Goal: Task Accomplishment & Management: Use online tool/utility

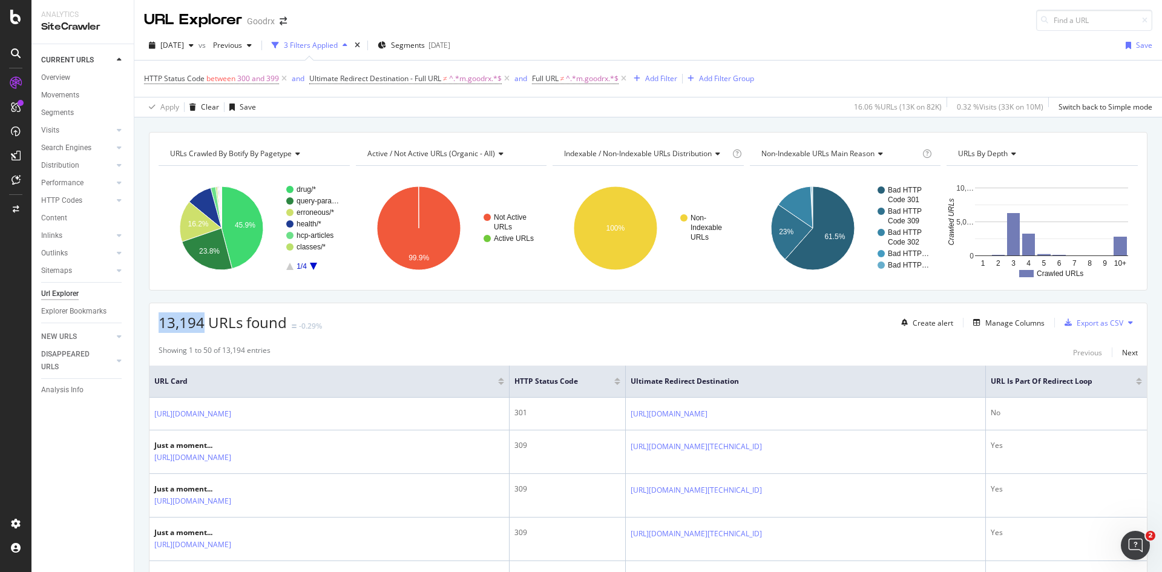
drag, startPoint x: 160, startPoint y: 329, endPoint x: 203, endPoint y: 327, distance: 43.0
click at [203, 327] on span "13,194 URLs found" at bounding box center [223, 322] width 128 height 20
copy span "13,194"
click at [284, 81] on icon at bounding box center [284, 79] width 10 height 12
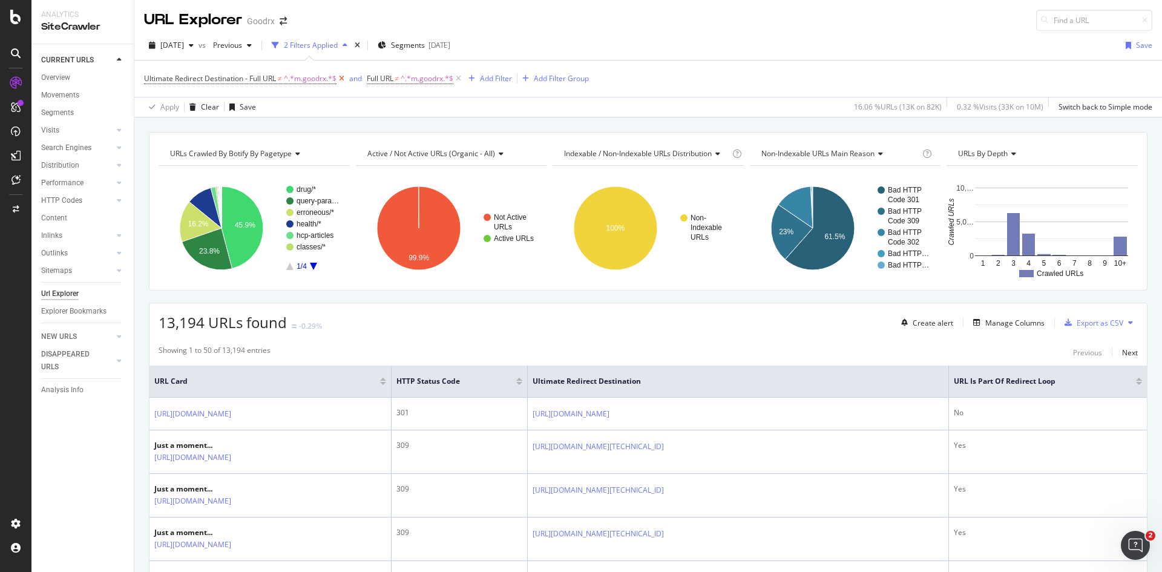
click at [344, 81] on icon at bounding box center [342, 79] width 10 height 12
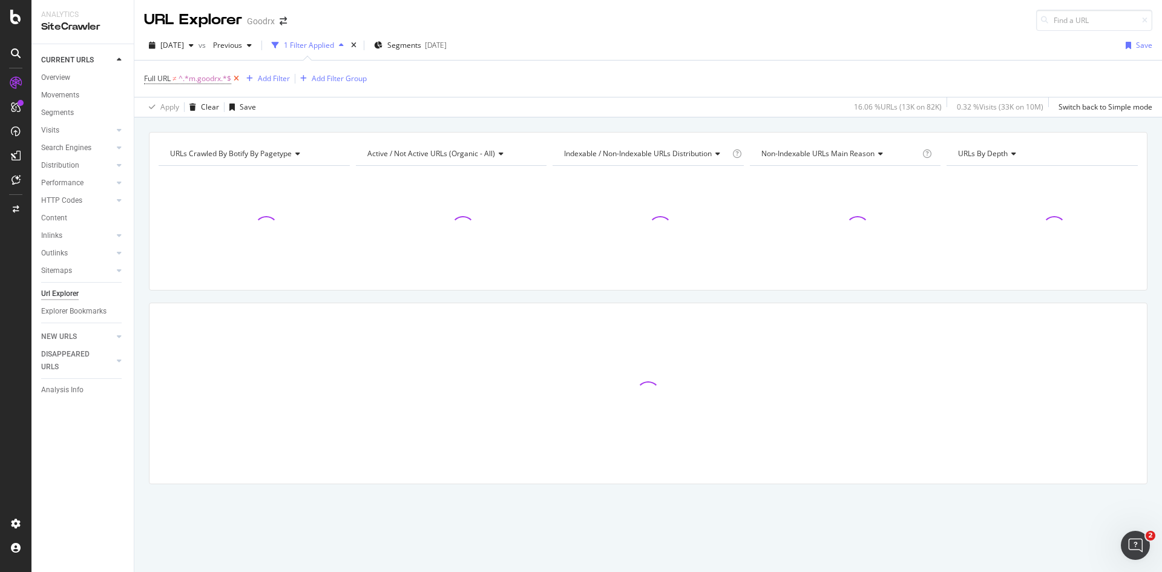
click at [241, 78] on icon at bounding box center [236, 79] width 10 height 12
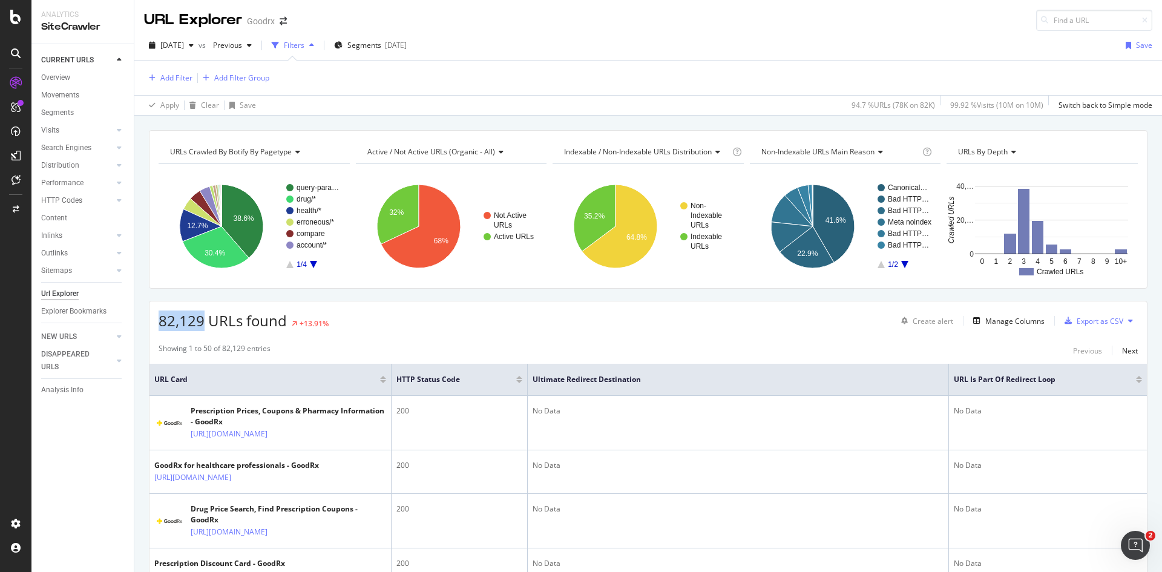
drag, startPoint x: 157, startPoint y: 321, endPoint x: 203, endPoint y: 322, distance: 46.0
click at [203, 322] on div "82,129 URLs found +13.91% Create alert Manage Columns Export as CSV" at bounding box center [649, 316] width 998 height 30
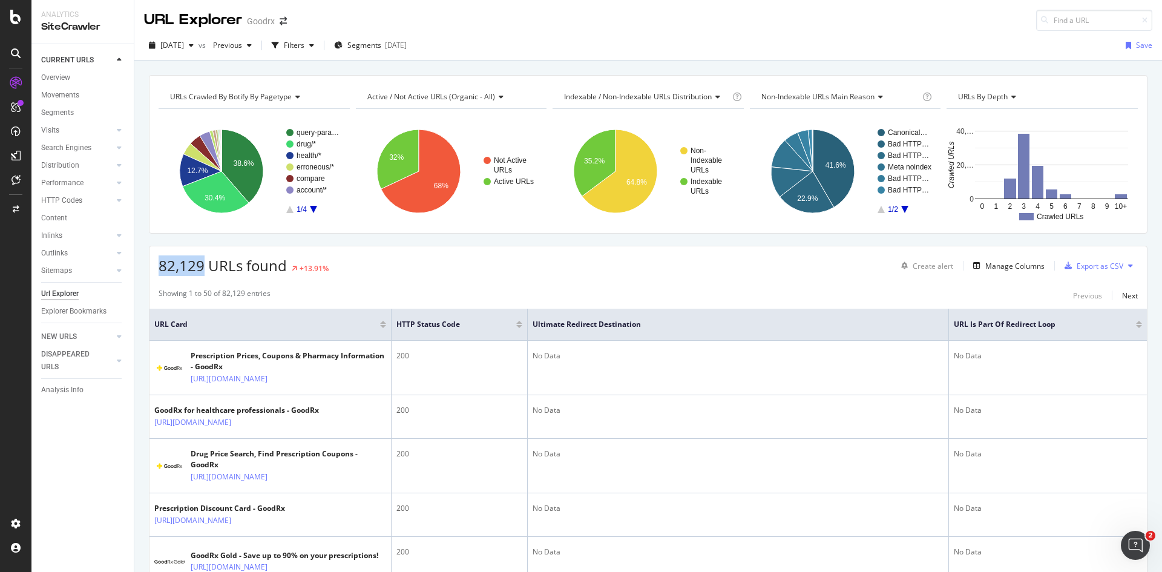
copy span "82,129"
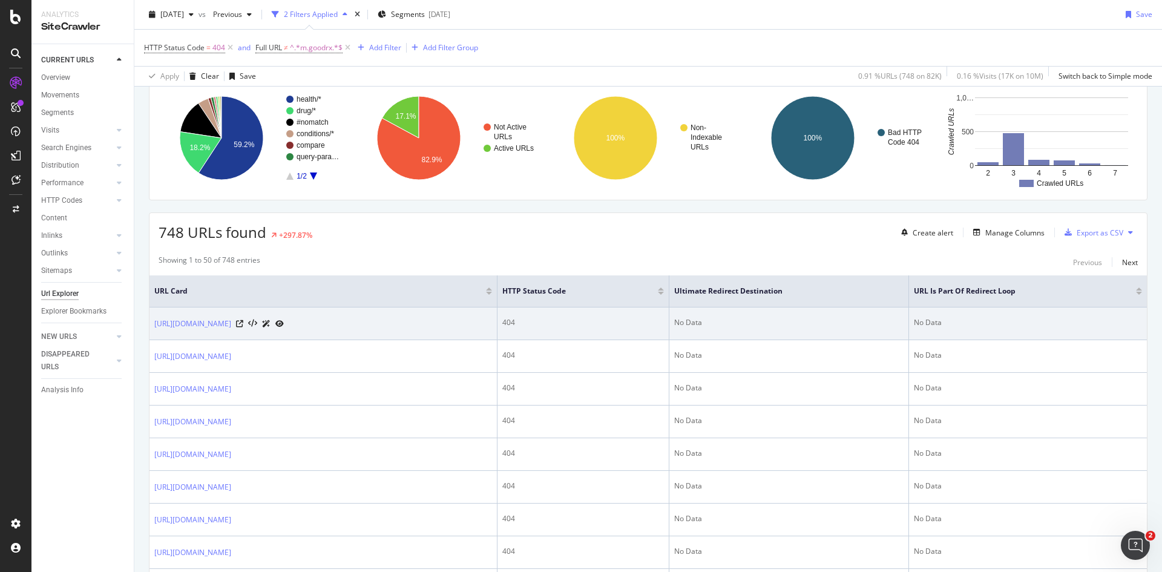
scroll to position [61, 0]
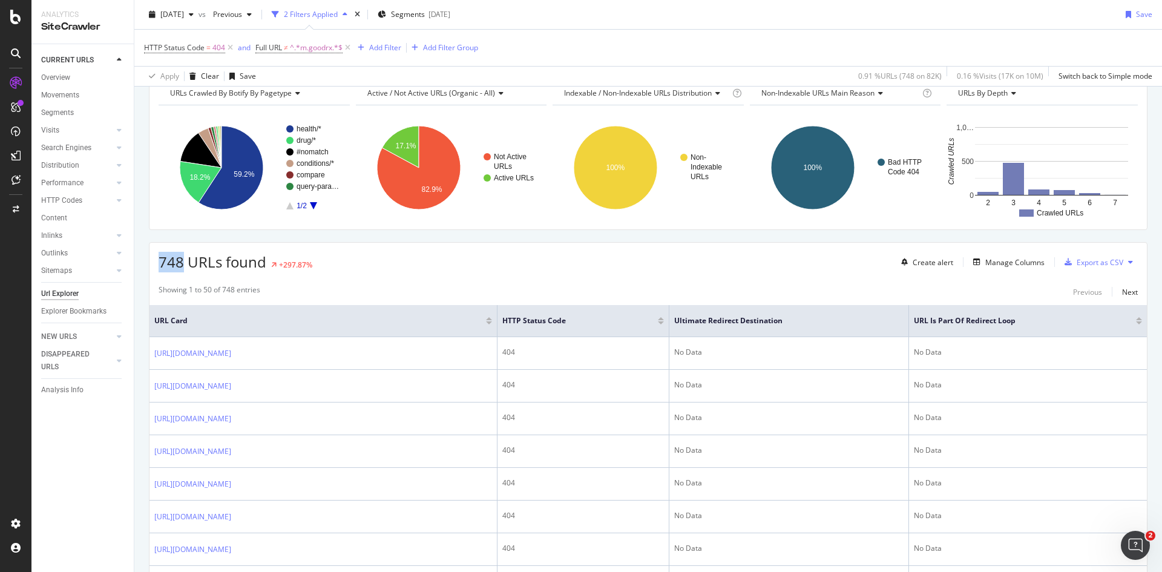
drag, startPoint x: 157, startPoint y: 263, endPoint x: 182, endPoint y: 265, distance: 25.5
click at [182, 265] on div "748 URLs found +297.87% Create alert Manage Columns Export as CSV" at bounding box center [649, 258] width 998 height 30
copy span "748"
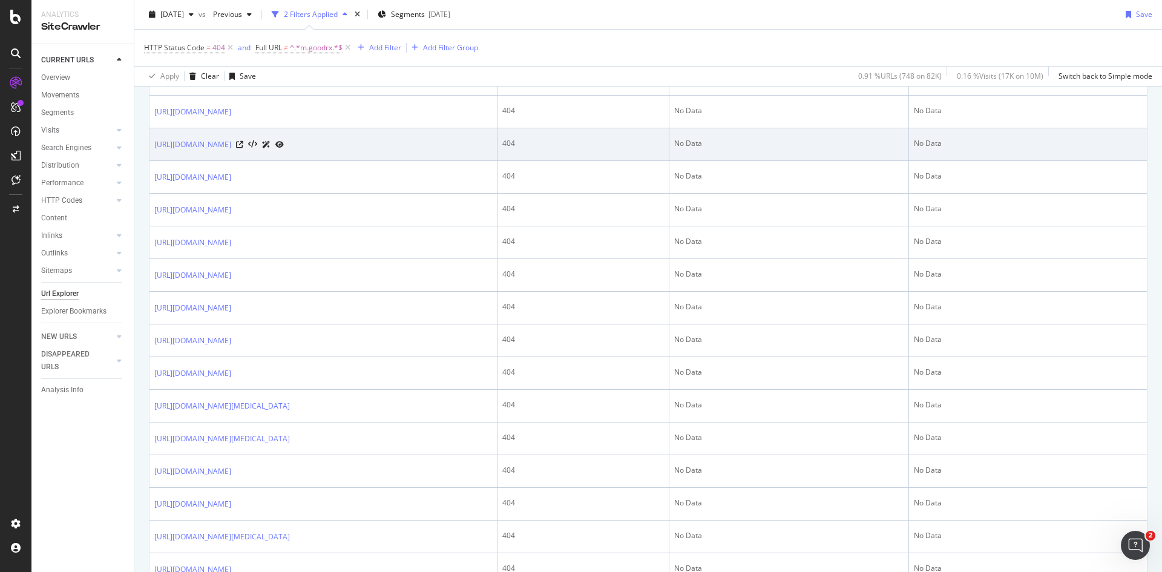
scroll to position [363, 0]
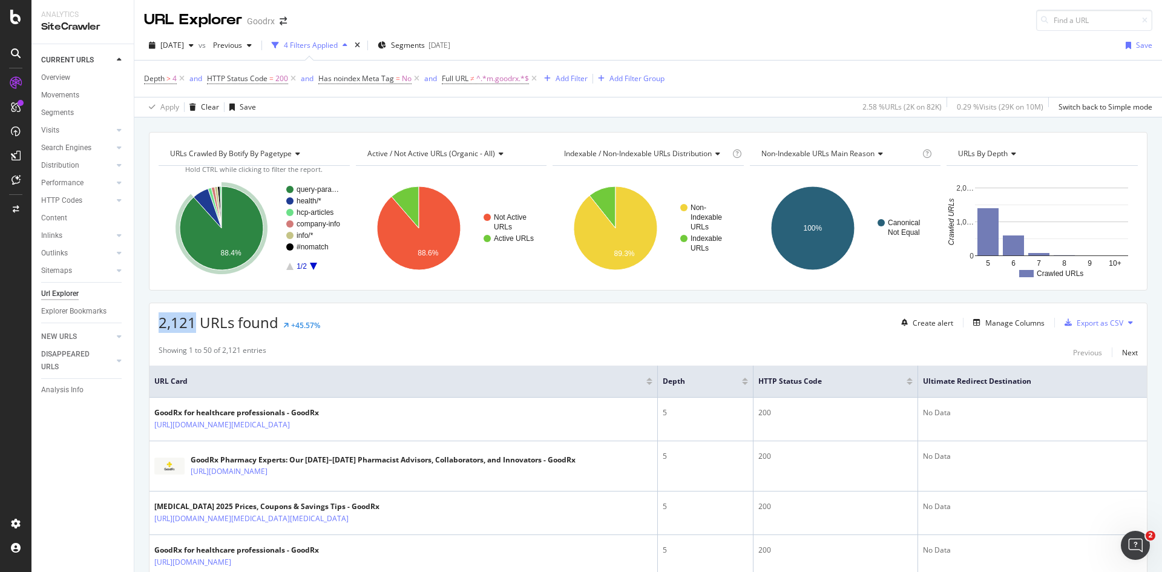
drag, startPoint x: 193, startPoint y: 321, endPoint x: 159, endPoint y: 326, distance: 34.9
click at [159, 326] on span "2,121 URLs found" at bounding box center [219, 322] width 120 height 20
copy span "2,121"
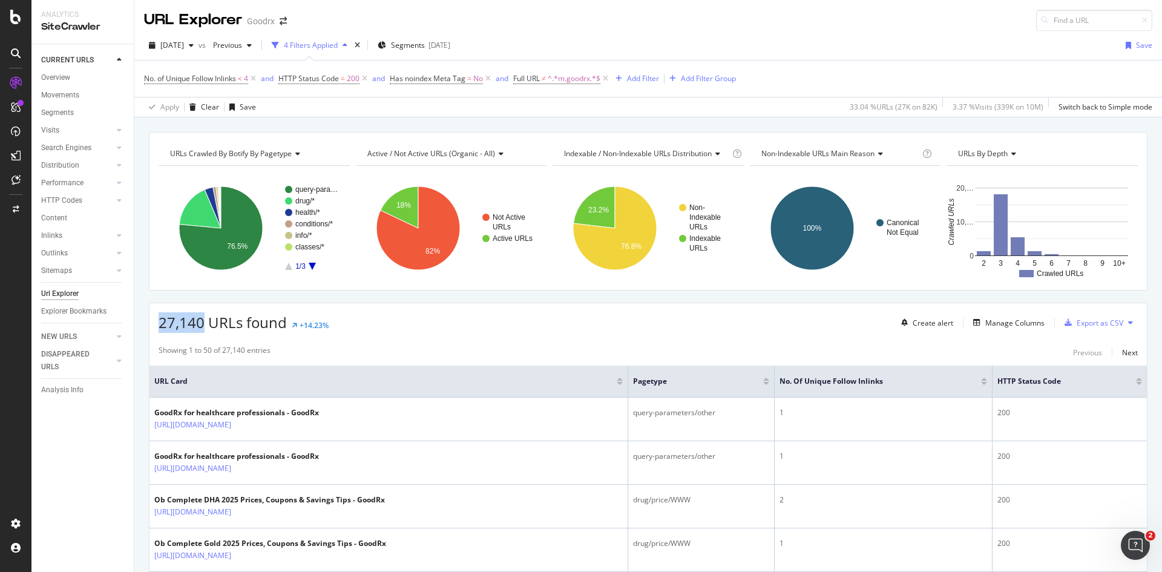
drag, startPoint x: 201, startPoint y: 323, endPoint x: 155, endPoint y: 330, distance: 46.5
click at [155, 330] on div "27,140 URLs found +14.23% Create alert Manage Columns Export as CSV" at bounding box center [649, 318] width 998 height 30
copy span "27,140"
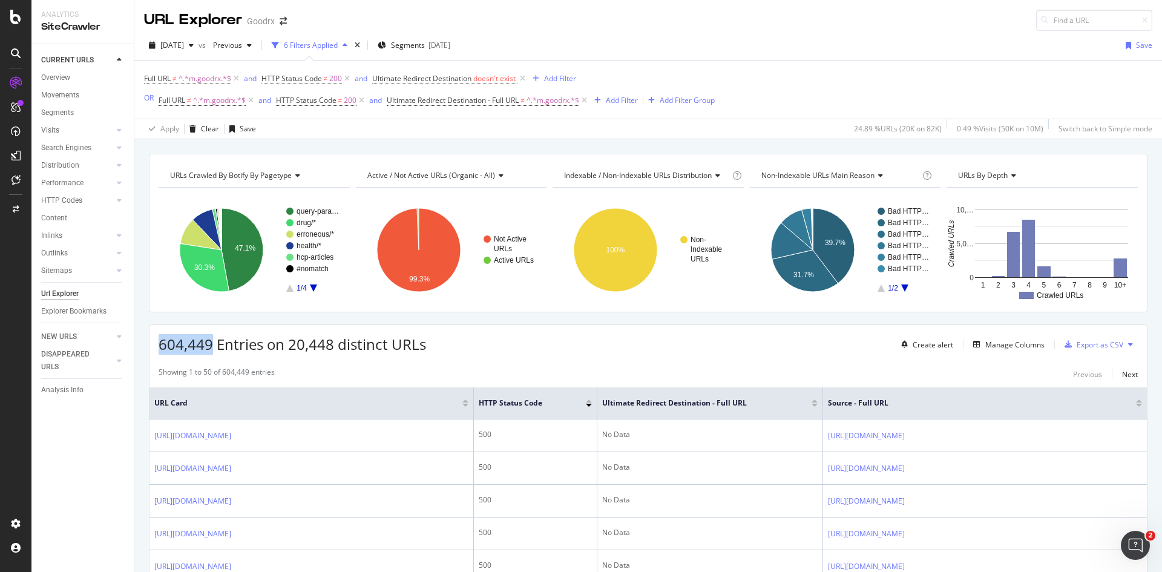
drag, startPoint x: 212, startPoint y: 346, endPoint x: 158, endPoint y: 350, distance: 54.0
click at [158, 350] on div "604,449 Entries on 20,448 distinct URLs Create alert Manage Columns Export as C…" at bounding box center [649, 340] width 998 height 30
copy span "604,449"
click at [352, 81] on icon at bounding box center [347, 79] width 10 height 12
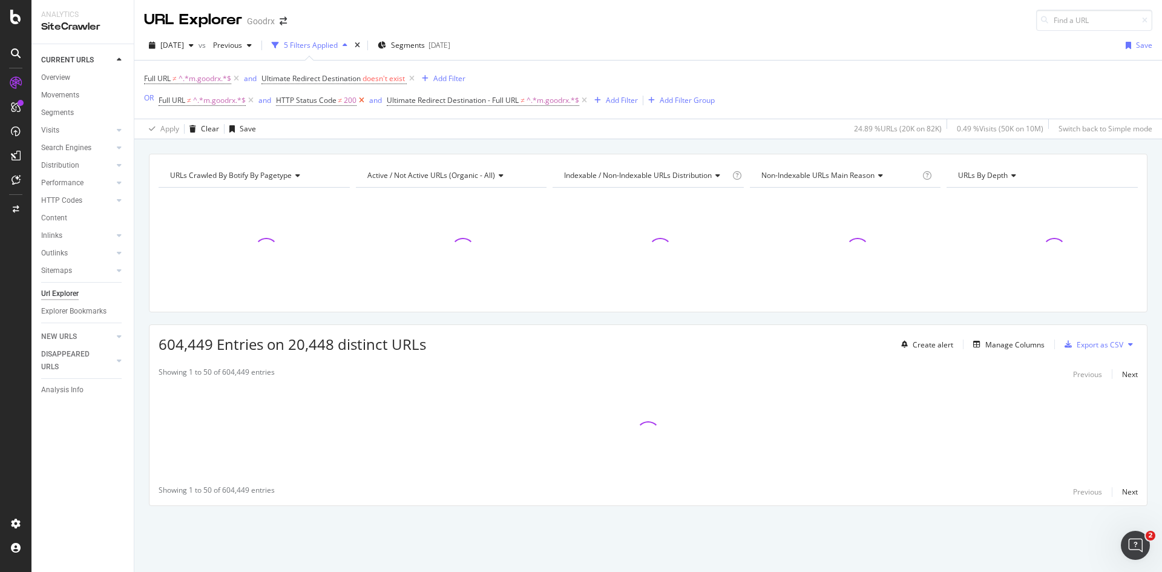
click at [364, 103] on icon at bounding box center [362, 100] width 10 height 12
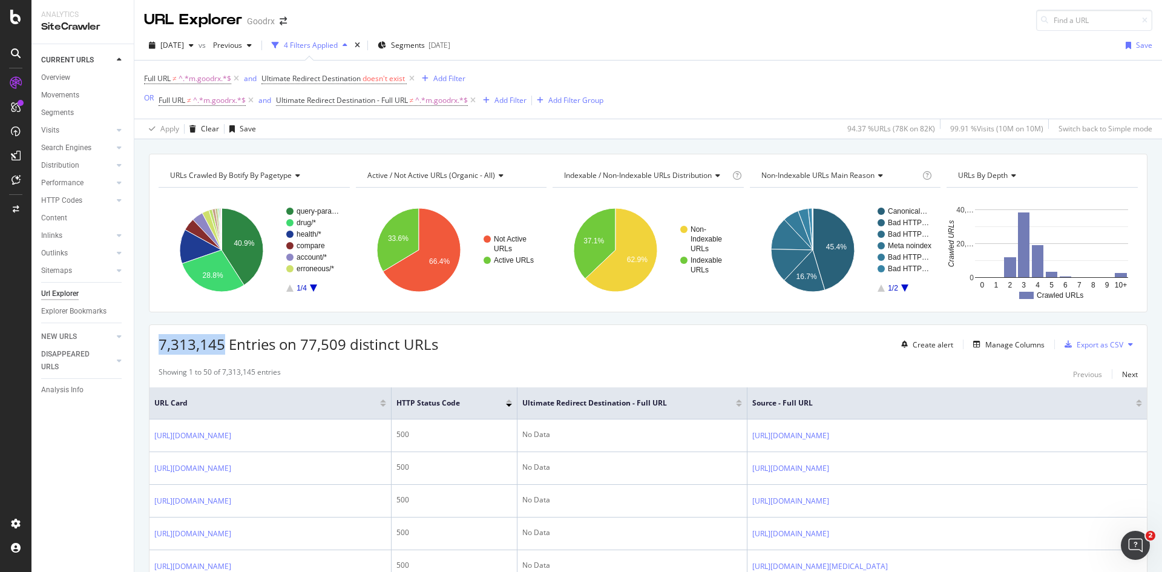
drag, startPoint x: 225, startPoint y: 343, endPoint x: 138, endPoint y: 344, distance: 86.6
copy span "7,313,145"
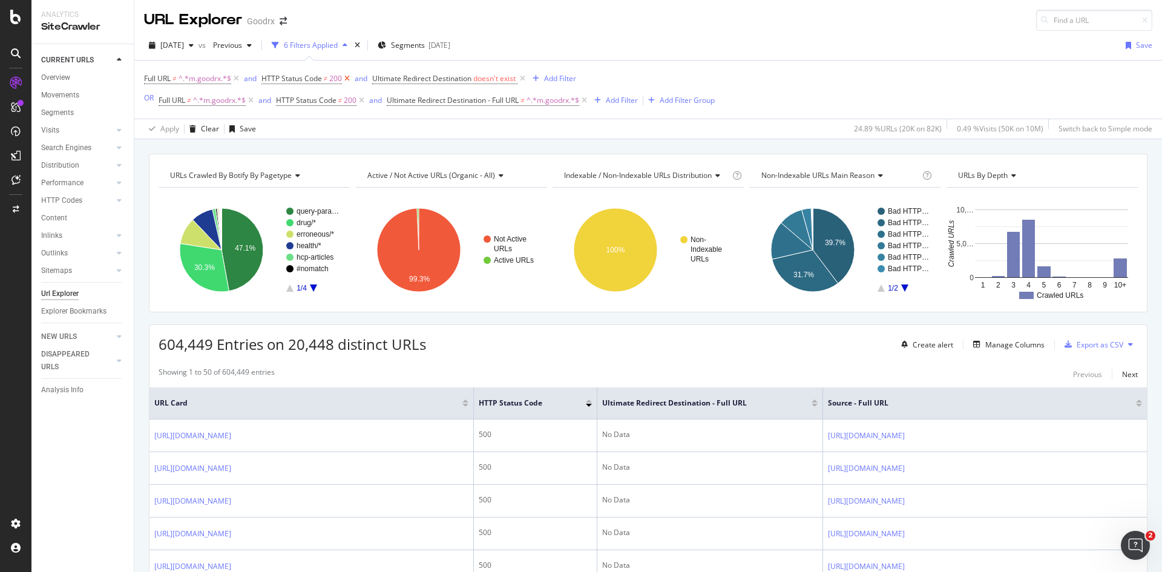
click at [350, 79] on icon at bounding box center [347, 79] width 10 height 12
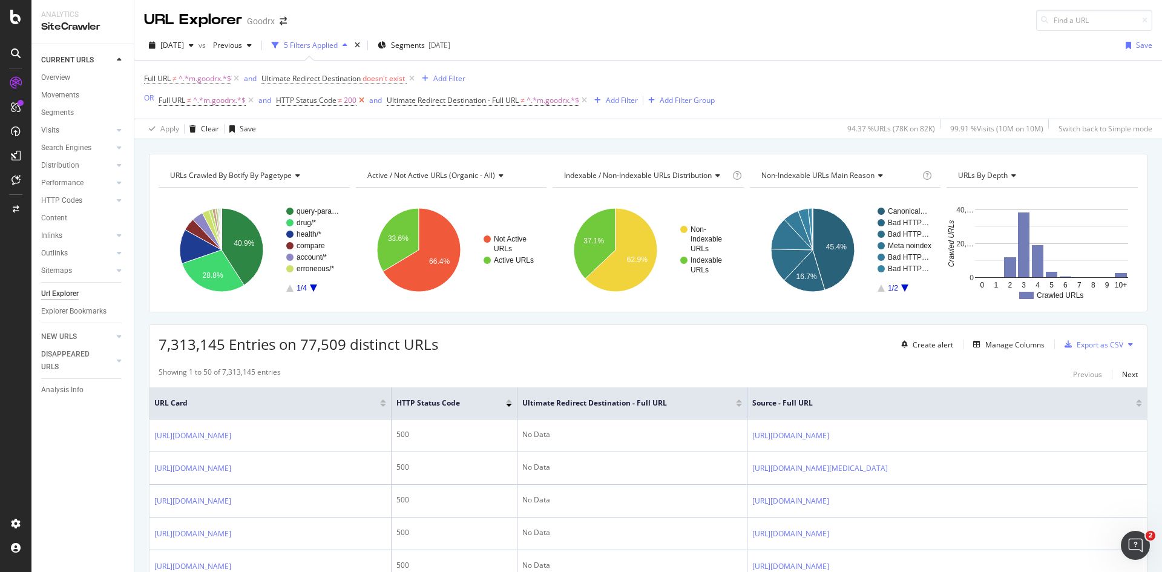
click at [363, 100] on icon at bounding box center [362, 100] width 10 height 12
drag, startPoint x: 222, startPoint y: 346, endPoint x: 157, endPoint y: 351, distance: 65.6
click at [157, 351] on div "7,313,145 Entries on 77,509 distinct URLs Create alert Manage Columns Export as…" at bounding box center [649, 340] width 998 height 30
copy span "7,313,145"
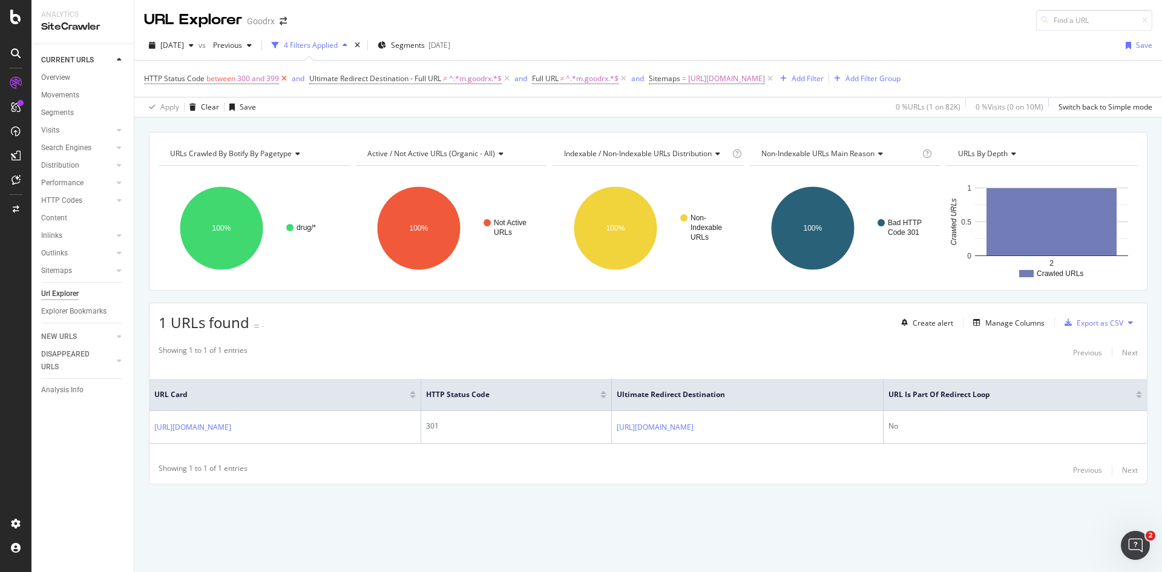
click at [282, 79] on icon at bounding box center [284, 79] width 10 height 12
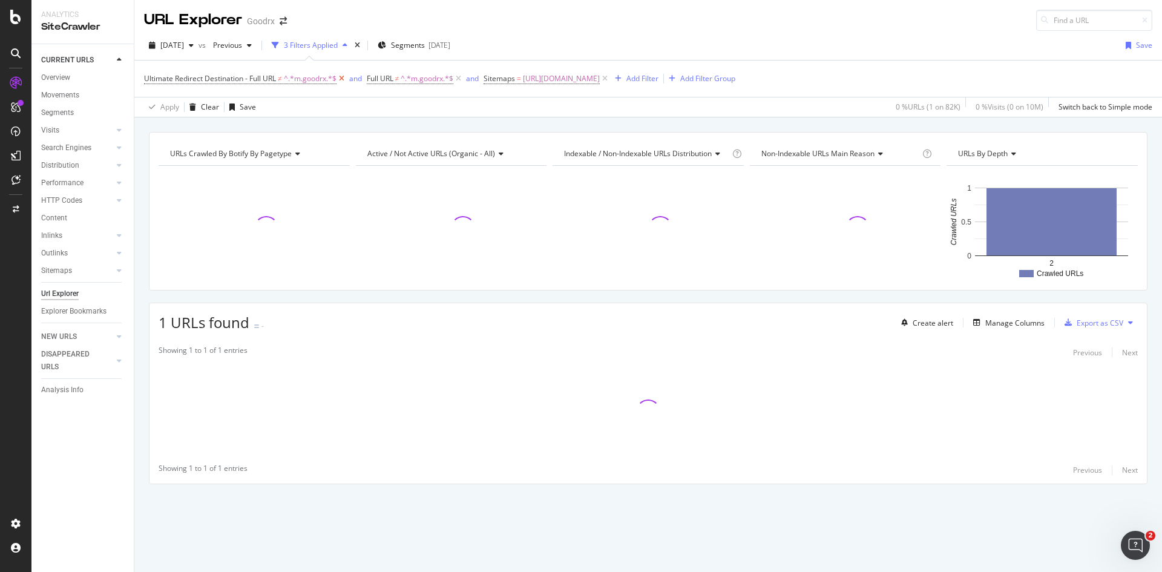
click at [343, 79] on icon at bounding box center [342, 79] width 10 height 12
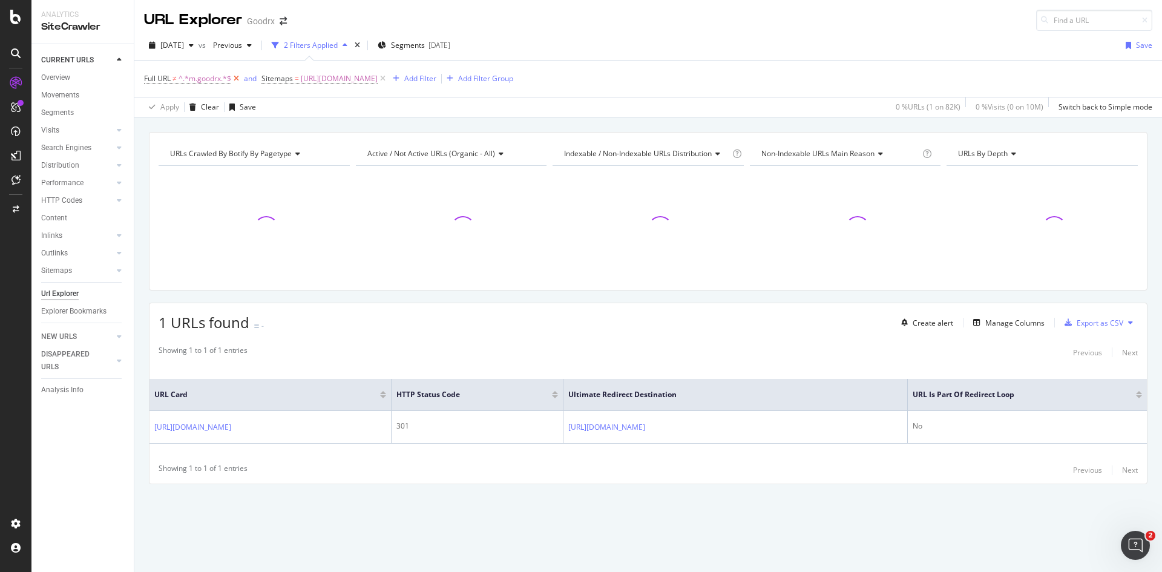
click at [240, 76] on icon at bounding box center [236, 79] width 10 height 12
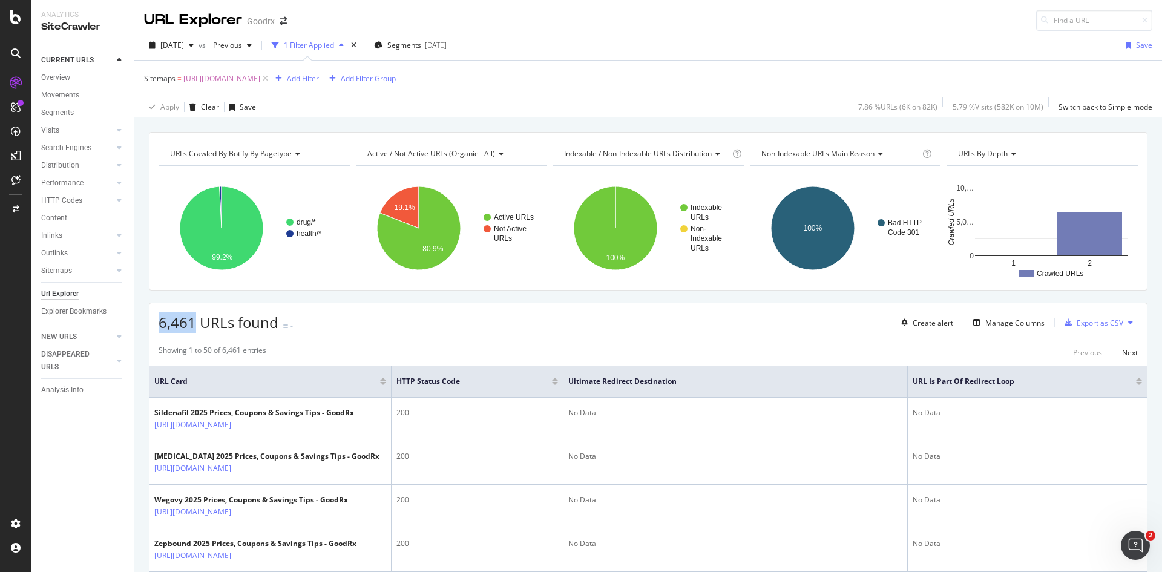
drag, startPoint x: 195, startPoint y: 326, endPoint x: 156, endPoint y: 328, distance: 39.4
click at [156, 328] on div "6,461 URLs found - Create alert Manage Columns Export as CSV" at bounding box center [649, 318] width 998 height 30
copy span "6,461"
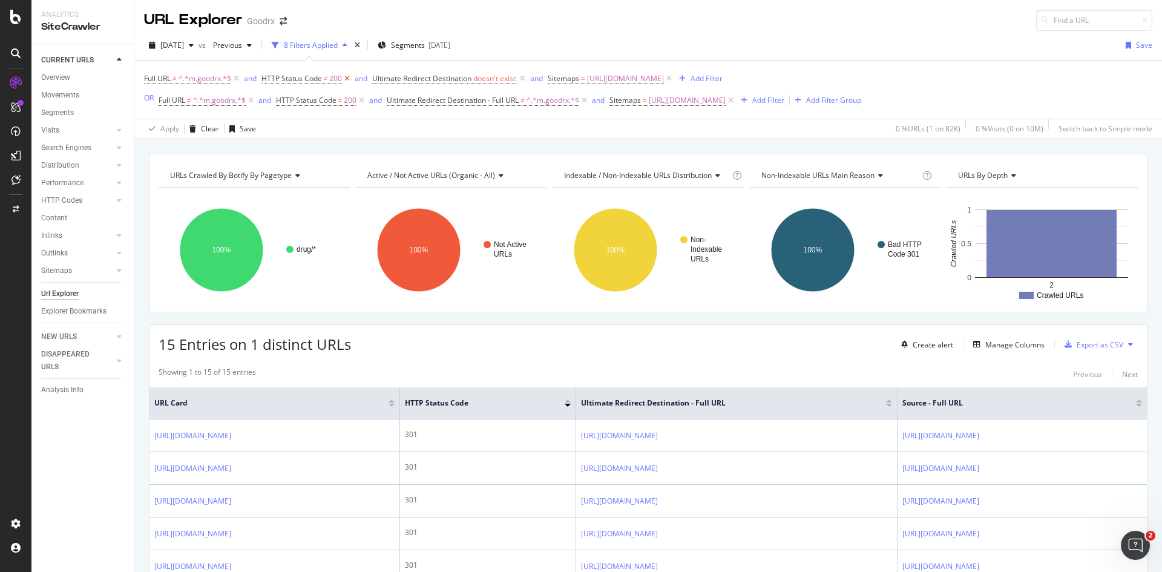
click at [349, 82] on icon at bounding box center [347, 79] width 10 height 12
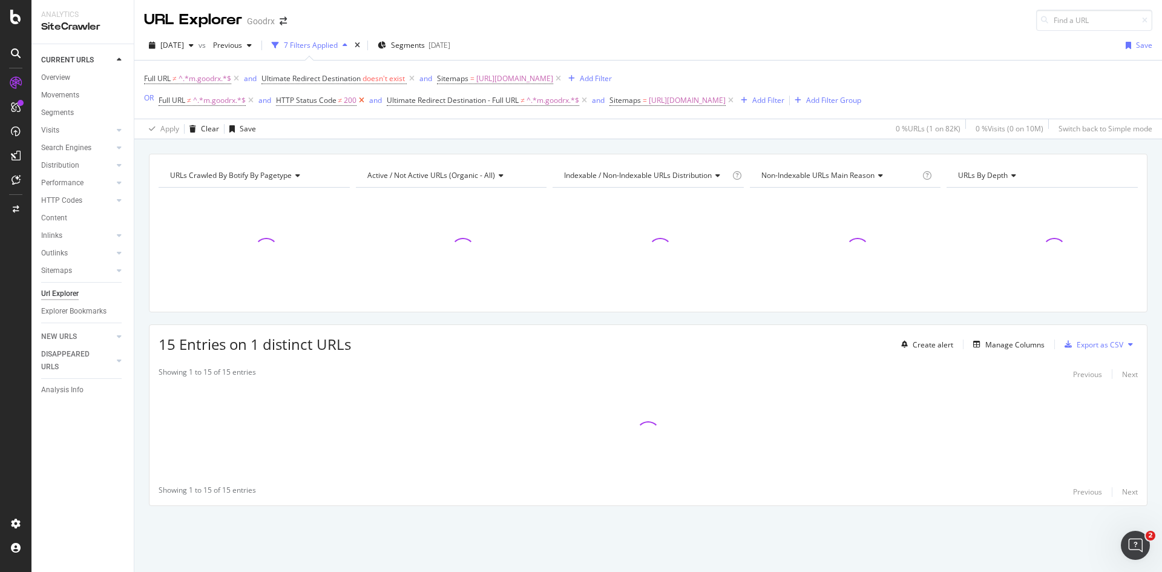
click at [366, 102] on icon at bounding box center [362, 100] width 10 height 12
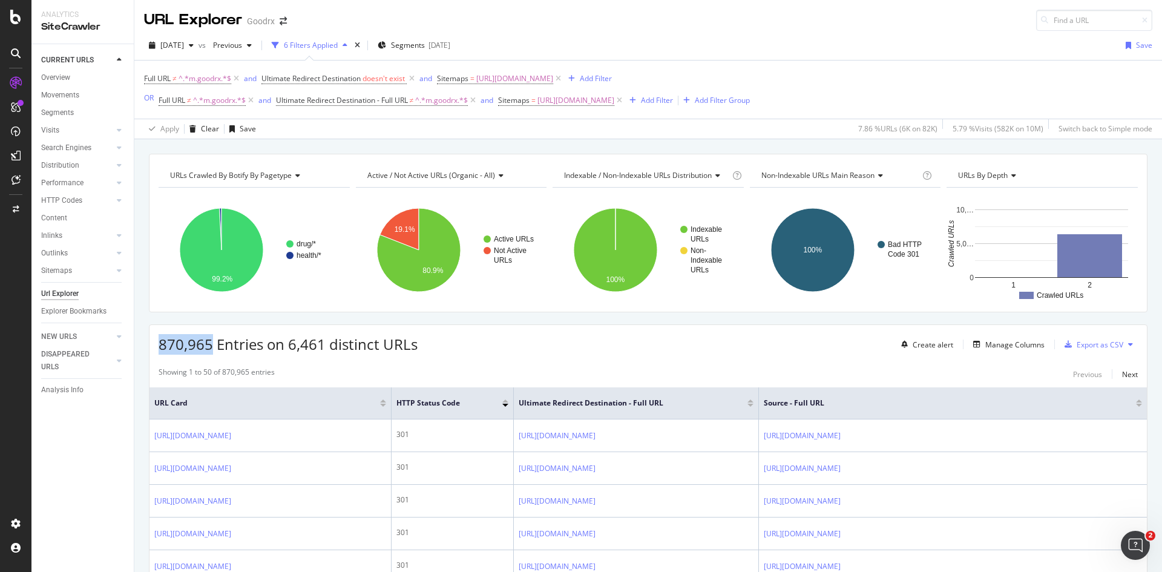
drag, startPoint x: 156, startPoint y: 344, endPoint x: 212, endPoint y: 347, distance: 56.4
click at [212, 347] on div "870,965 Entries on 6,461 distinct URLs Create alert Manage Columns Export as CSV" at bounding box center [649, 340] width 998 height 30
copy span "870,965"
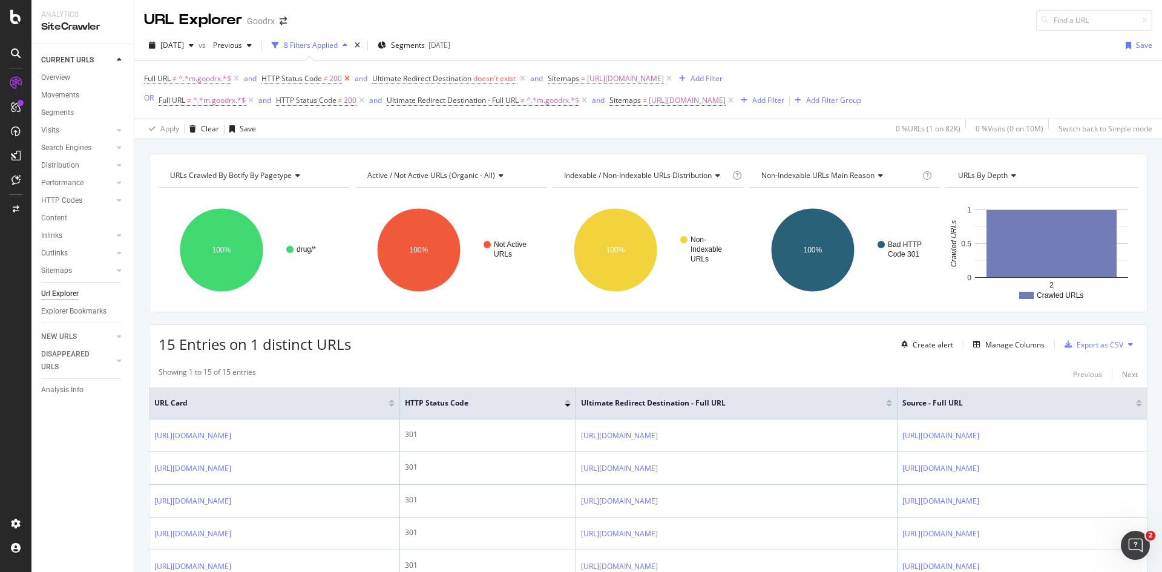
click at [349, 79] on icon at bounding box center [347, 79] width 10 height 12
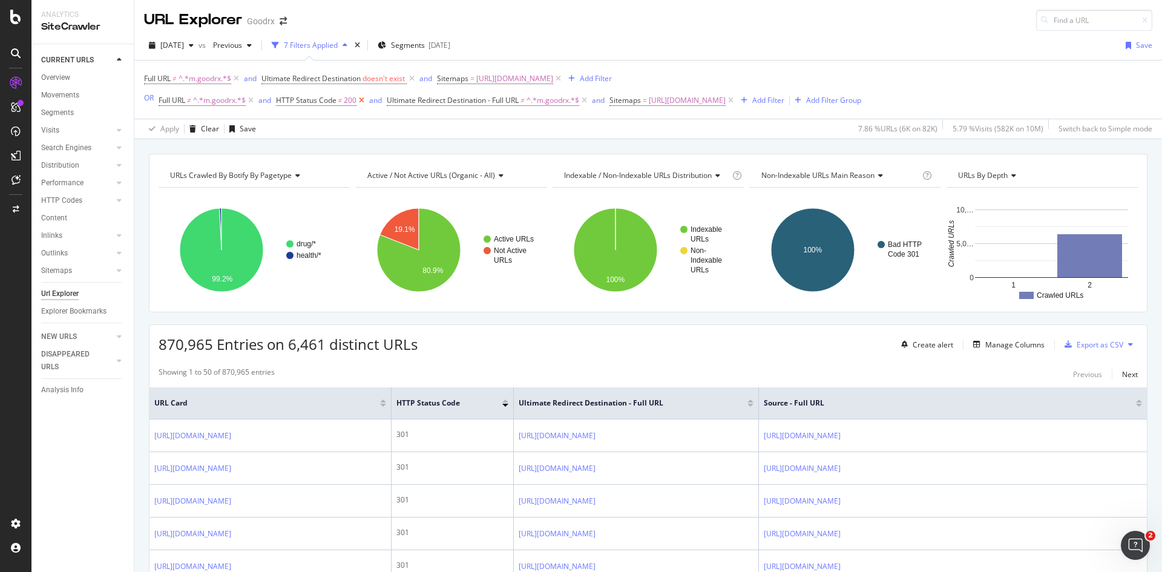
click at [361, 104] on icon at bounding box center [362, 100] width 10 height 12
drag, startPoint x: 157, startPoint y: 343, endPoint x: 212, endPoint y: 346, distance: 55.8
click at [212, 346] on div "870,965 Entries on 6,461 distinct URLs Create alert Manage Columns Export as CSV" at bounding box center [649, 340] width 998 height 30
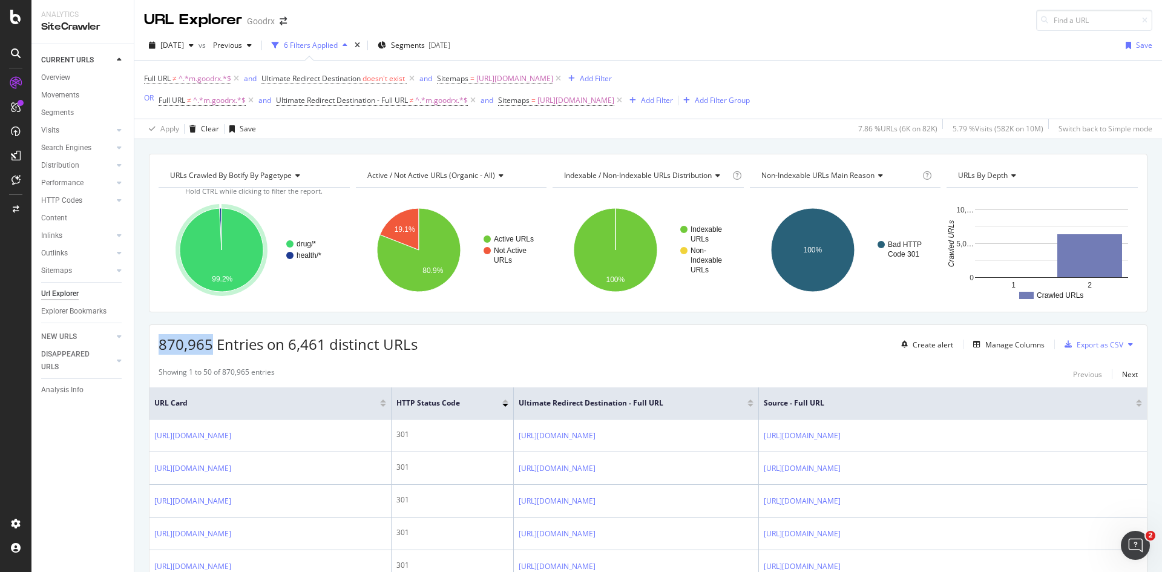
copy span "870,965"
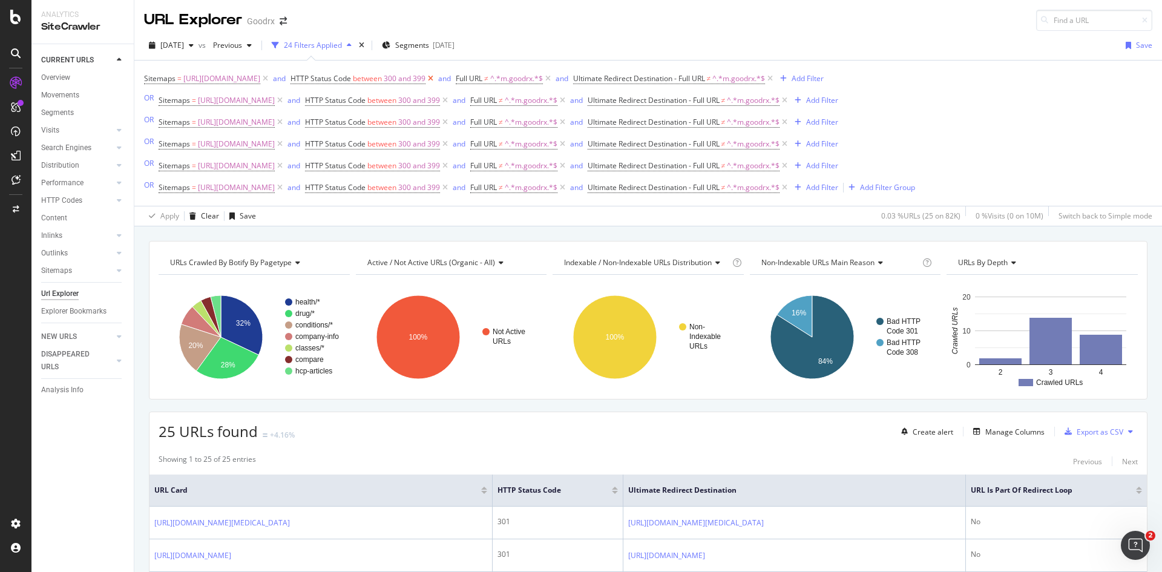
click at [436, 79] on icon at bounding box center [431, 79] width 10 height 12
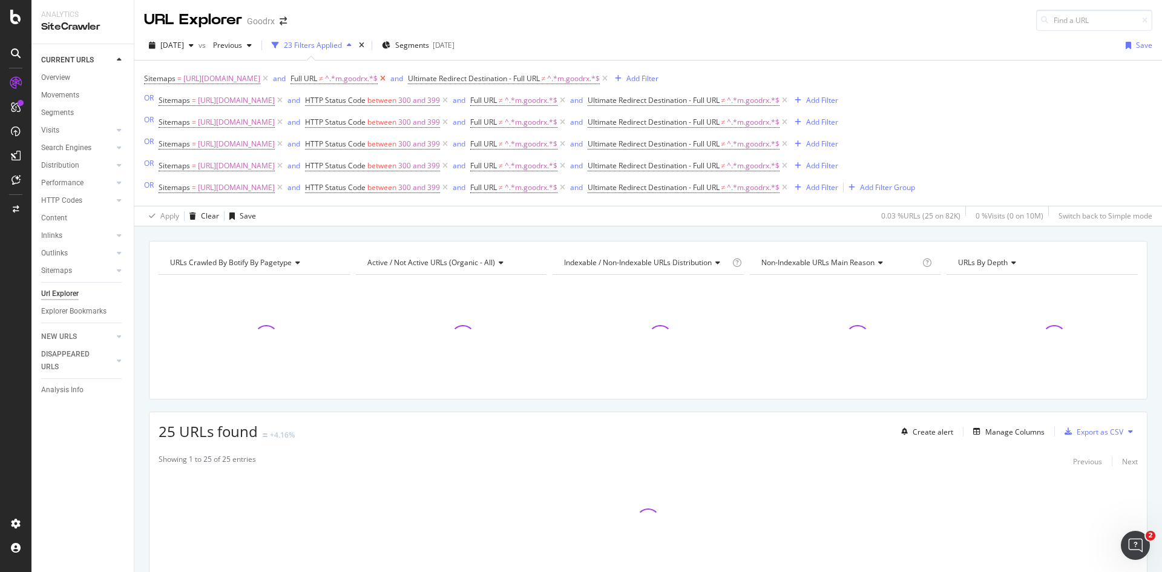
click at [388, 77] on icon at bounding box center [383, 79] width 10 height 12
click at [493, 78] on icon at bounding box center [488, 79] width 10 height 12
click at [450, 98] on icon at bounding box center [445, 100] width 10 height 12
click at [403, 100] on icon at bounding box center [397, 100] width 10 height 12
click at [450, 125] on icon at bounding box center [445, 122] width 10 height 12
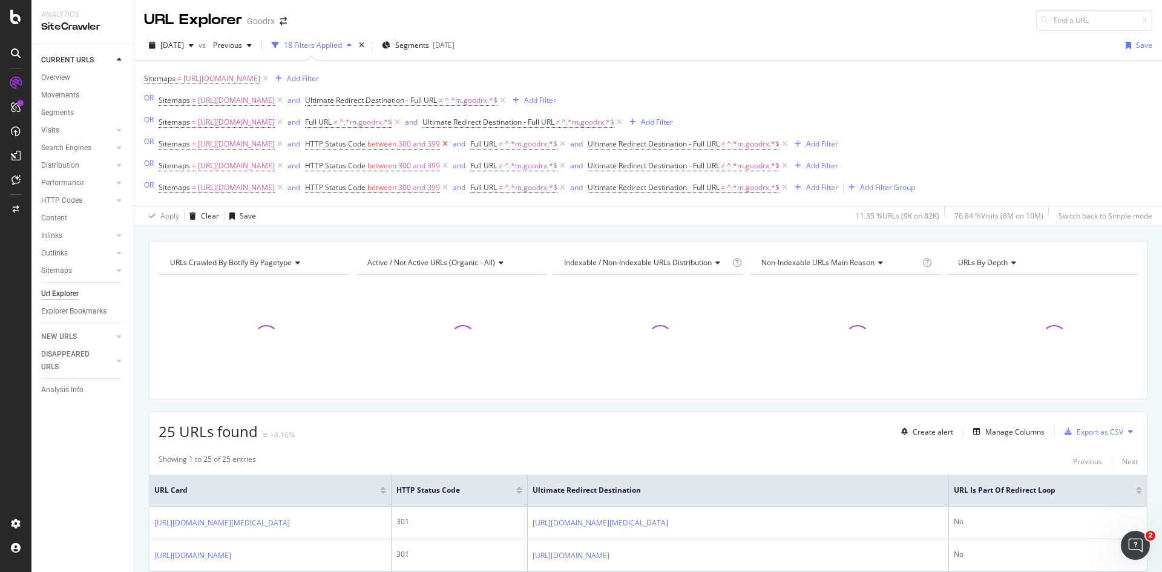
click at [450, 148] on icon at bounding box center [445, 144] width 10 height 12
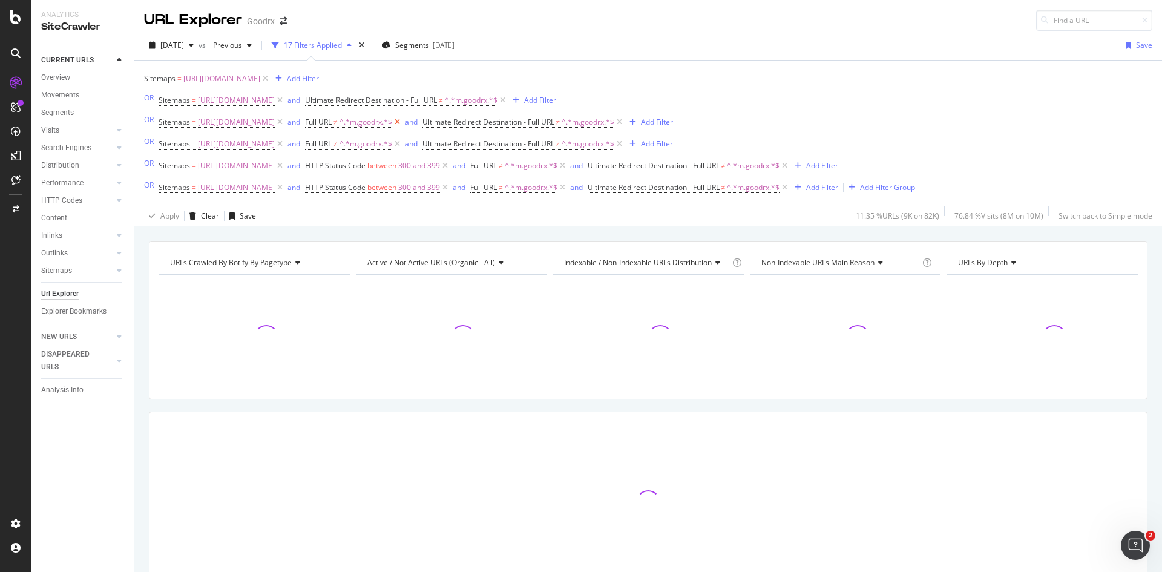
click at [403, 124] on icon at bounding box center [397, 122] width 10 height 12
click at [403, 145] on icon at bounding box center [397, 144] width 10 height 12
click at [450, 168] on icon at bounding box center [445, 166] width 10 height 12
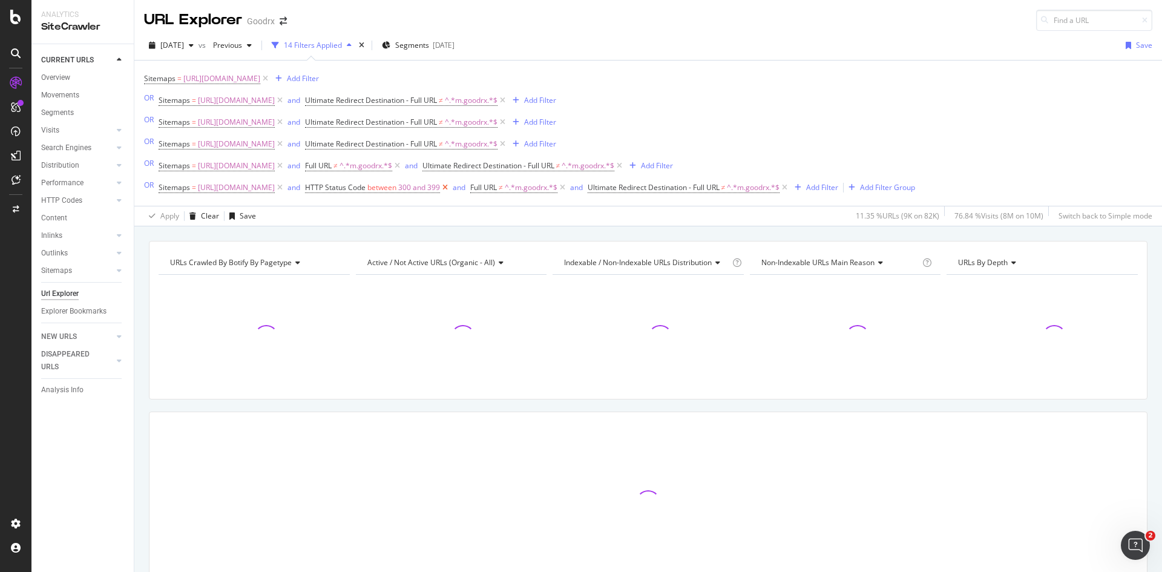
click at [450, 191] on icon at bounding box center [445, 188] width 10 height 12
click at [508, 102] on icon at bounding box center [503, 100] width 10 height 12
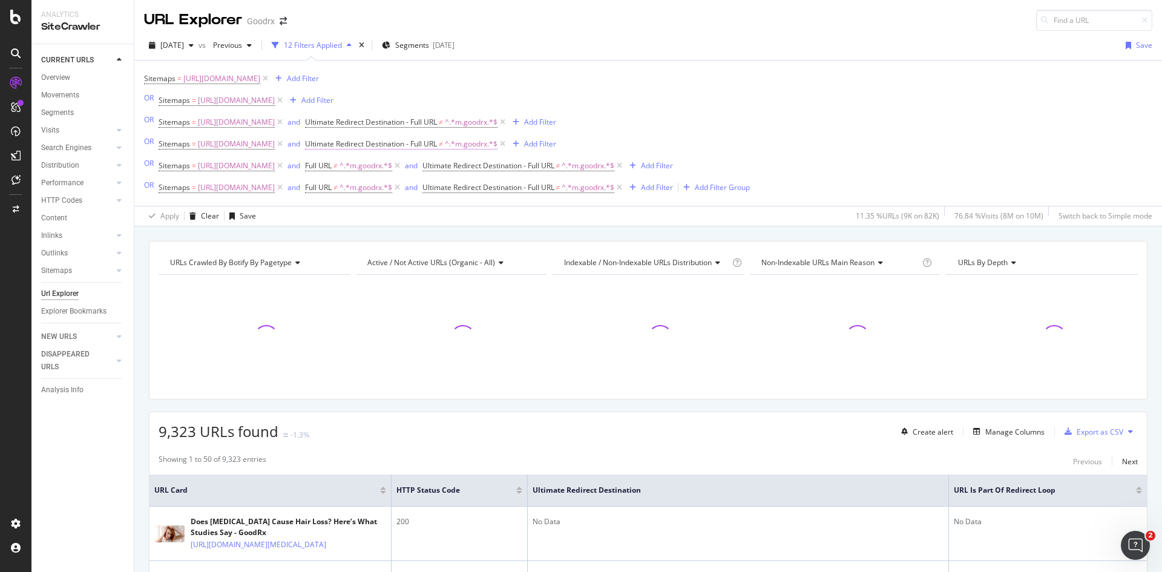
click at [508, 123] on icon at bounding box center [503, 122] width 10 height 12
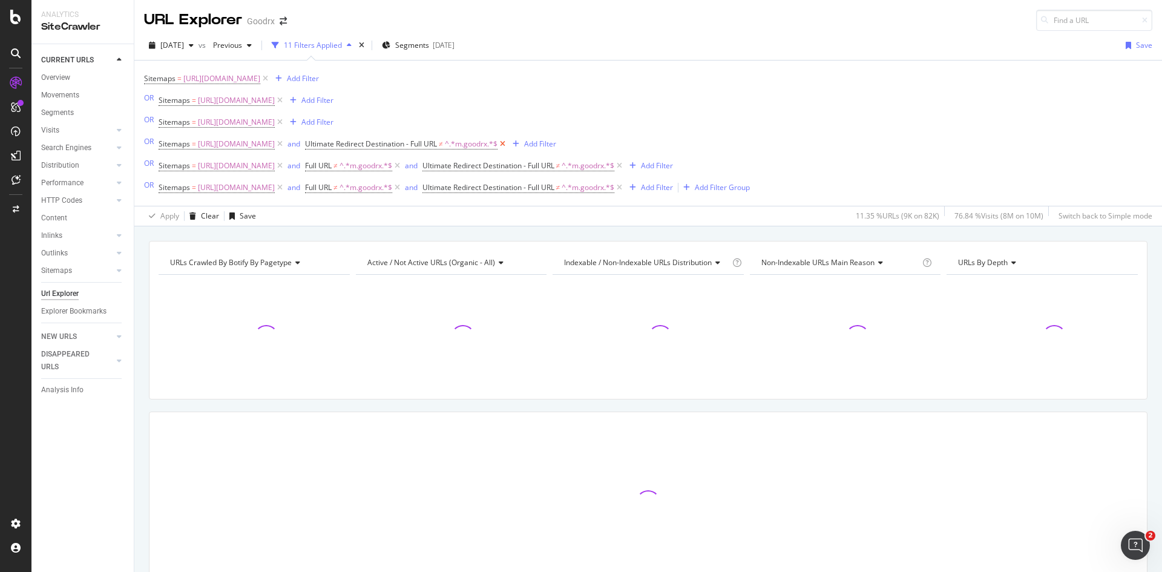
click at [508, 145] on icon at bounding box center [503, 144] width 10 height 12
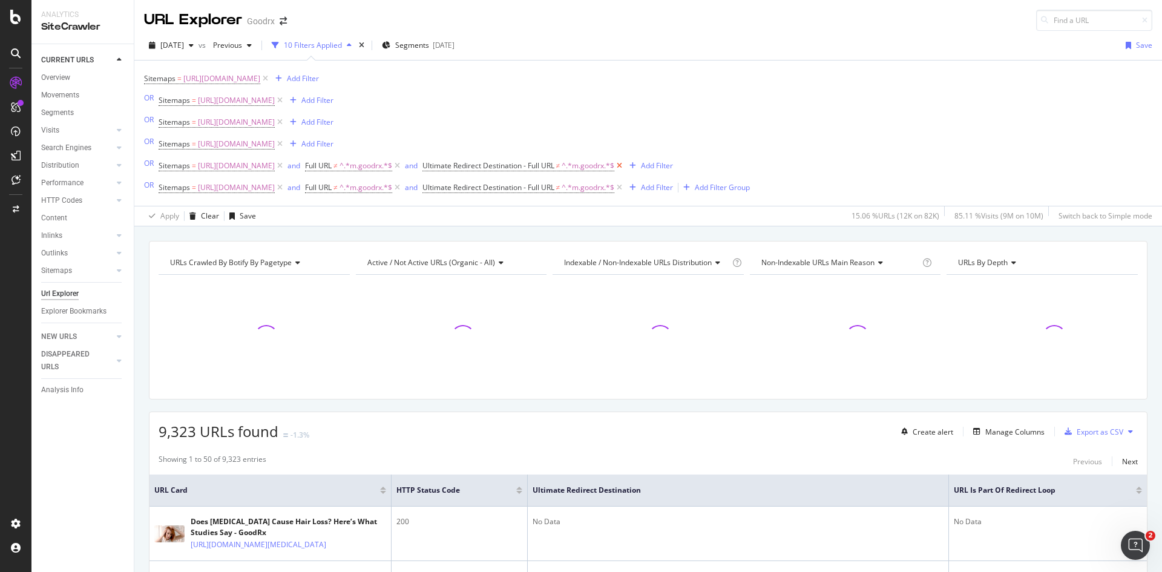
click at [625, 167] on icon at bounding box center [619, 166] width 10 height 12
click at [625, 188] on icon at bounding box center [619, 188] width 10 height 12
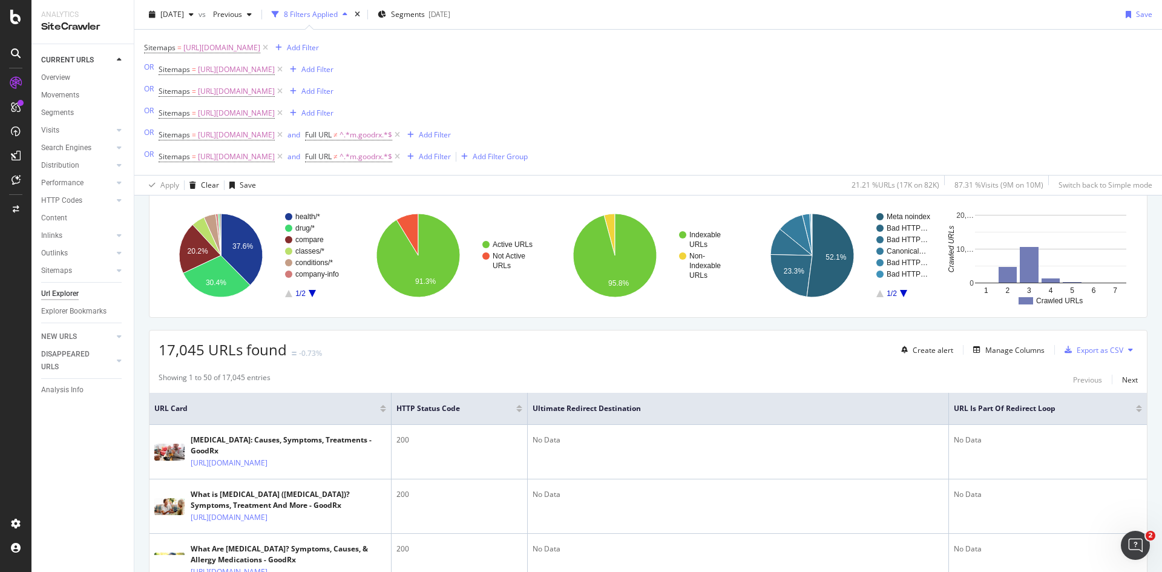
scroll to position [61, 0]
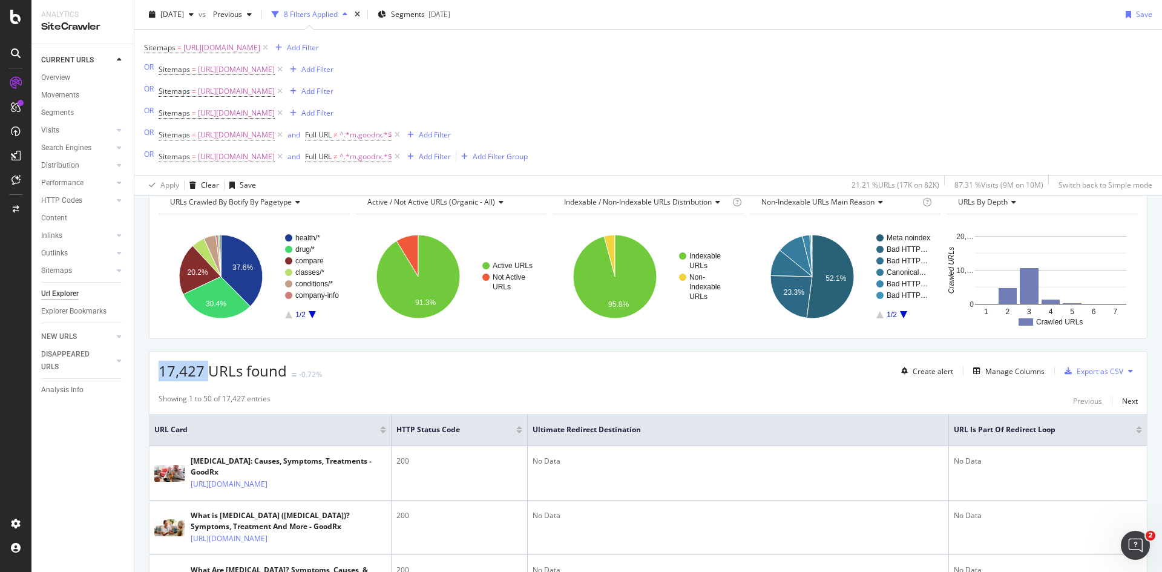
drag, startPoint x: 206, startPoint y: 378, endPoint x: 149, endPoint y: 381, distance: 57.0
drag, startPoint x: 160, startPoint y: 372, endPoint x: 200, endPoint y: 372, distance: 40.0
click at [200, 372] on span "17,427 URLs found" at bounding box center [223, 371] width 128 height 20
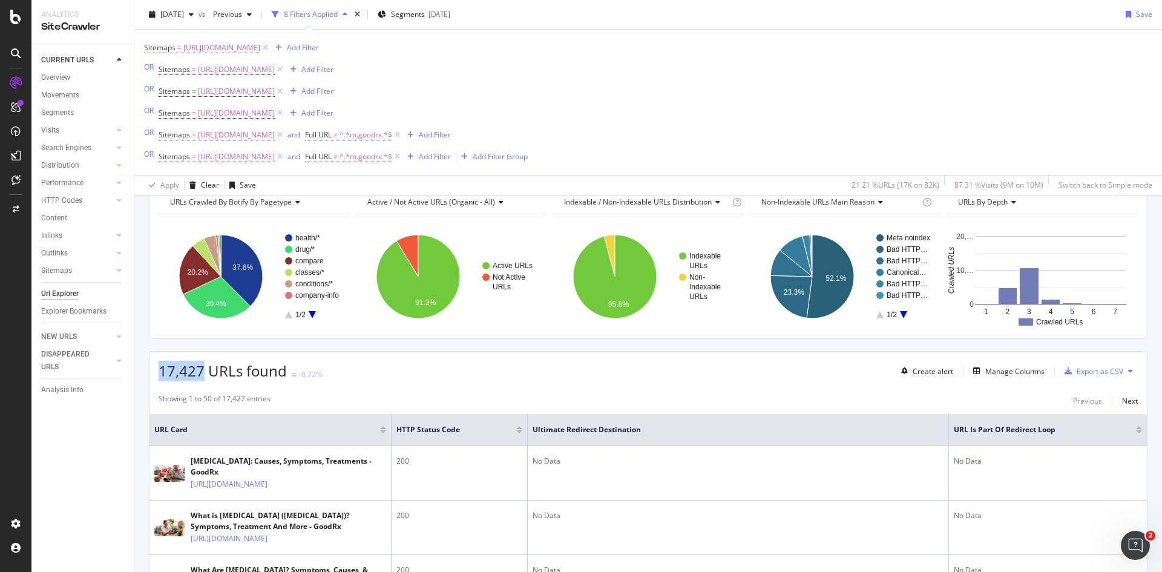
copy span "17,427"
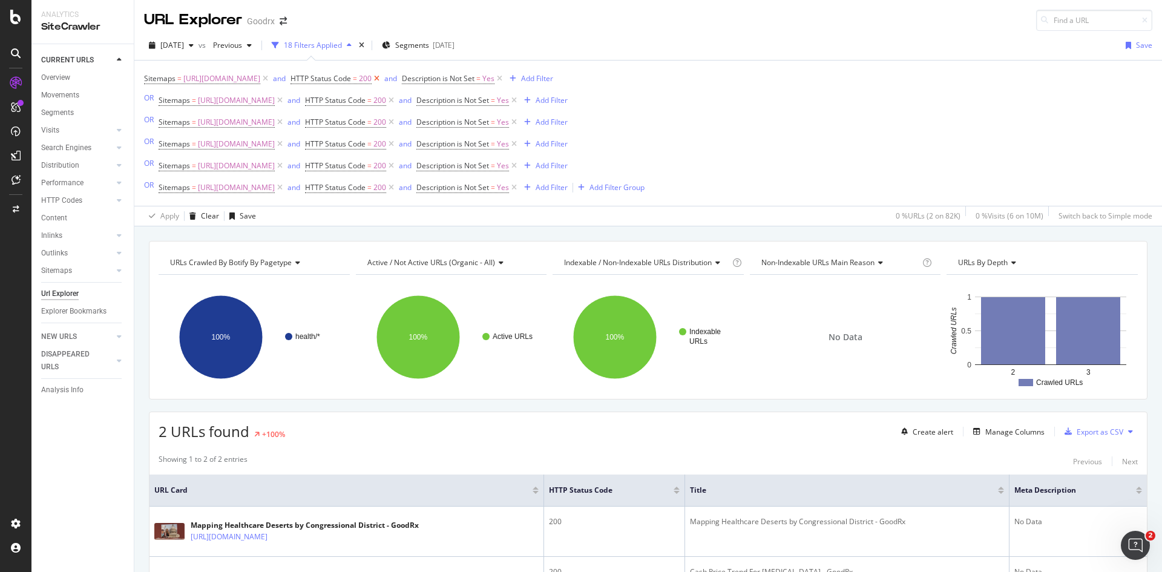
click at [382, 77] on icon at bounding box center [377, 79] width 10 height 12
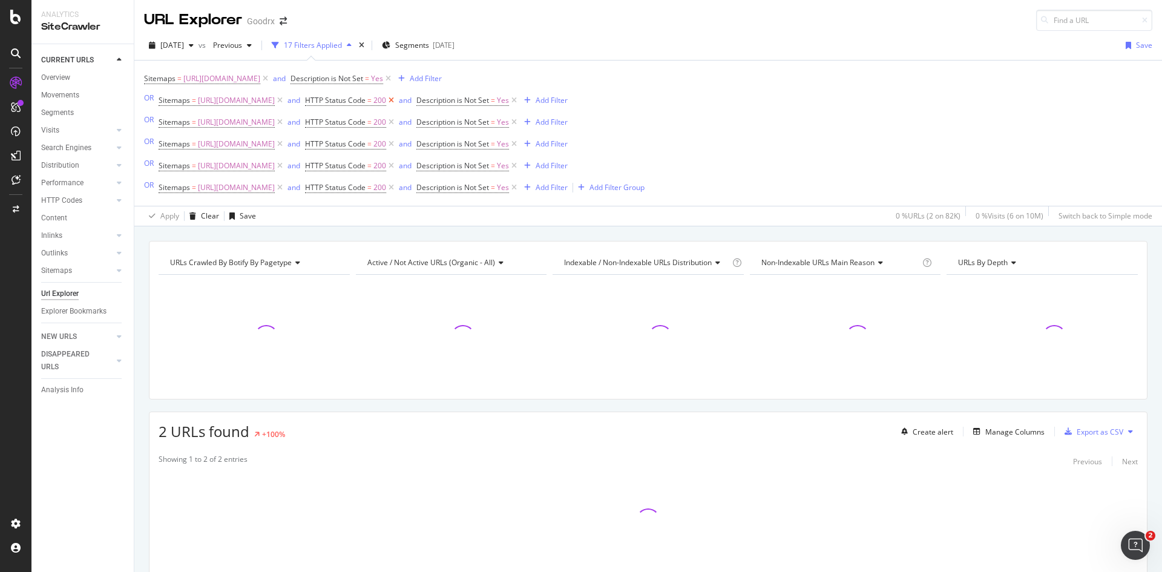
click at [397, 104] on icon at bounding box center [391, 100] width 10 height 12
click at [397, 124] on icon at bounding box center [391, 122] width 10 height 12
click at [397, 147] on icon at bounding box center [391, 144] width 10 height 12
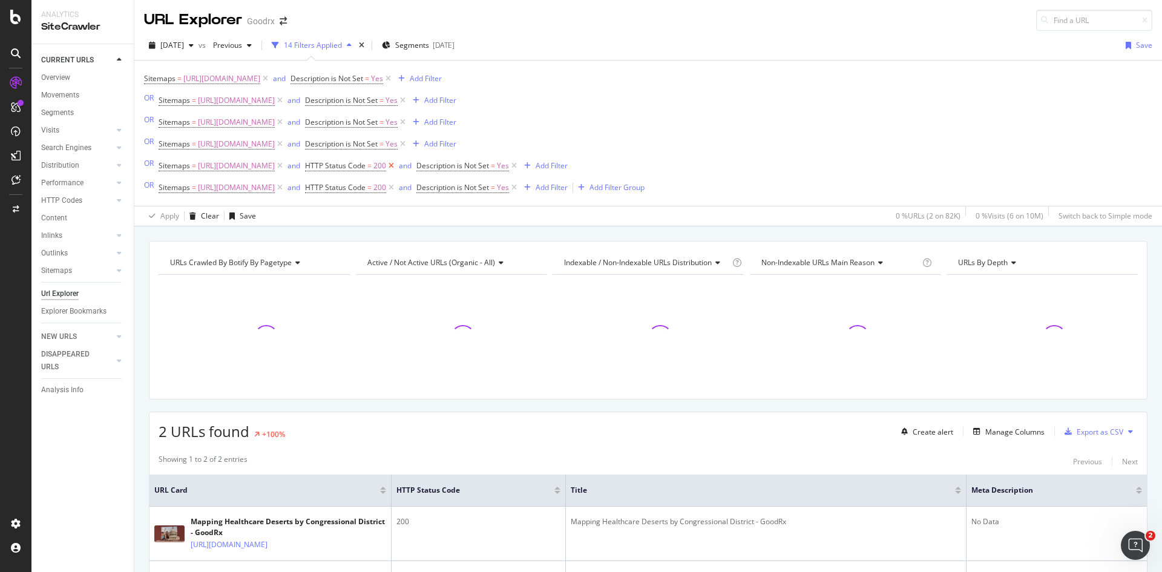
click at [397, 166] on icon at bounding box center [391, 166] width 10 height 12
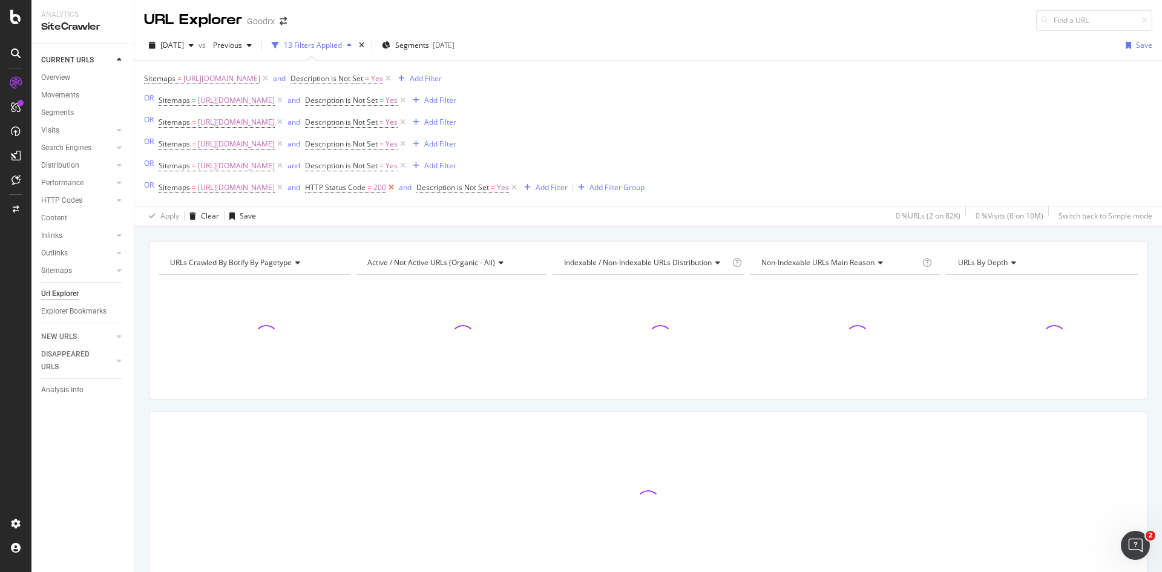
click at [397, 191] on icon at bounding box center [391, 188] width 10 height 12
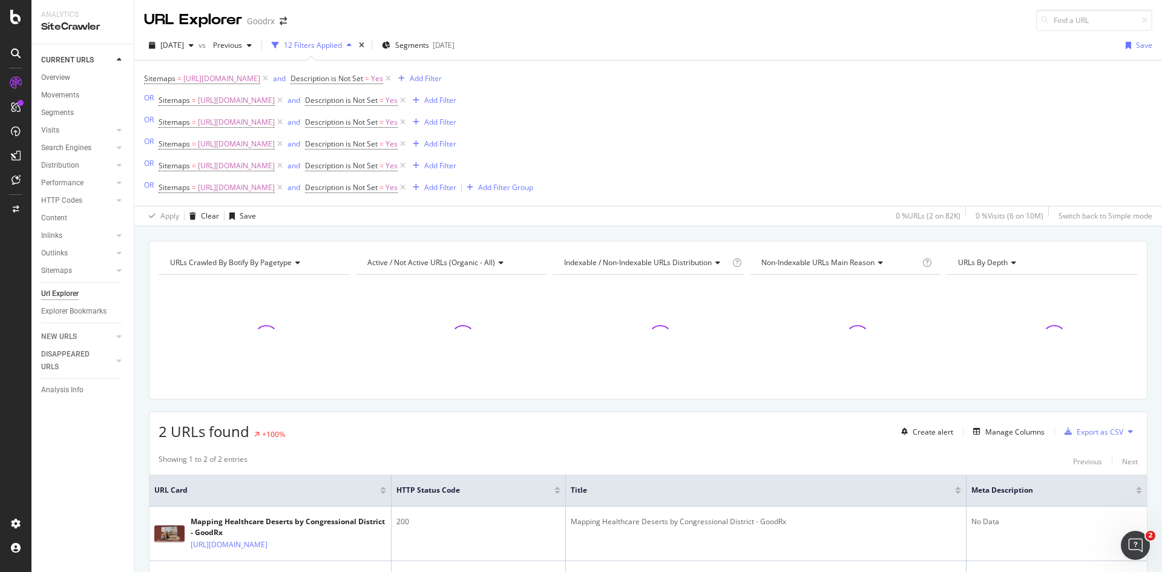
drag, startPoint x: 467, startPoint y: 79, endPoint x: 481, endPoint y: 110, distance: 33.9
click at [394, 79] on icon at bounding box center [388, 79] width 10 height 12
click at [408, 102] on icon at bounding box center [403, 100] width 10 height 12
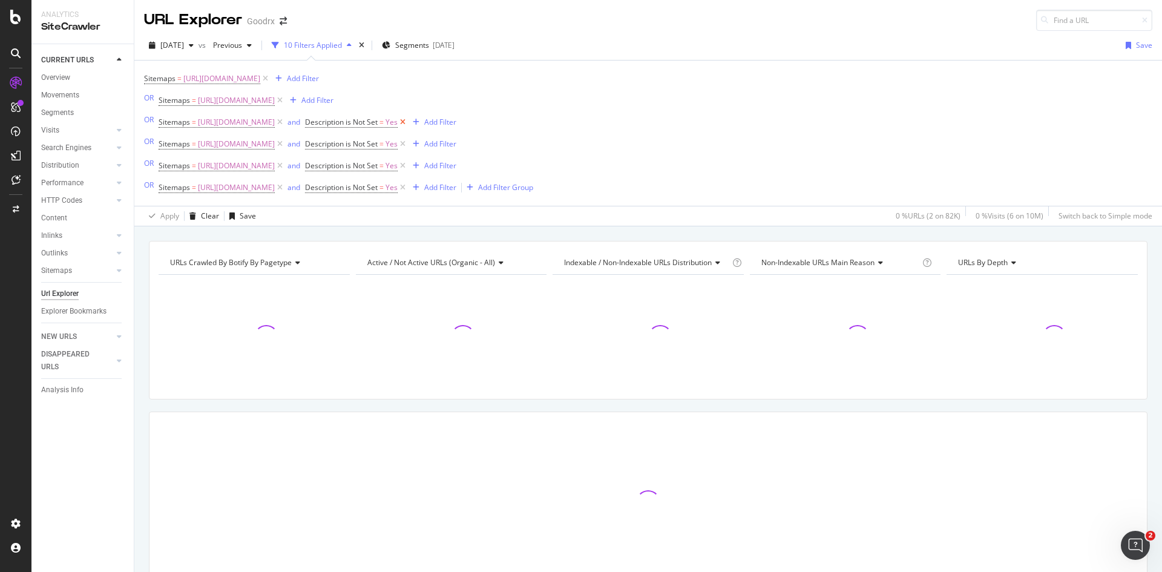
click at [408, 125] on icon at bounding box center [403, 122] width 10 height 12
click at [408, 145] on icon at bounding box center [403, 144] width 10 height 12
click at [408, 165] on icon at bounding box center [403, 166] width 10 height 12
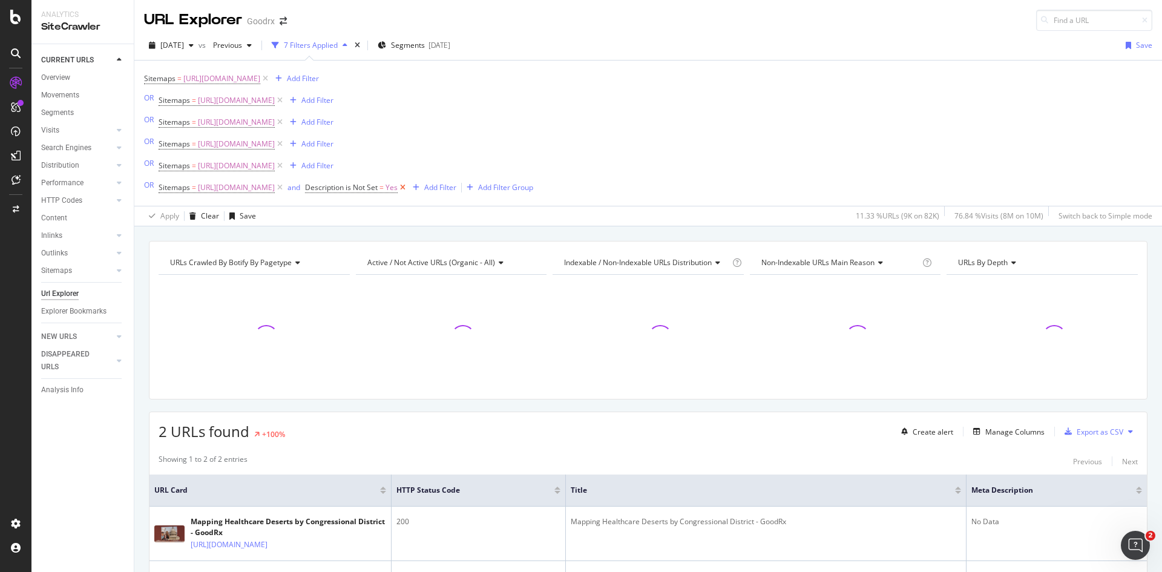
click at [408, 189] on icon at bounding box center [403, 188] width 10 height 12
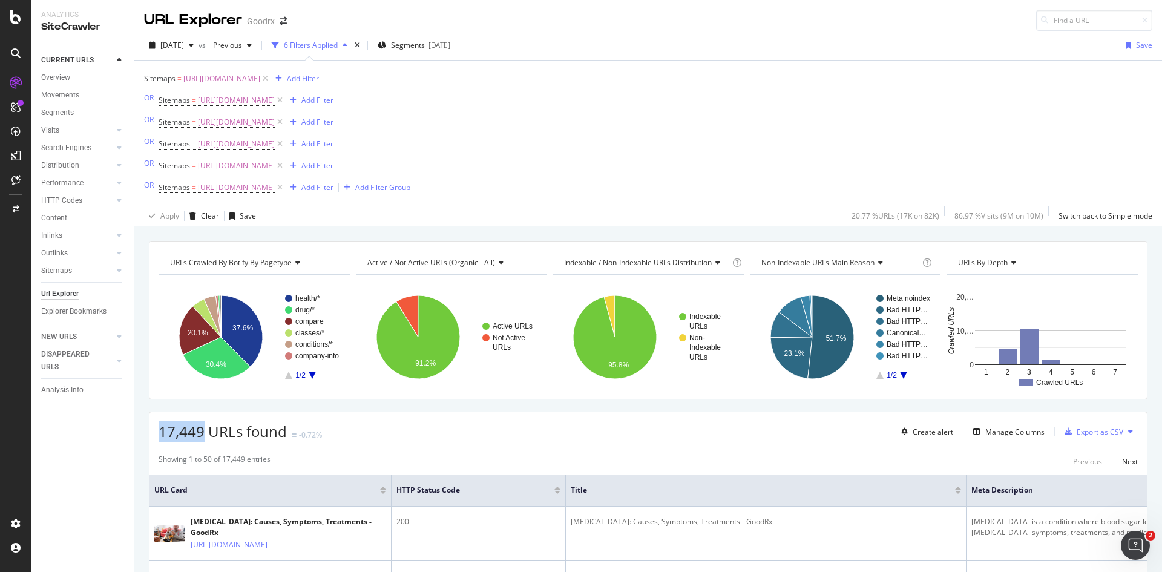
drag, startPoint x: 157, startPoint y: 436, endPoint x: 205, endPoint y: 433, distance: 48.5
click at [205, 433] on div "17,449 URLs found -0.72% Create alert Manage Columns Export as CSV" at bounding box center [649, 427] width 998 height 30
copy span "17,449"
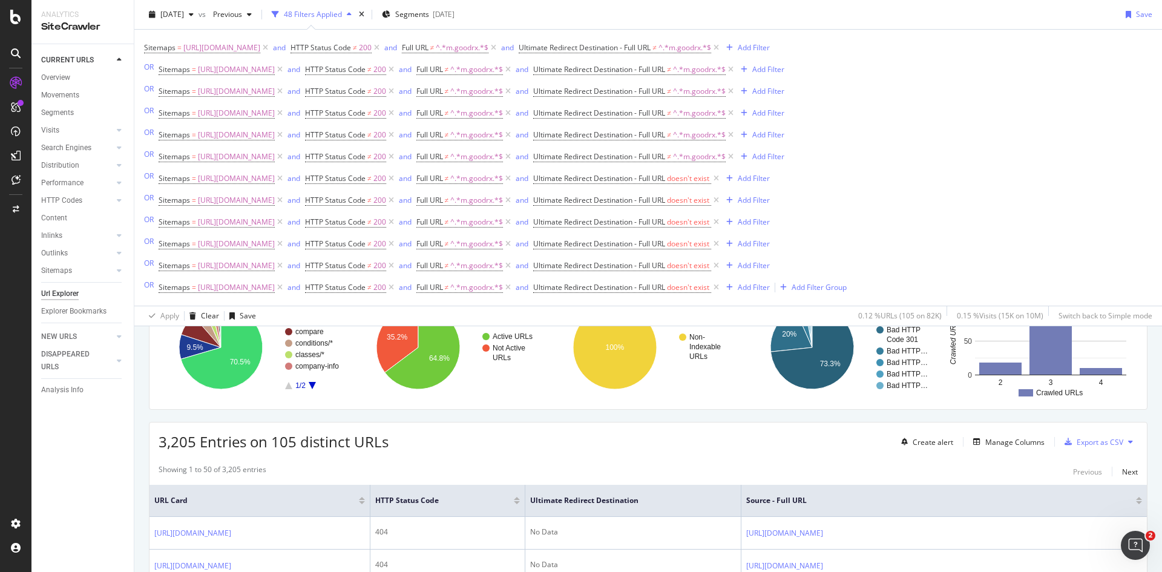
scroll to position [194, 0]
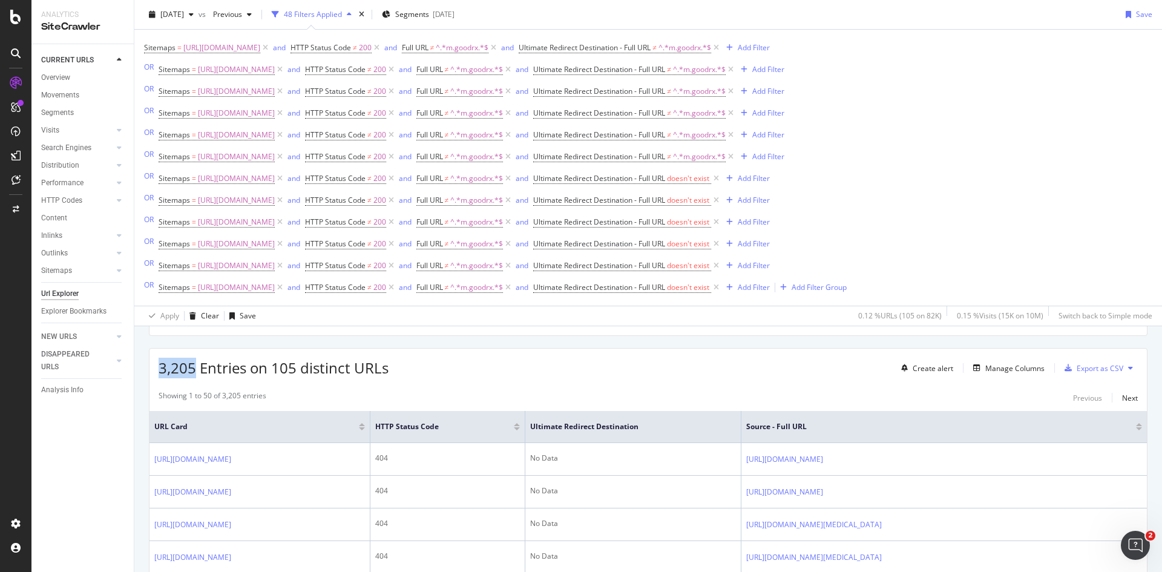
drag, startPoint x: 158, startPoint y: 367, endPoint x: 194, endPoint y: 375, distance: 36.6
click at [194, 375] on div "3,205 Entries on 105 distinct URLs Create alert Manage Columns Export as CSV" at bounding box center [649, 364] width 998 height 30
copy span "3,205"
click at [382, 50] on icon at bounding box center [377, 48] width 10 height 12
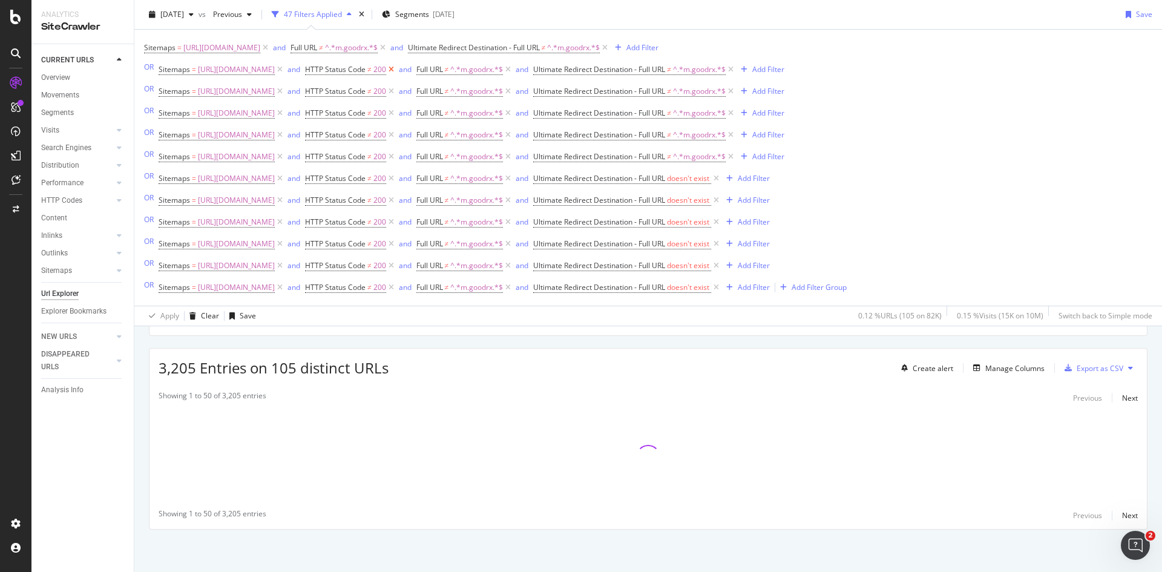
click at [397, 71] on icon at bounding box center [391, 70] width 10 height 12
click at [397, 96] on icon at bounding box center [391, 91] width 10 height 12
click at [397, 115] on icon at bounding box center [391, 113] width 10 height 12
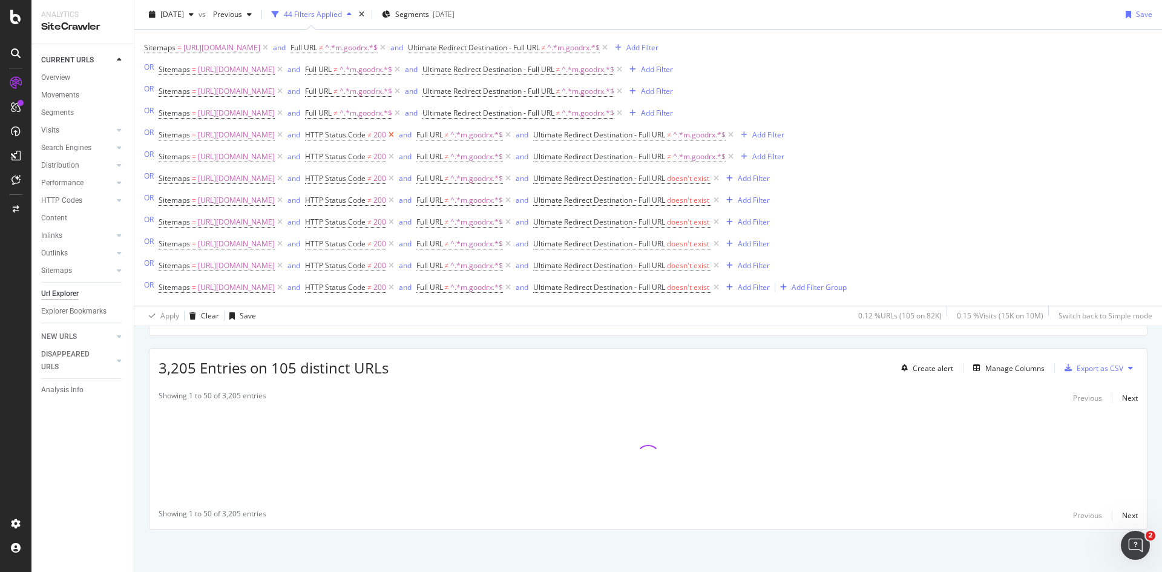
click at [397, 137] on icon at bounding box center [391, 135] width 10 height 12
click at [397, 157] on icon at bounding box center [391, 157] width 10 height 12
click at [397, 177] on icon at bounding box center [391, 179] width 10 height 12
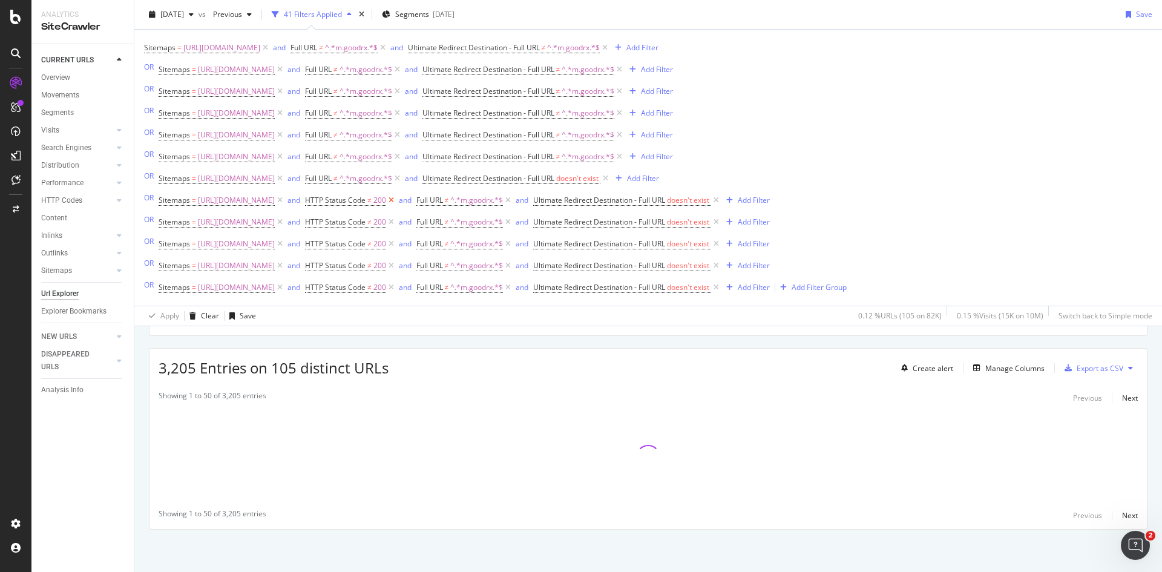
click at [397, 202] on icon at bounding box center [391, 200] width 10 height 12
click at [397, 220] on icon at bounding box center [391, 222] width 10 height 12
drag, startPoint x: 508, startPoint y: 245, endPoint x: 489, endPoint y: 271, distance: 32.5
click at [397, 245] on icon at bounding box center [391, 244] width 10 height 12
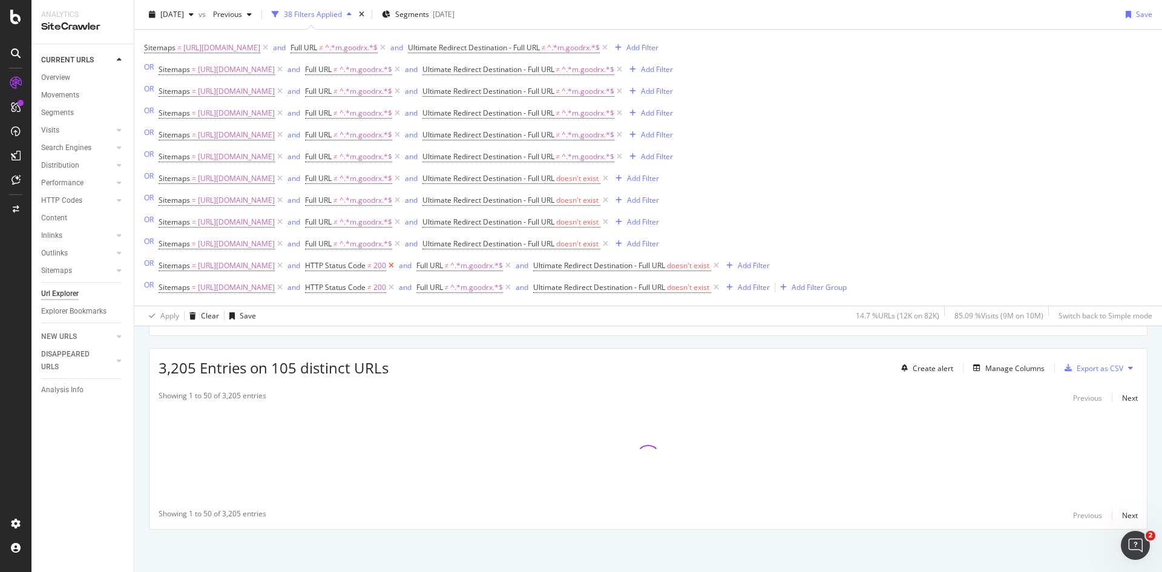
click at [397, 268] on icon at bounding box center [391, 266] width 10 height 12
click at [397, 289] on icon at bounding box center [391, 288] width 10 height 12
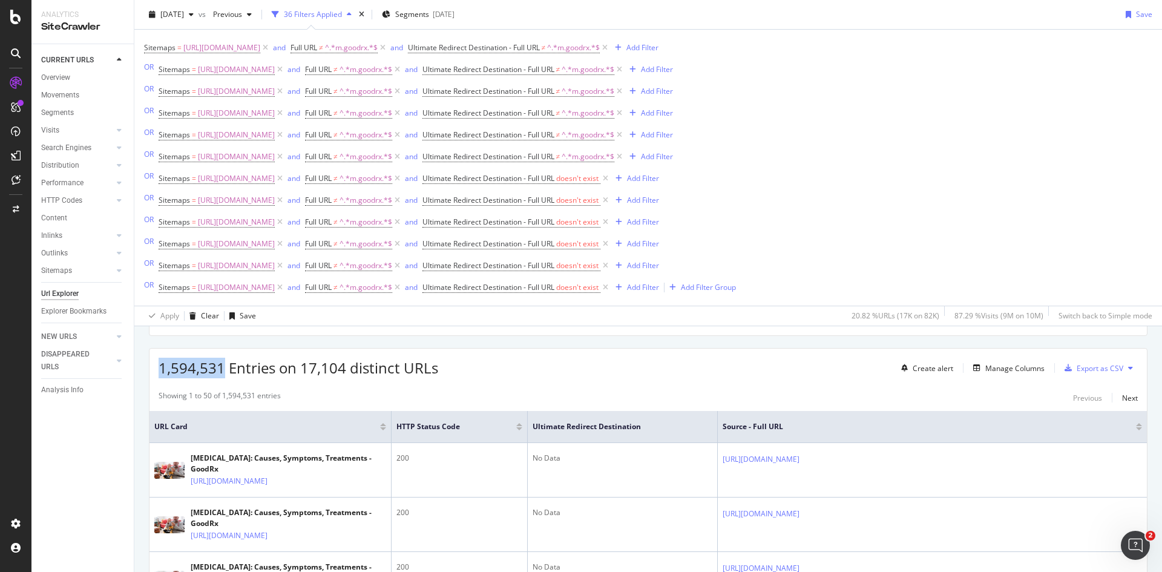
drag, startPoint x: 222, startPoint y: 369, endPoint x: 159, endPoint y: 370, distance: 63.0
click at [159, 370] on span "1,594,531 Entries on 17,104 distinct URLs" at bounding box center [299, 368] width 280 height 20
copy span "1,594,531"
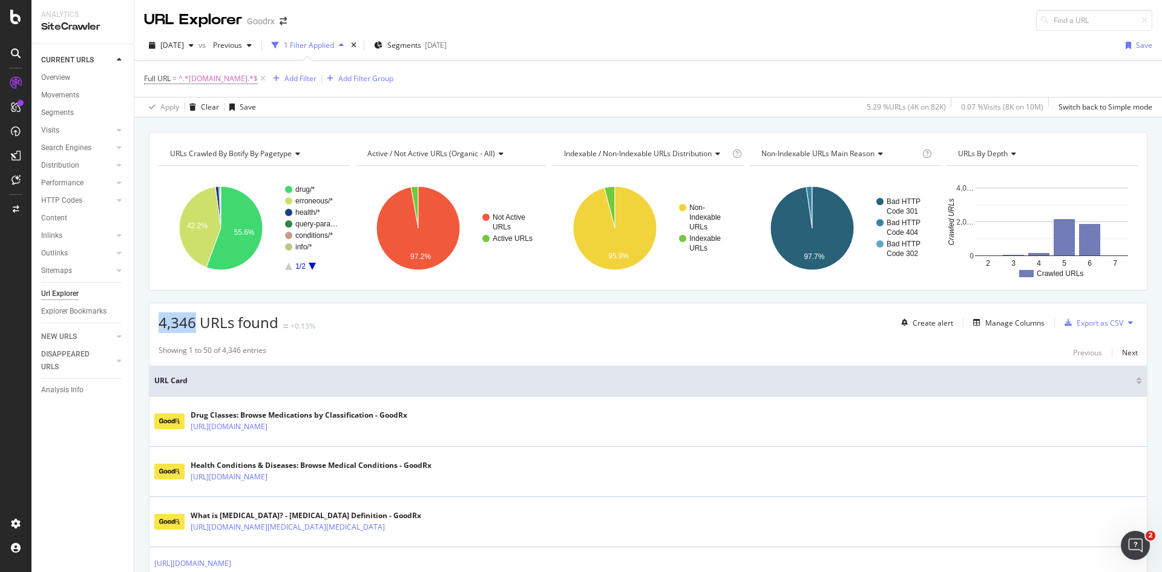
drag, startPoint x: 196, startPoint y: 324, endPoint x: 148, endPoint y: 323, distance: 47.8
copy span "4,346"
click at [258, 81] on icon at bounding box center [263, 79] width 10 height 12
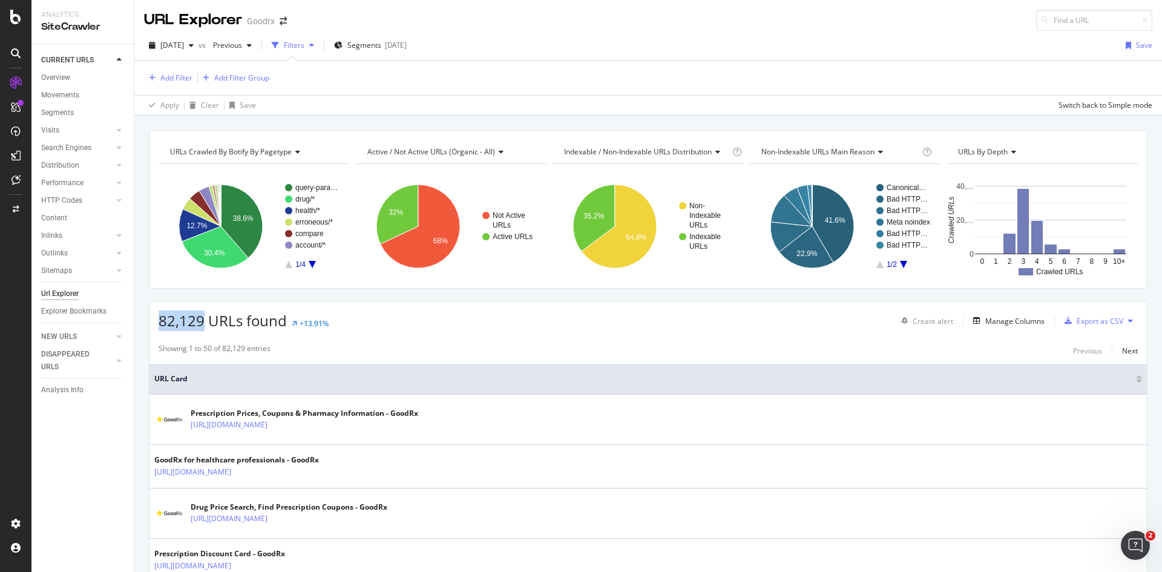
drag, startPoint x: 204, startPoint y: 321, endPoint x: 156, endPoint y: 321, distance: 48.4
click at [156, 321] on div "82,129 URLs found +13.91% Create alert Manage Columns Export as CSV" at bounding box center [649, 316] width 998 height 30
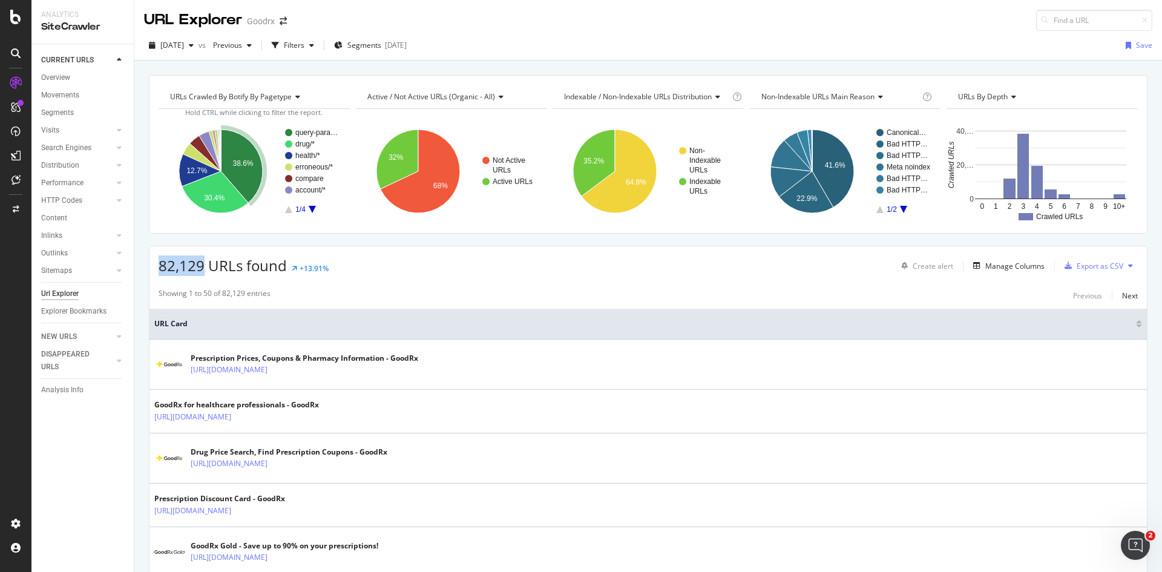
copy span "82,129"
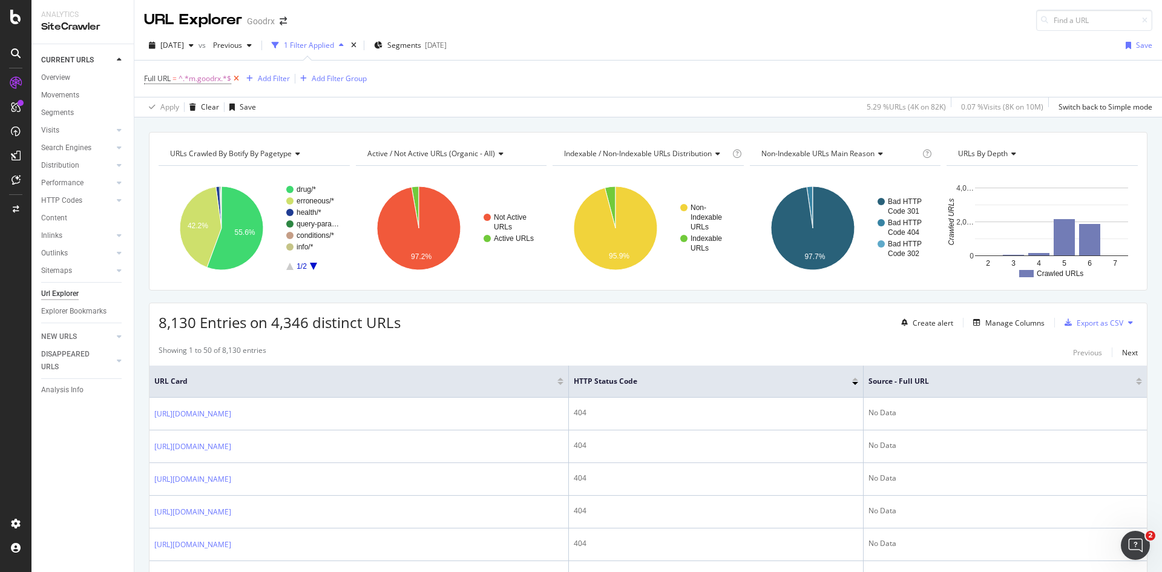
click at [236, 78] on icon at bounding box center [236, 79] width 10 height 12
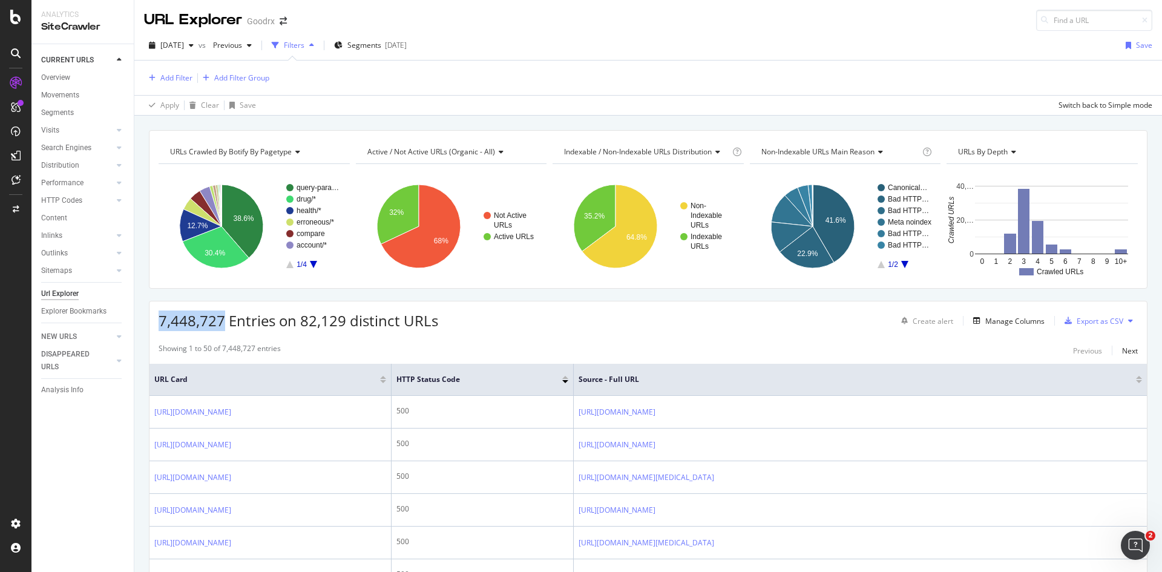
drag, startPoint x: 226, startPoint y: 323, endPoint x: 141, endPoint y: 322, distance: 84.8
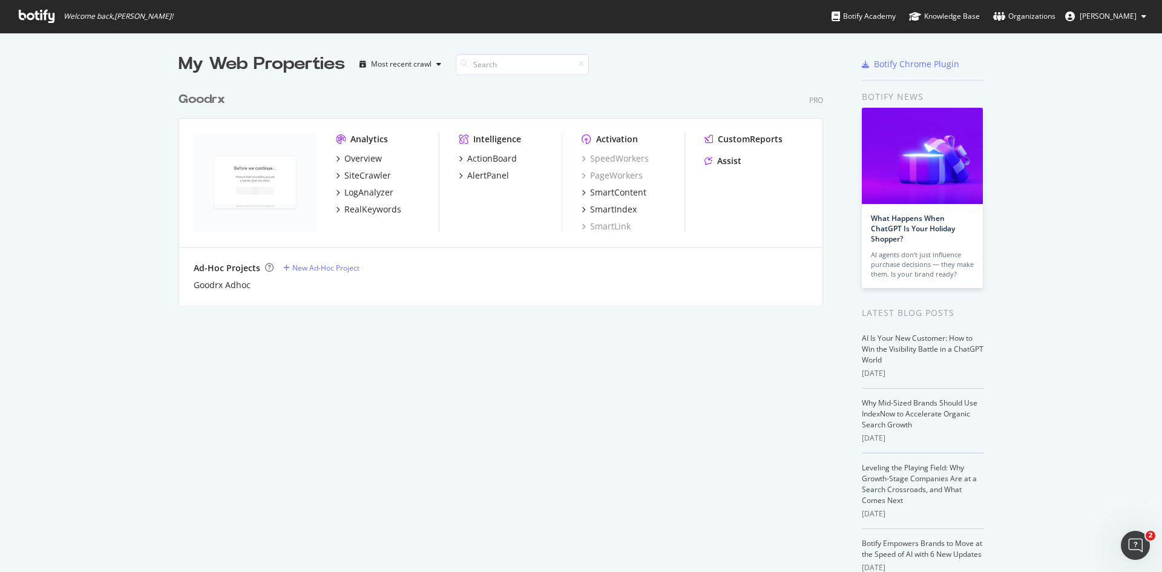
scroll to position [563, 1144]
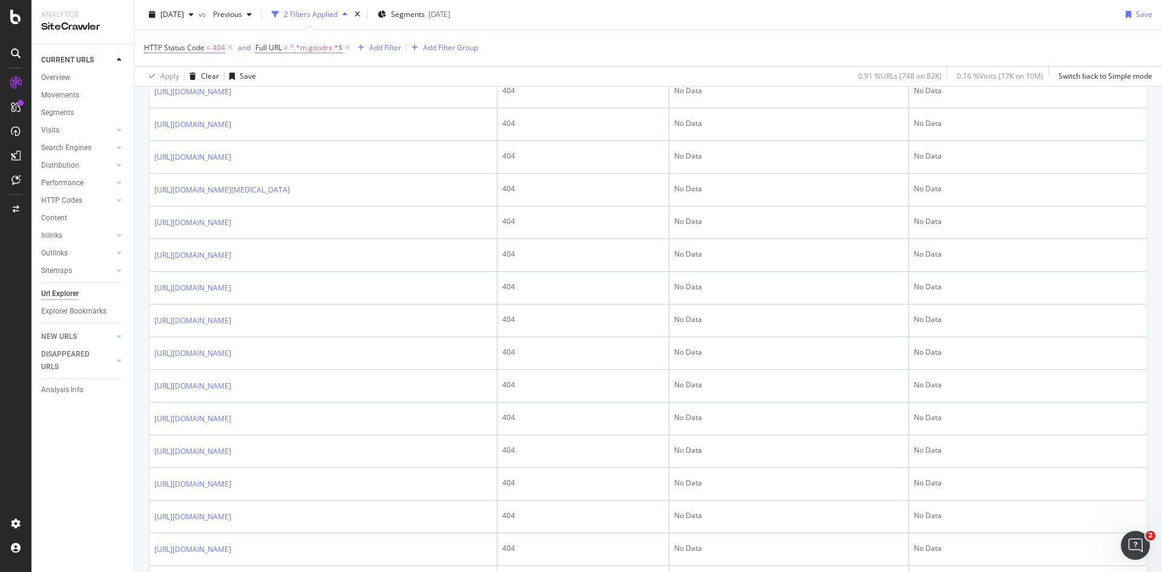
scroll to position [1029, 0]
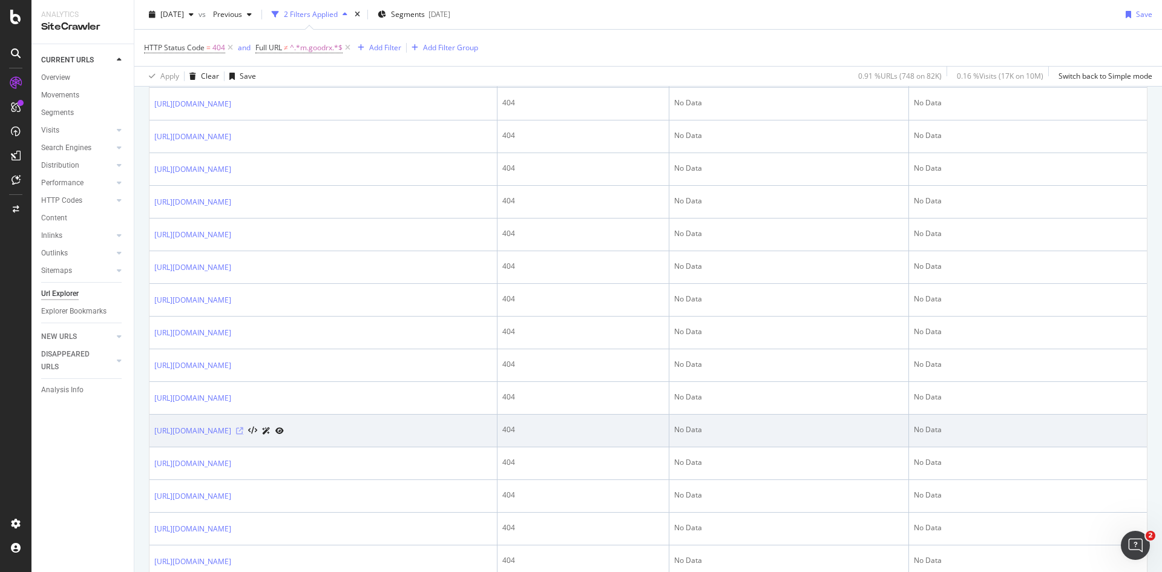
click at [243, 431] on icon at bounding box center [239, 430] width 7 height 7
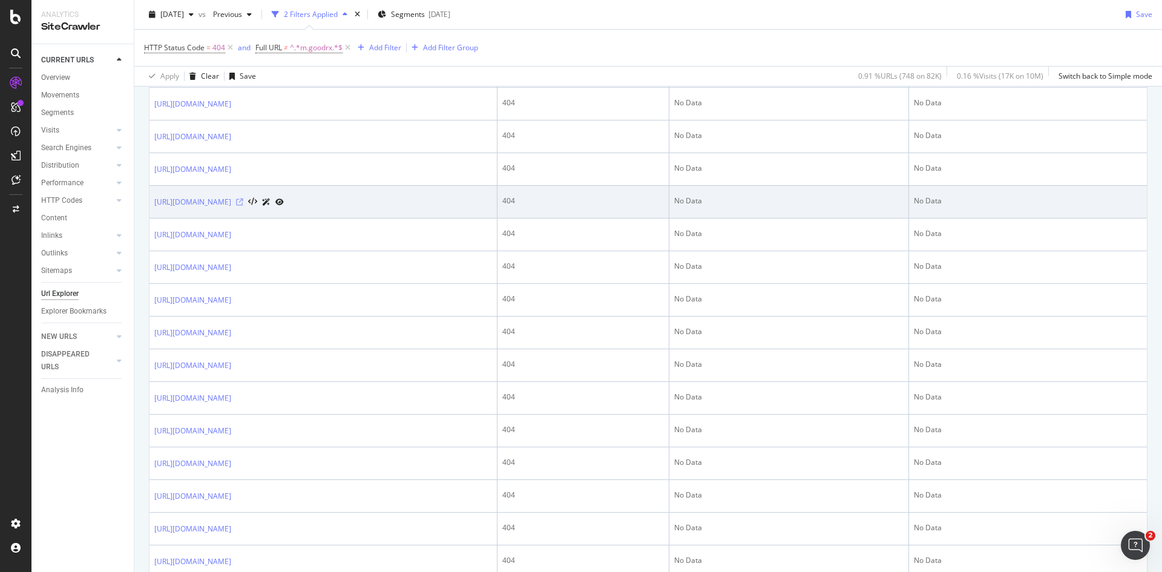
click at [243, 203] on icon at bounding box center [239, 202] width 7 height 7
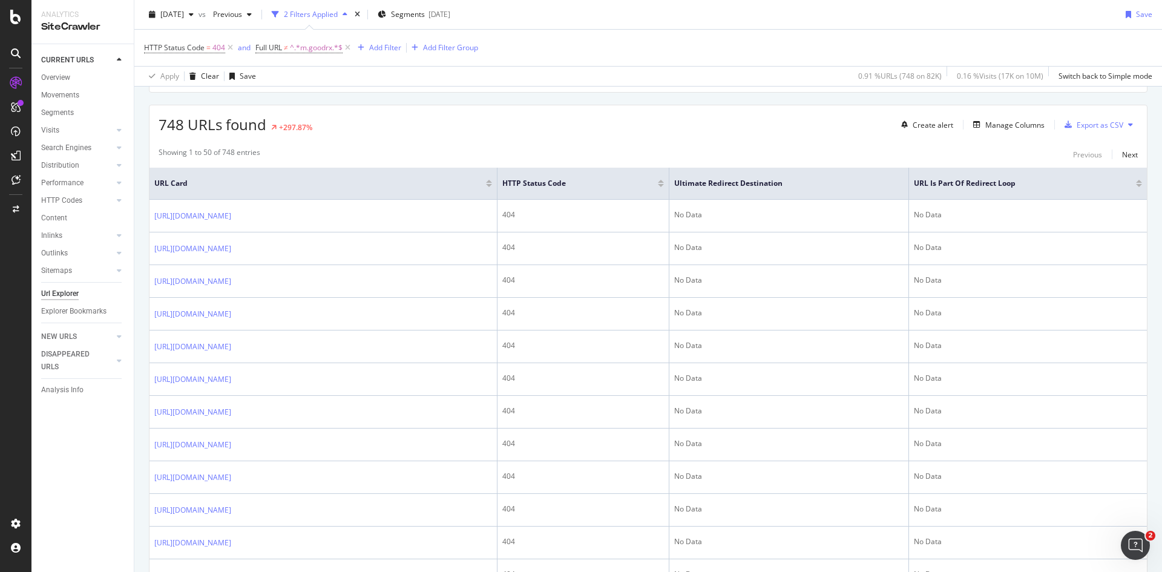
scroll to position [0, 0]
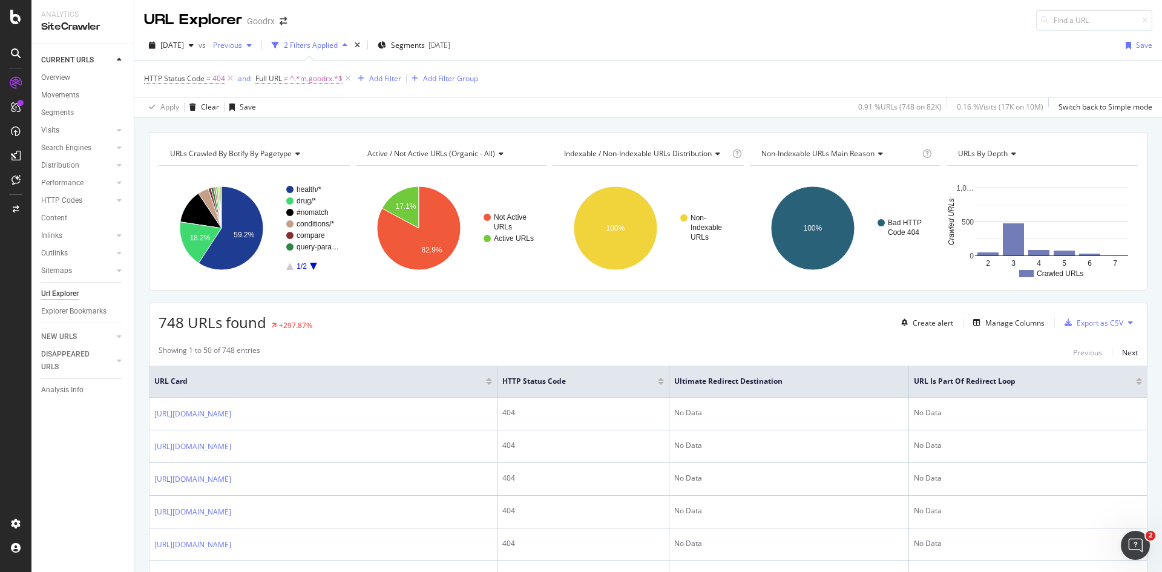
click at [257, 47] on div "button" at bounding box center [249, 45] width 15 height 7
click at [518, 113] on div "Apply Clear Save 0.91 % URLs ( 748 on 82K ) 0.16 % Visits ( 17K on 10M ) Switch…" at bounding box center [648, 107] width 1028 height 20
click at [997, 324] on div "Manage Columns" at bounding box center [1015, 323] width 59 height 10
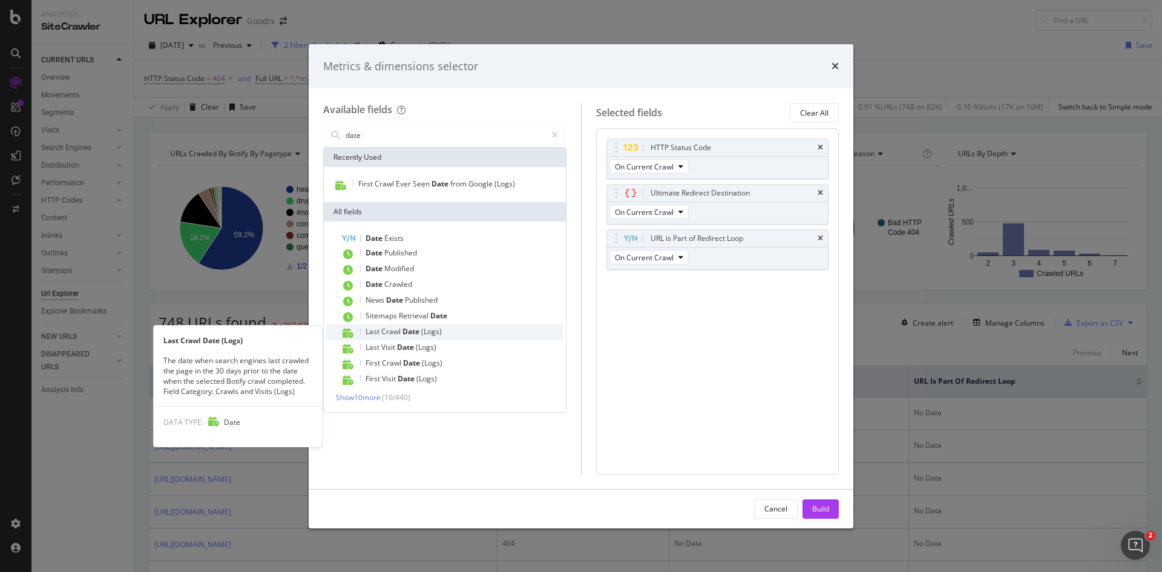
type input "date"
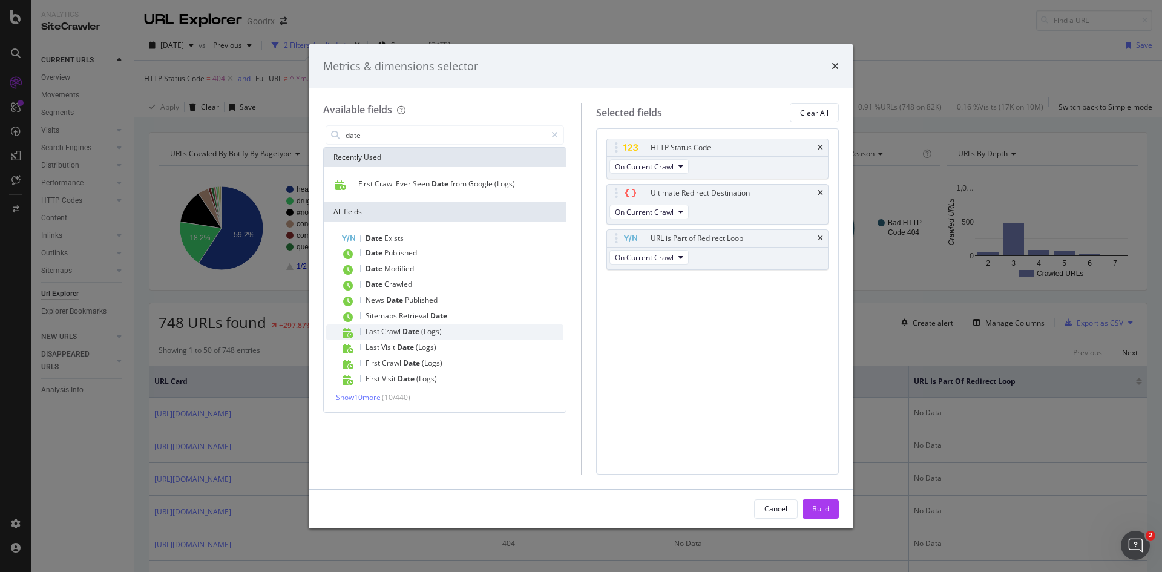
click at [403, 334] on span "Date" at bounding box center [412, 331] width 19 height 10
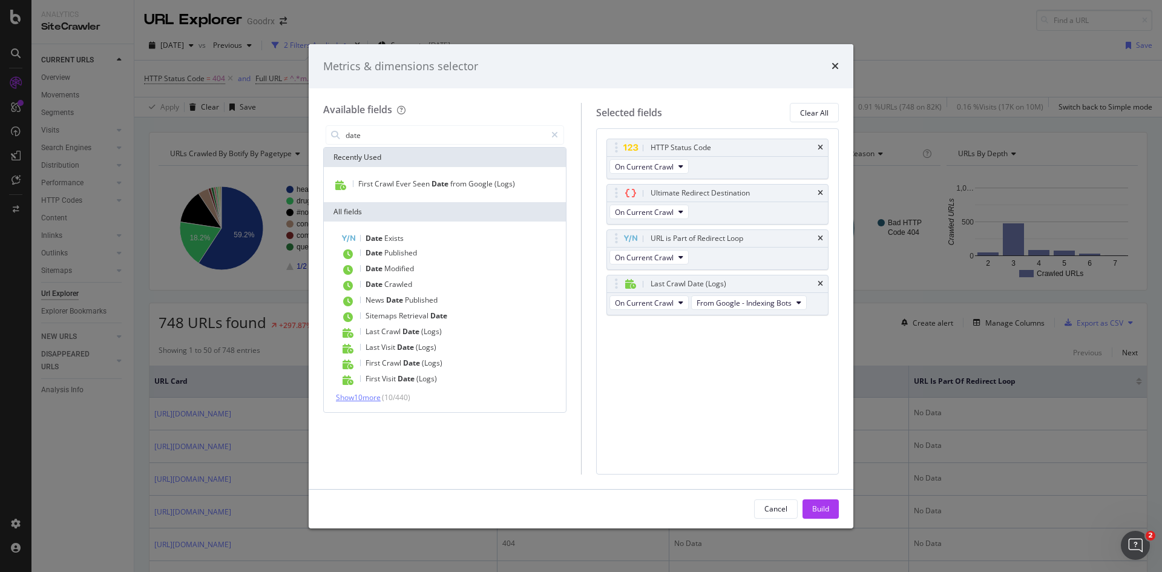
click at [361, 400] on span "Show 10 more" at bounding box center [358, 397] width 45 height 10
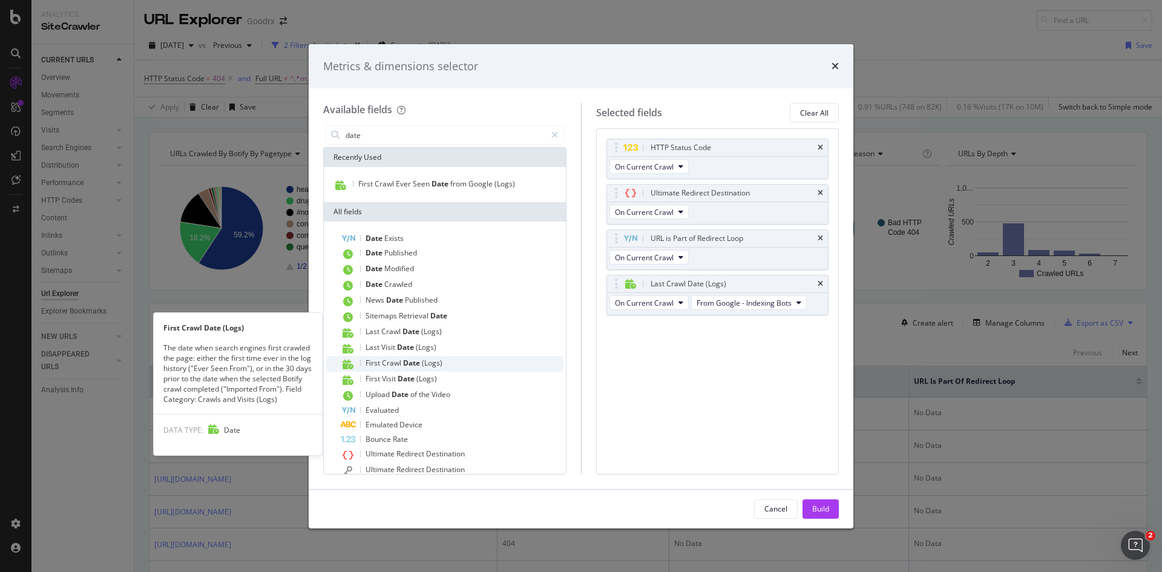
scroll to position [61, 0]
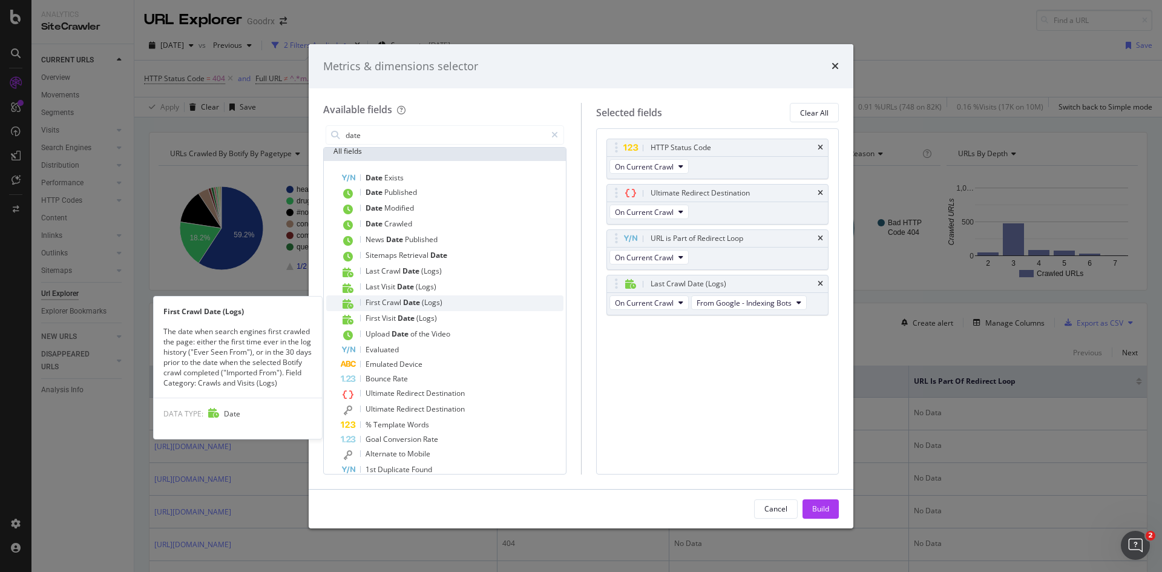
click at [427, 306] on span "(Logs)" at bounding box center [432, 302] width 21 height 10
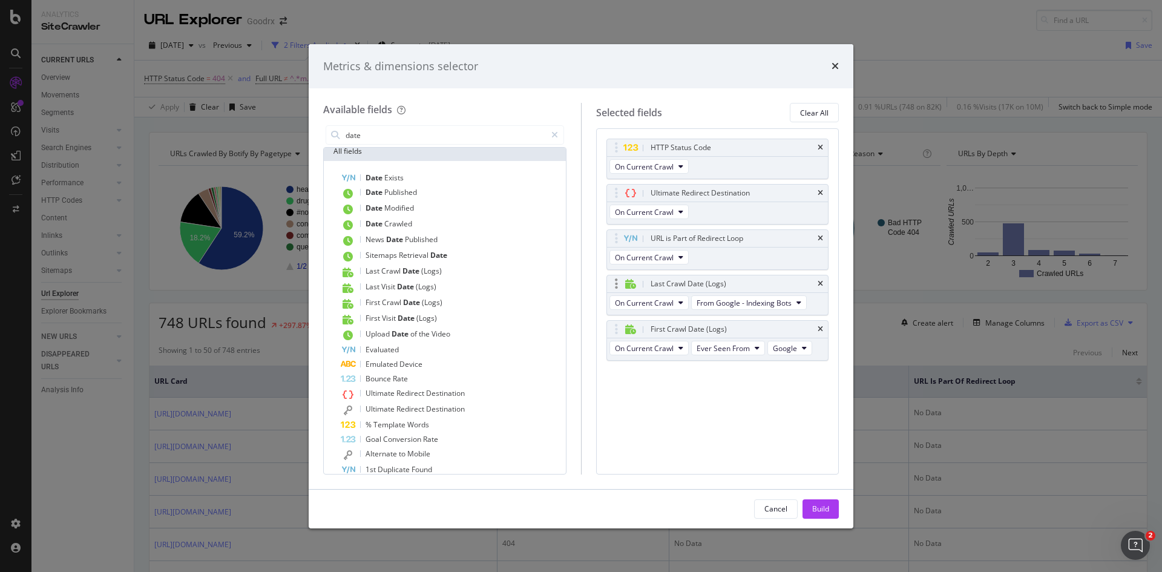
click at [823, 280] on div "Last Crawl Date (Logs)" at bounding box center [718, 283] width 222 height 17
click at [821, 282] on icon "times" at bounding box center [820, 283] width 5 height 7
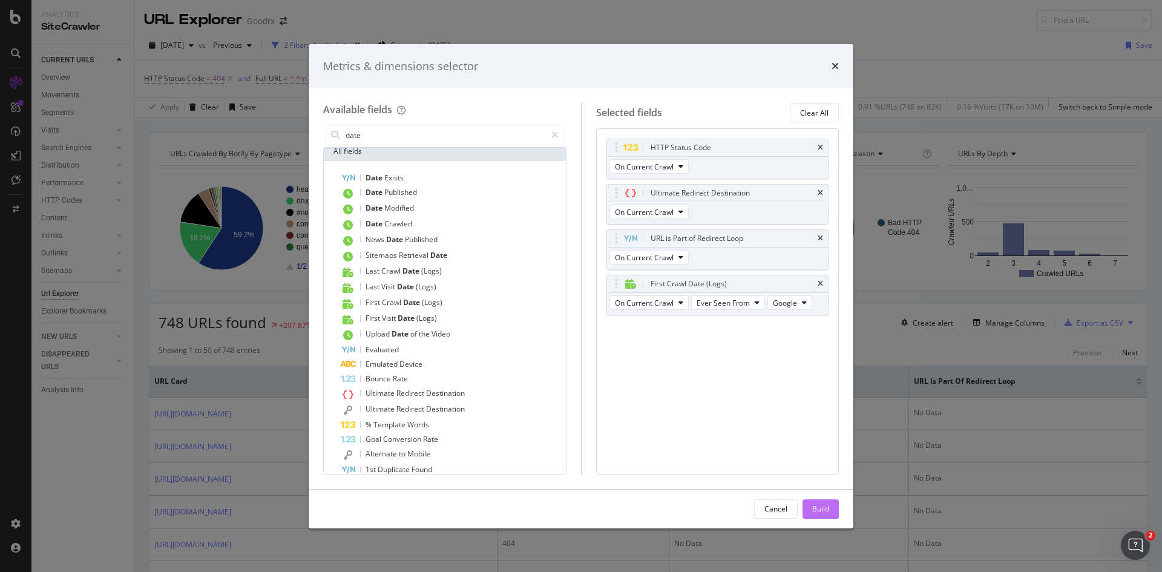
click at [815, 512] on div "Build" at bounding box center [820, 509] width 17 height 10
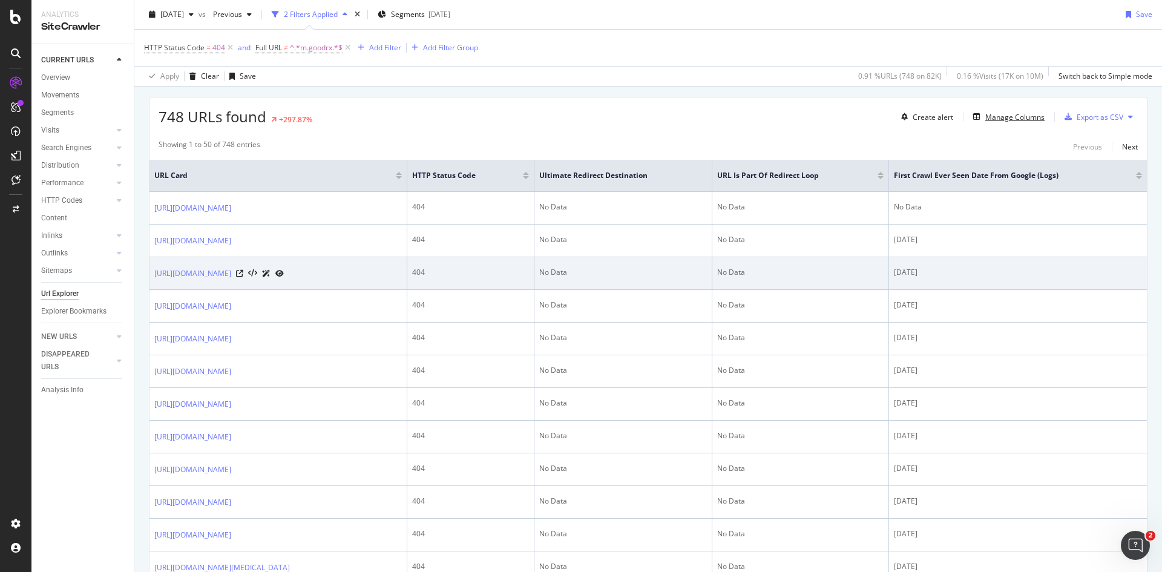
scroll to position [182, 0]
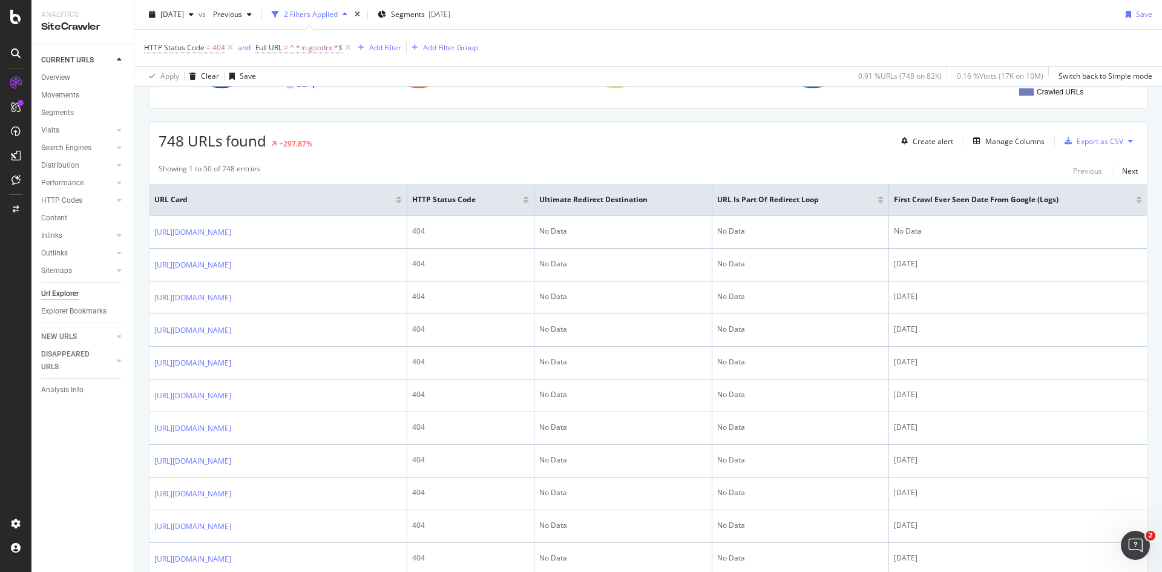
click at [1136, 202] on div at bounding box center [1139, 201] width 6 height 3
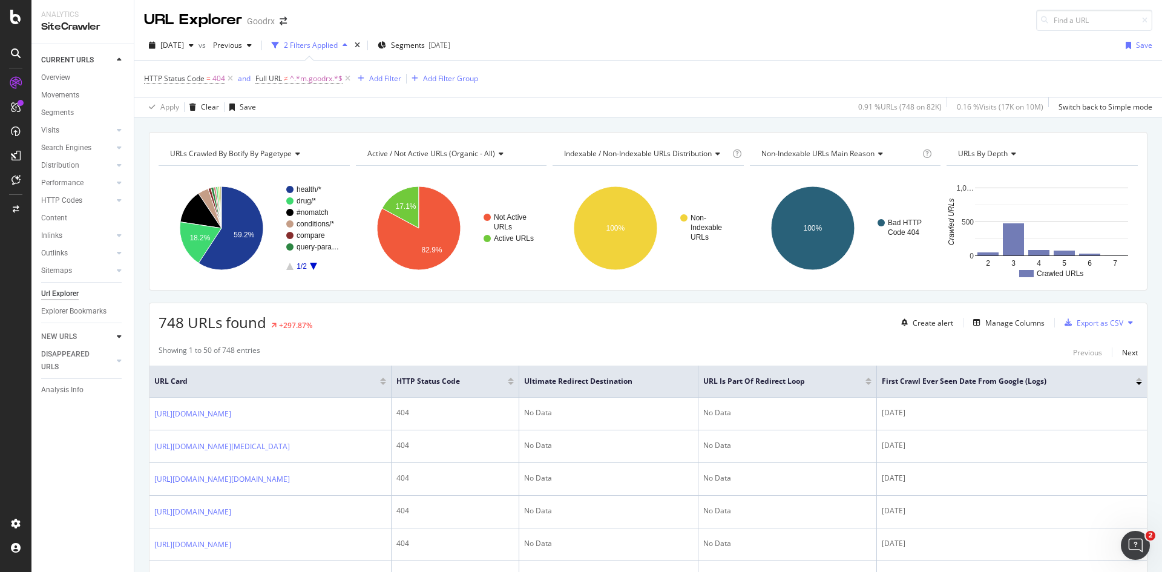
click at [114, 337] on div at bounding box center [119, 337] width 12 height 12
click at [68, 25] on div "SiteCrawler" at bounding box center [82, 27] width 83 height 14
click at [58, 294] on div "Url Explorer" at bounding box center [60, 294] width 38 height 13
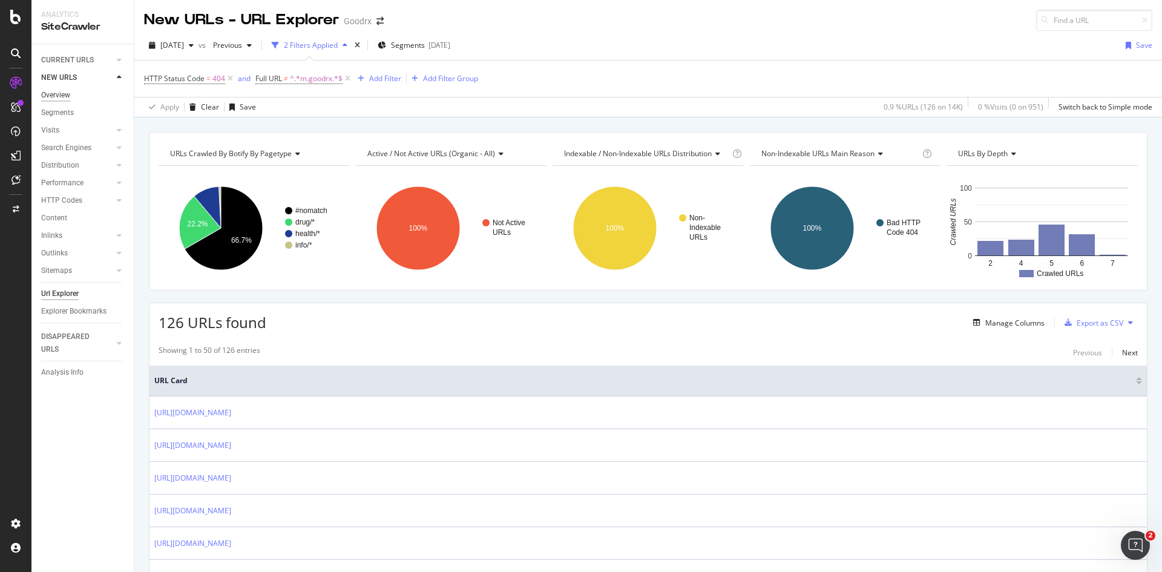
click at [58, 94] on div "Overview" at bounding box center [55, 95] width 29 height 13
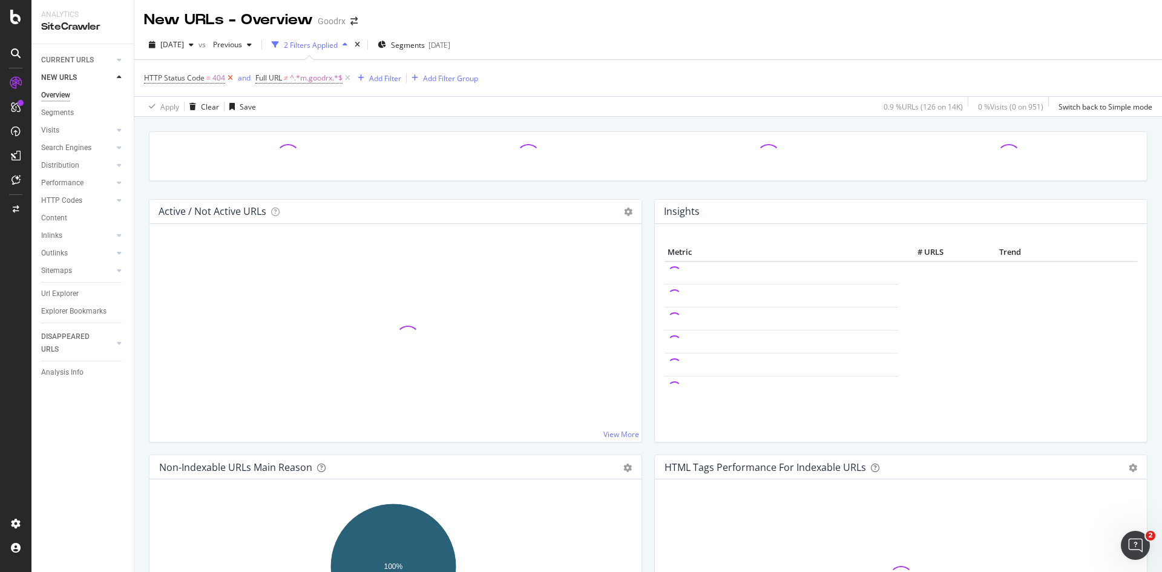
click at [232, 81] on icon at bounding box center [230, 78] width 10 height 12
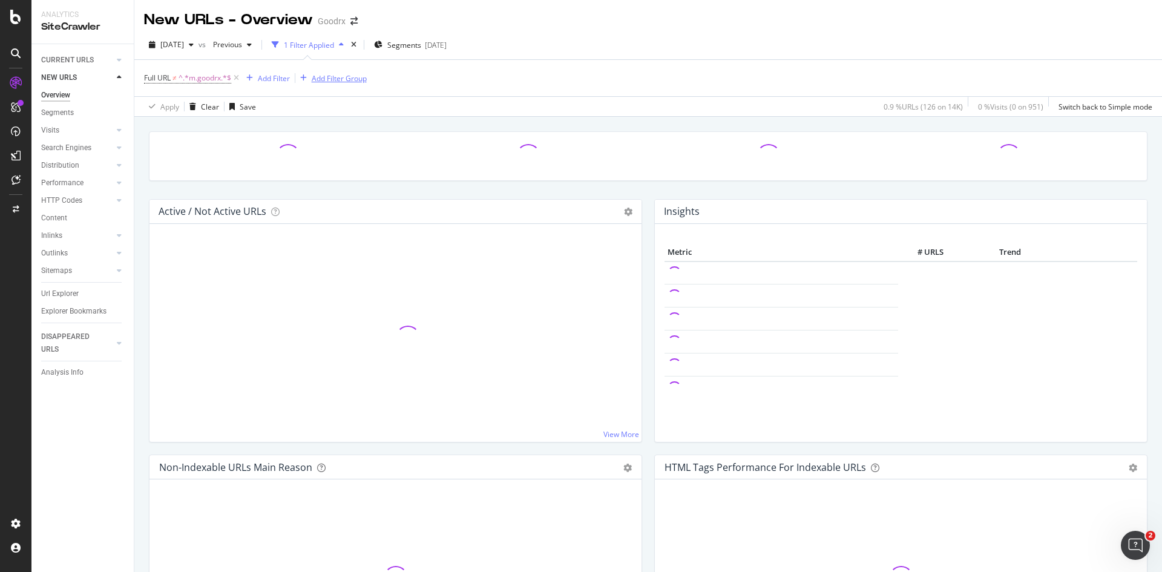
click at [236, 79] on icon at bounding box center [236, 78] width 10 height 12
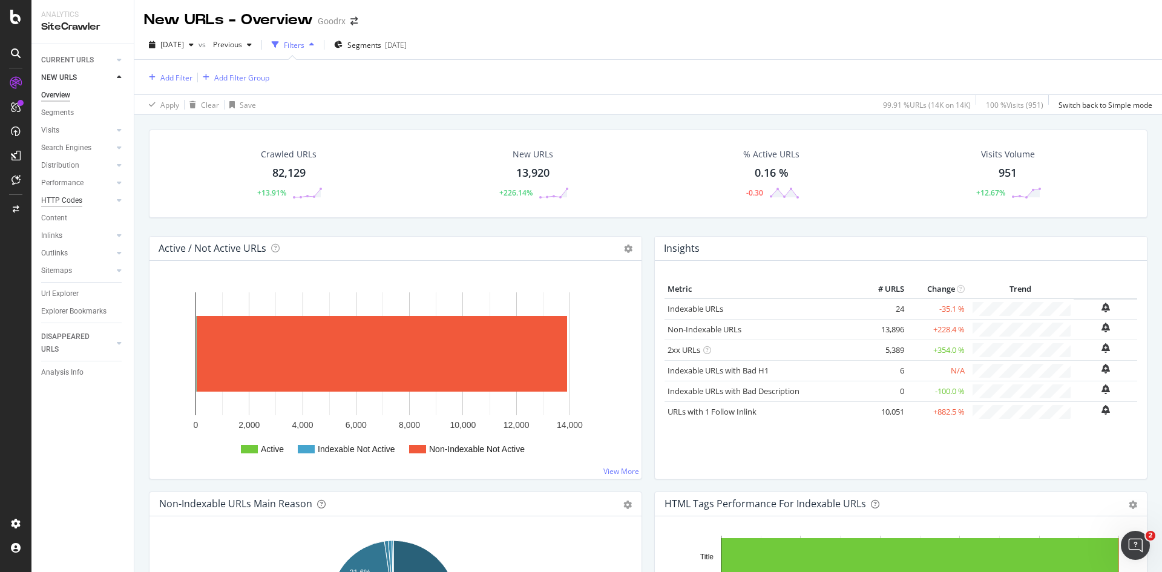
click at [65, 200] on div "HTTP Codes" at bounding box center [61, 200] width 41 height 13
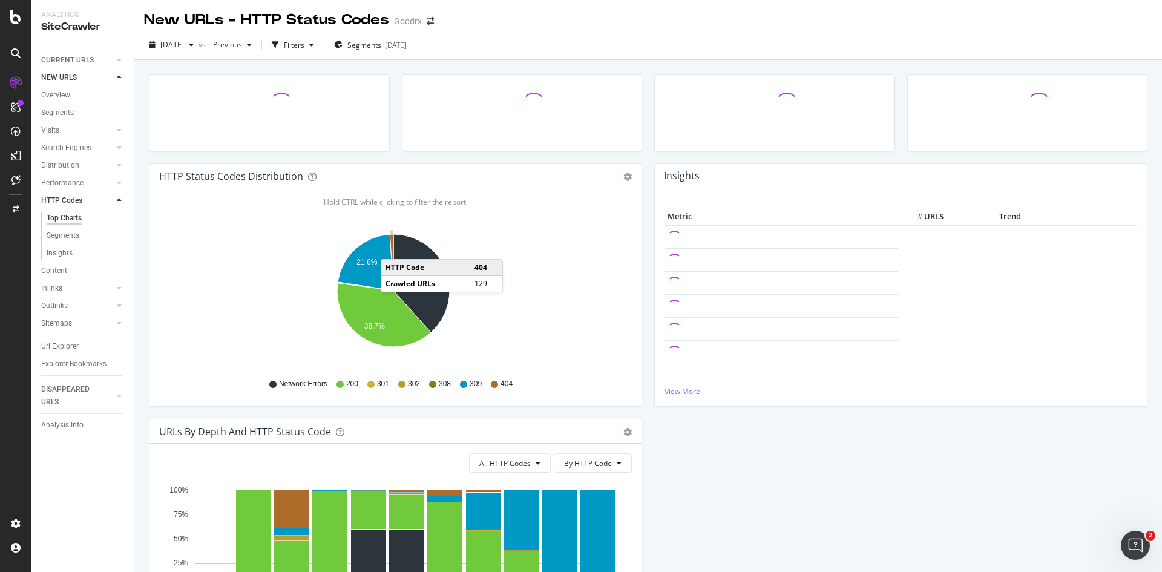
click at [393, 247] on icon "A chart." at bounding box center [392, 262] width 4 height 56
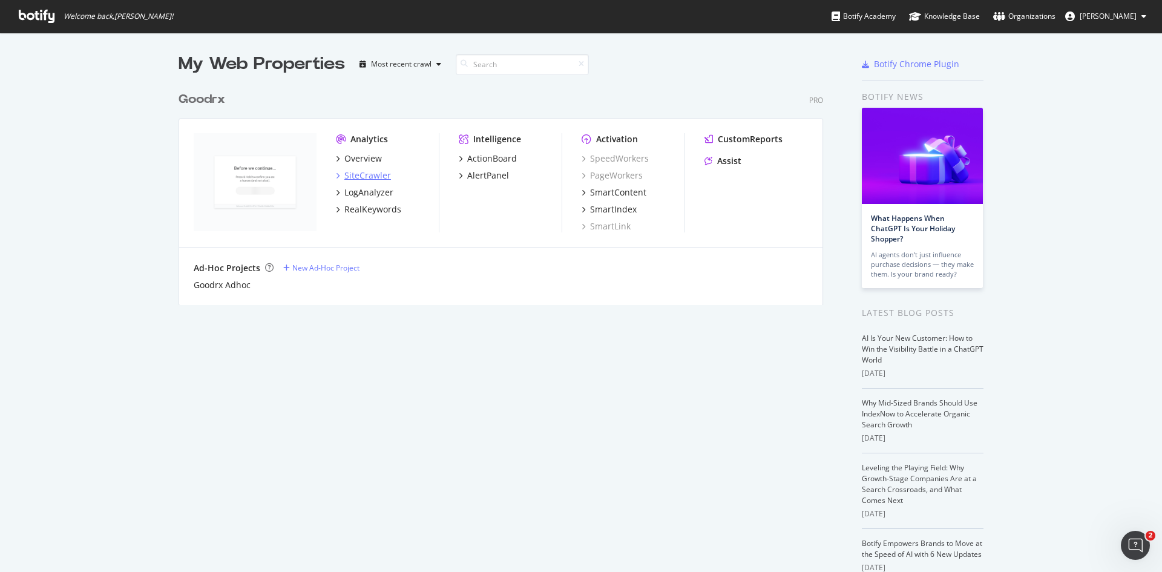
click at [362, 174] on div "SiteCrawler" at bounding box center [367, 176] width 47 height 12
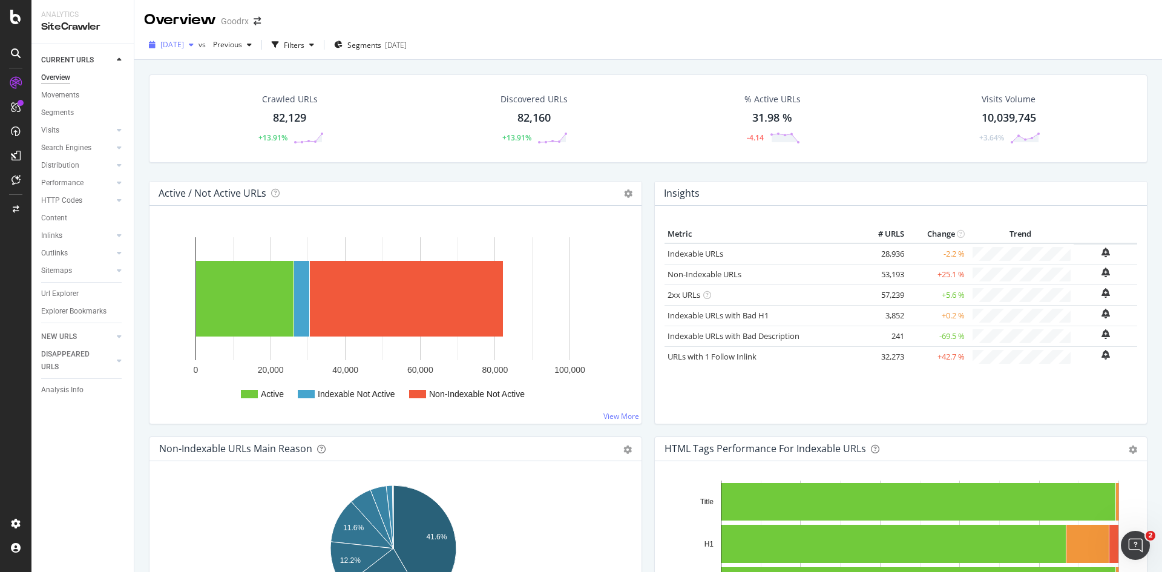
click at [184, 45] on span "[DATE]" at bounding box center [172, 44] width 24 height 10
click at [200, 113] on div "[DATE]" at bounding box center [193, 110] width 63 height 11
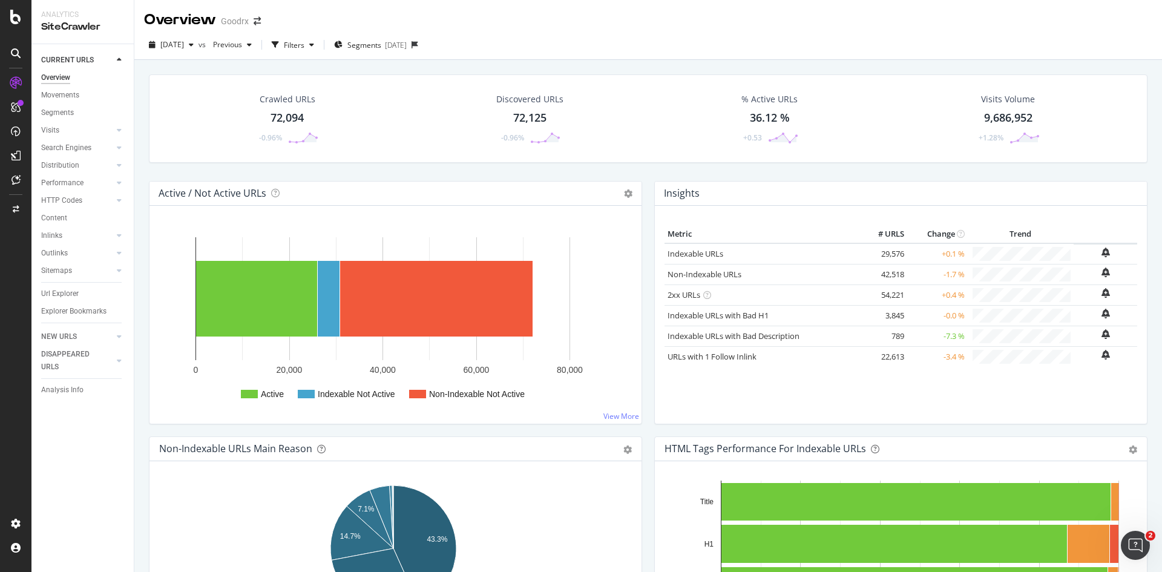
drag, startPoint x: 56, startPoint y: 292, endPoint x: 191, endPoint y: 281, distance: 136.1
click at [56, 292] on div "Url Explorer" at bounding box center [60, 294] width 38 height 13
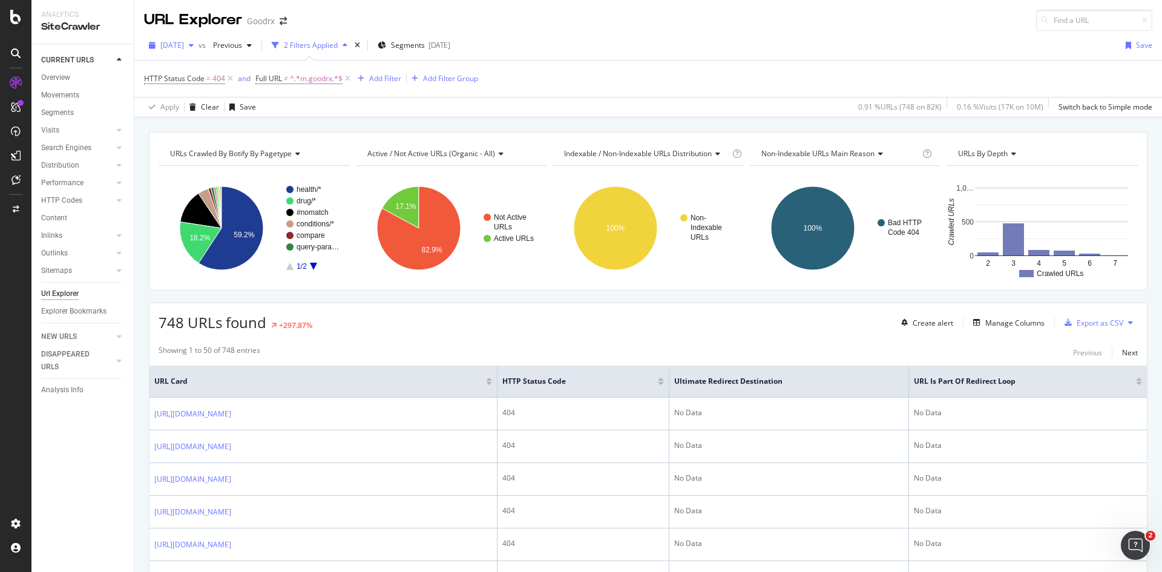
click at [184, 46] on span "[DATE]" at bounding box center [172, 45] width 24 height 10
click at [192, 113] on div "2025 Aug. 8th" at bounding box center [193, 111] width 63 height 11
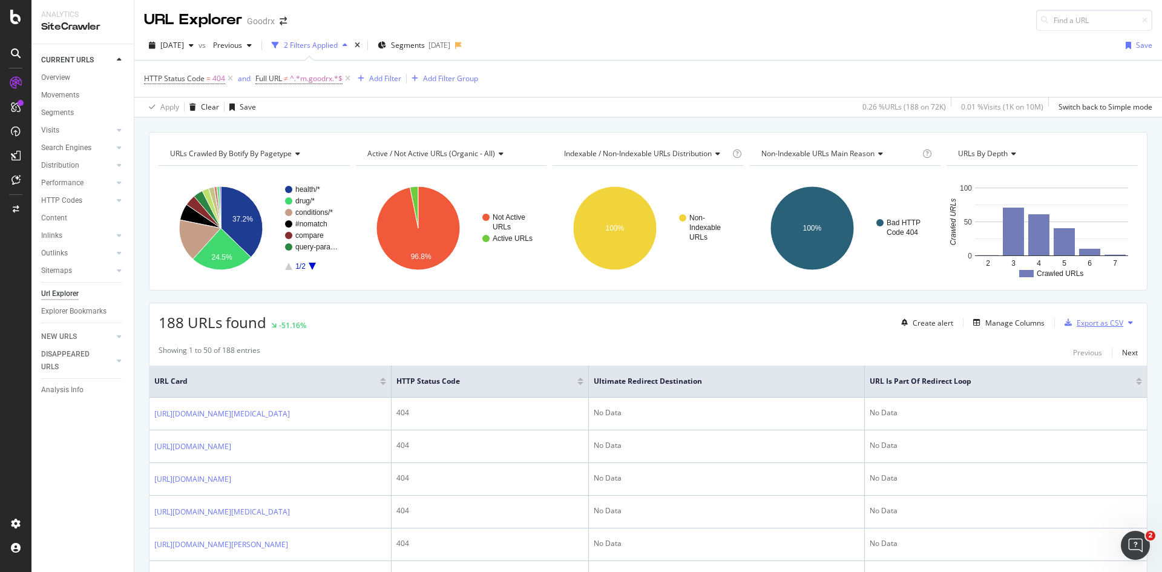
click at [1077, 322] on div "Export as CSV" at bounding box center [1100, 323] width 47 height 10
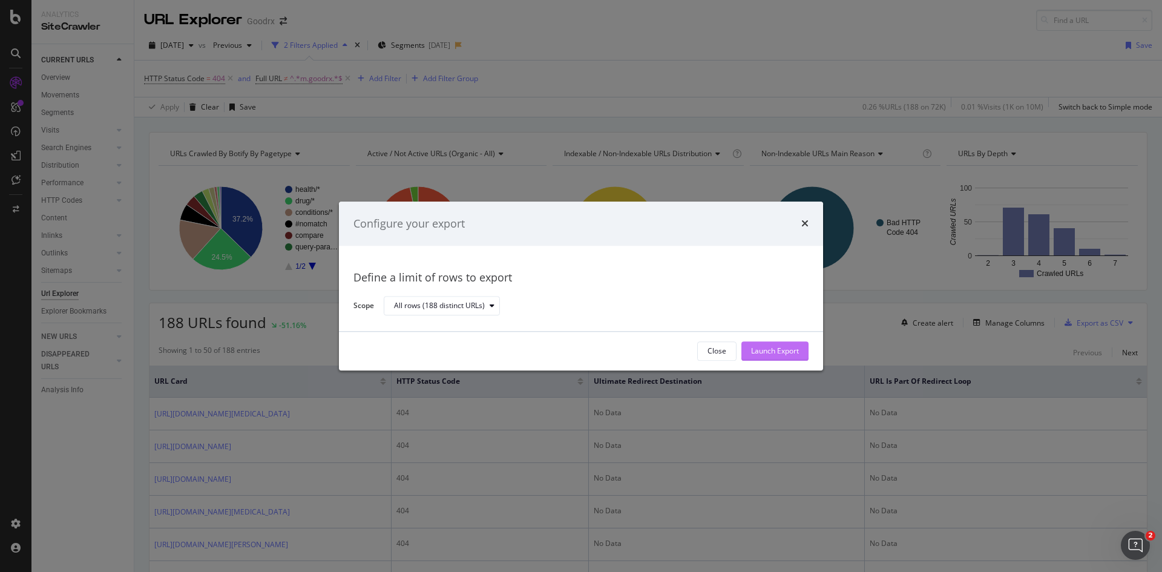
click at [774, 347] on div "Launch Export" at bounding box center [775, 351] width 48 height 10
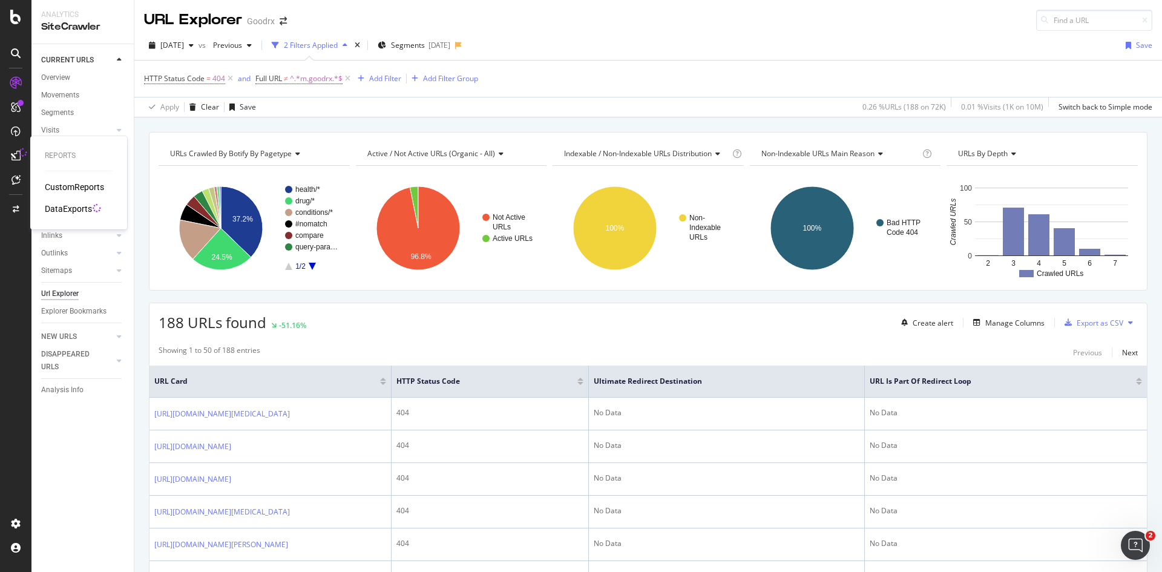
click at [79, 211] on div "DataExports" at bounding box center [68, 209] width 47 height 12
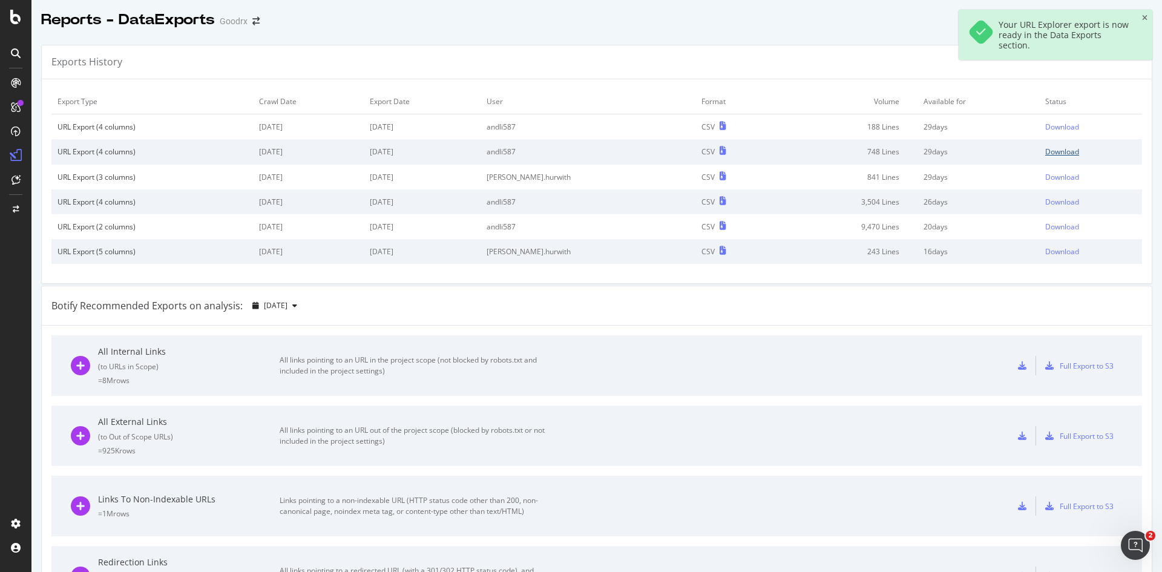
click at [1046, 151] on div "Download" at bounding box center [1063, 152] width 34 height 10
click at [1046, 125] on div "Download" at bounding box center [1063, 127] width 34 height 10
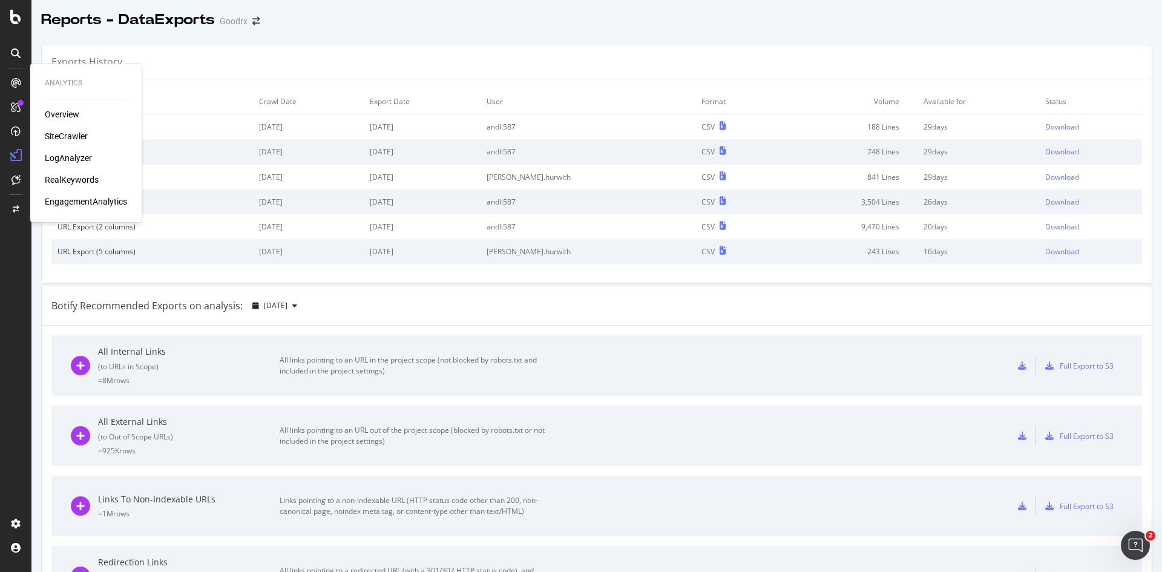
click at [69, 117] on div "Overview" at bounding box center [62, 114] width 35 height 12
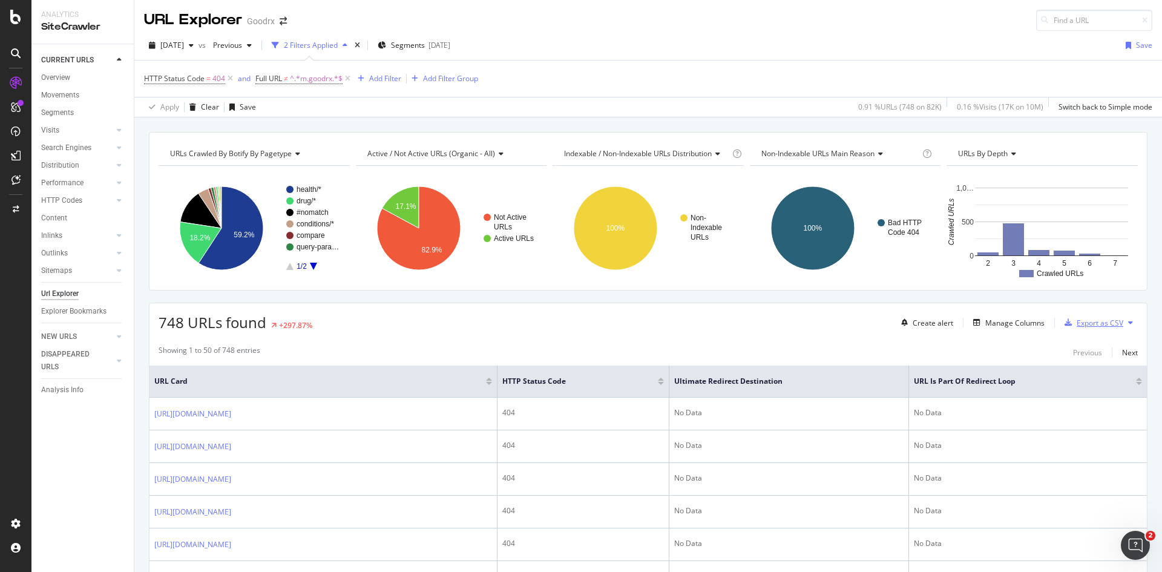
click at [1093, 322] on div "Export as CSV" at bounding box center [1100, 323] width 47 height 10
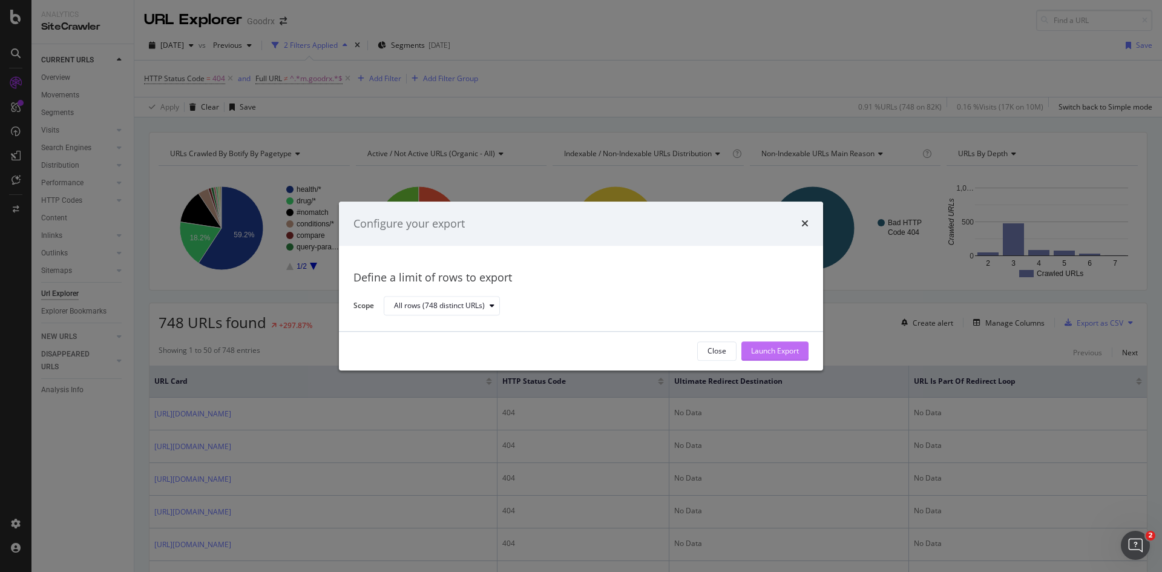
click at [771, 354] on div "Launch Export" at bounding box center [775, 351] width 48 height 10
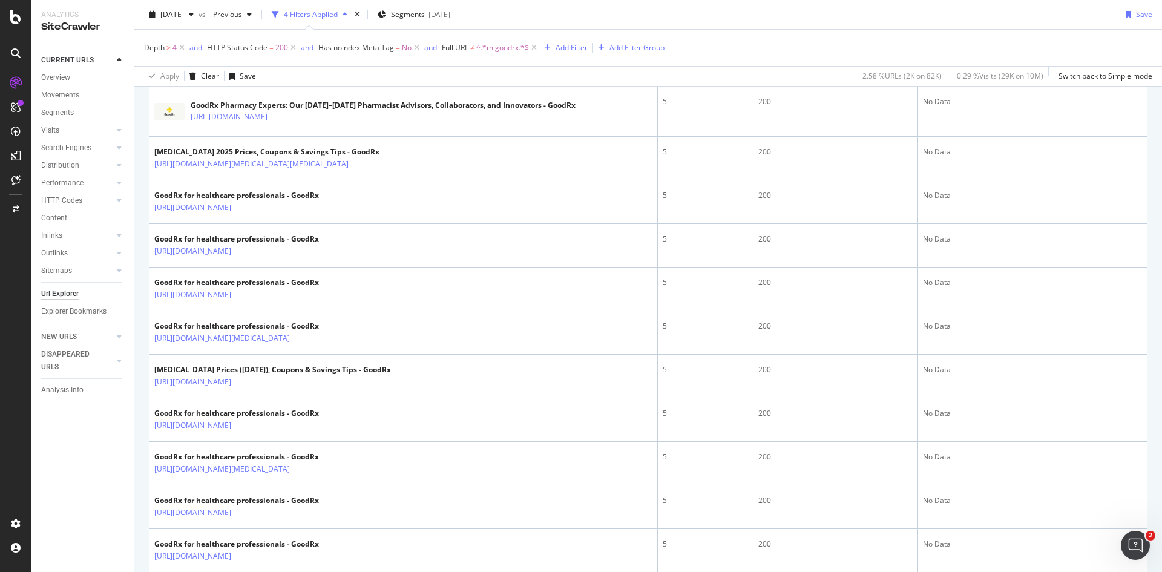
scroll to position [113, 0]
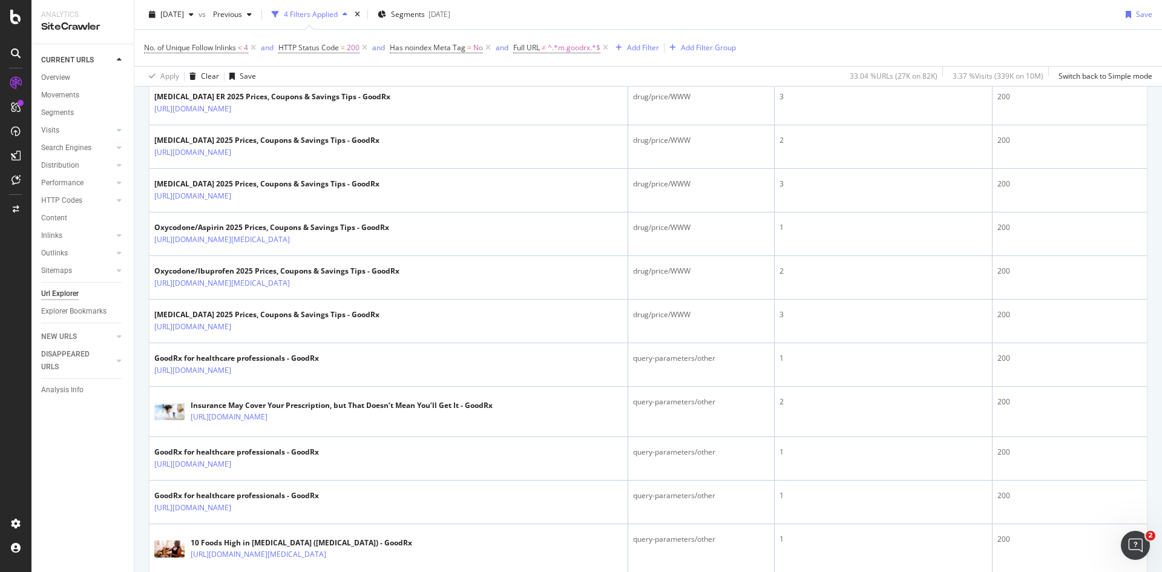
scroll to position [2118, 0]
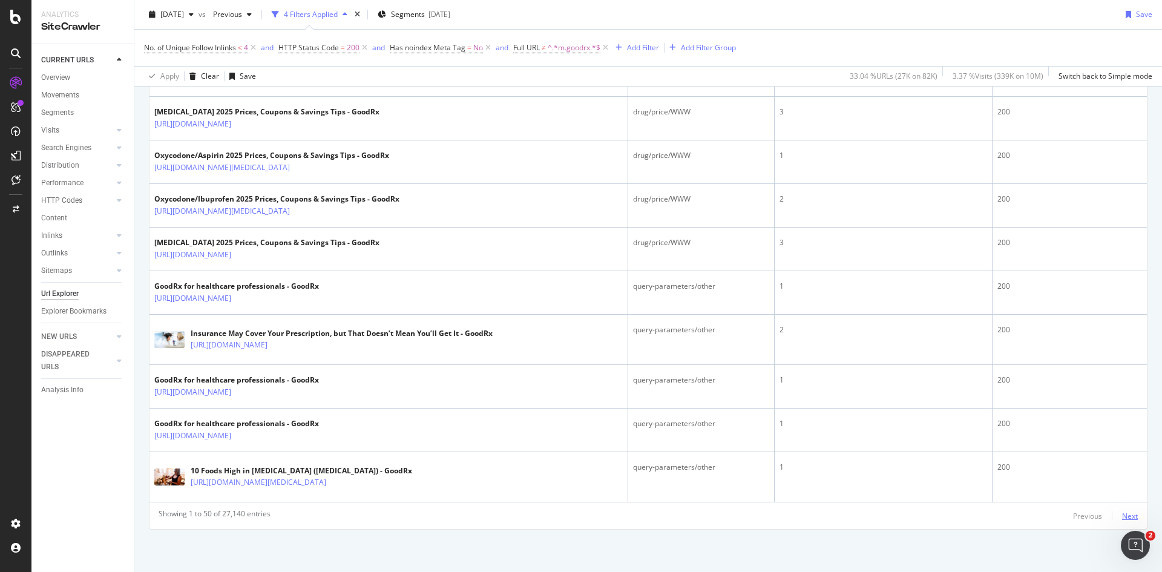
click at [1122, 518] on div "Next" at bounding box center [1130, 516] width 16 height 10
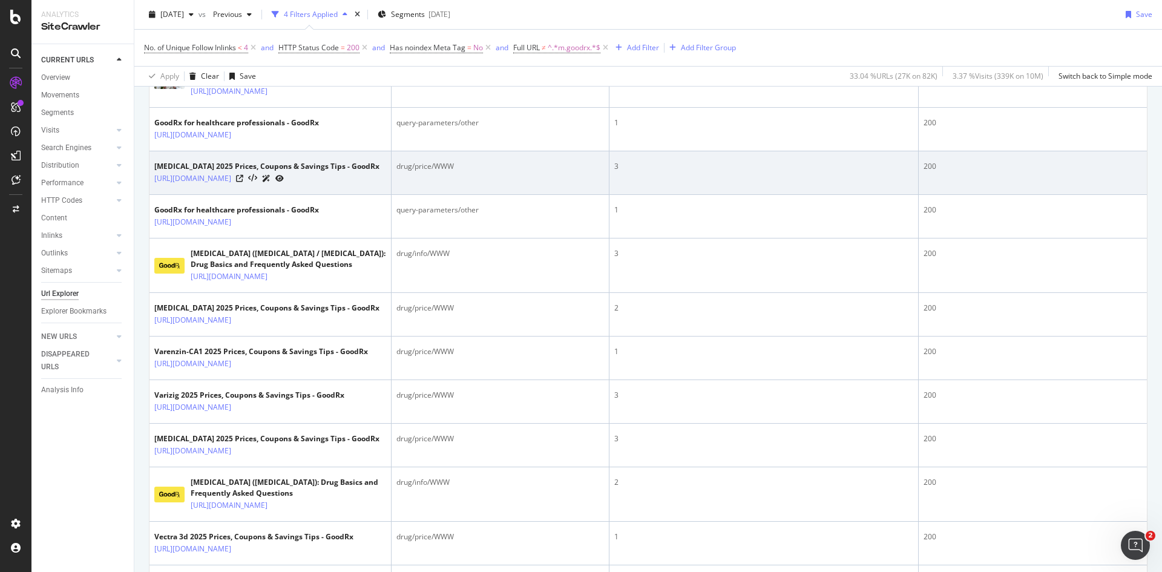
scroll to position [1211, 0]
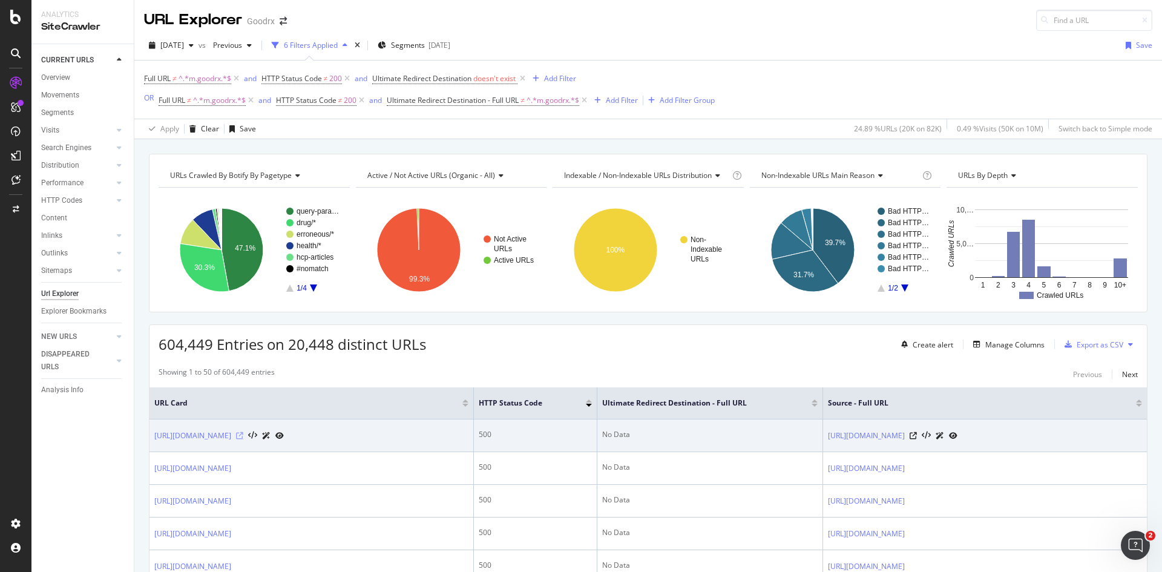
click at [243, 435] on icon at bounding box center [239, 435] width 7 height 7
click at [917, 436] on icon at bounding box center [913, 435] width 7 height 7
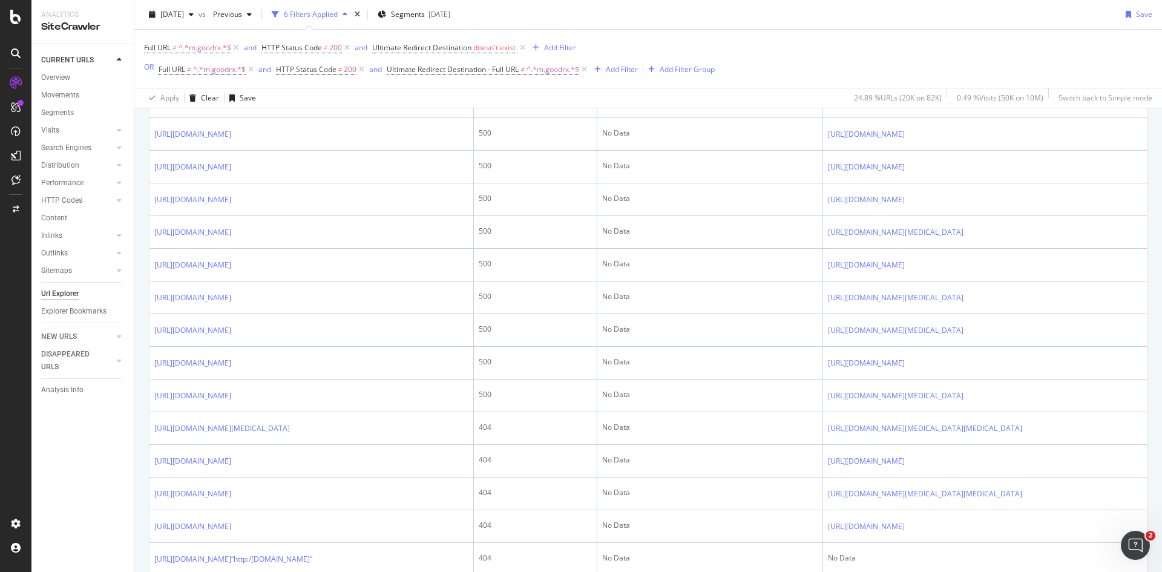
scroll to position [1258, 0]
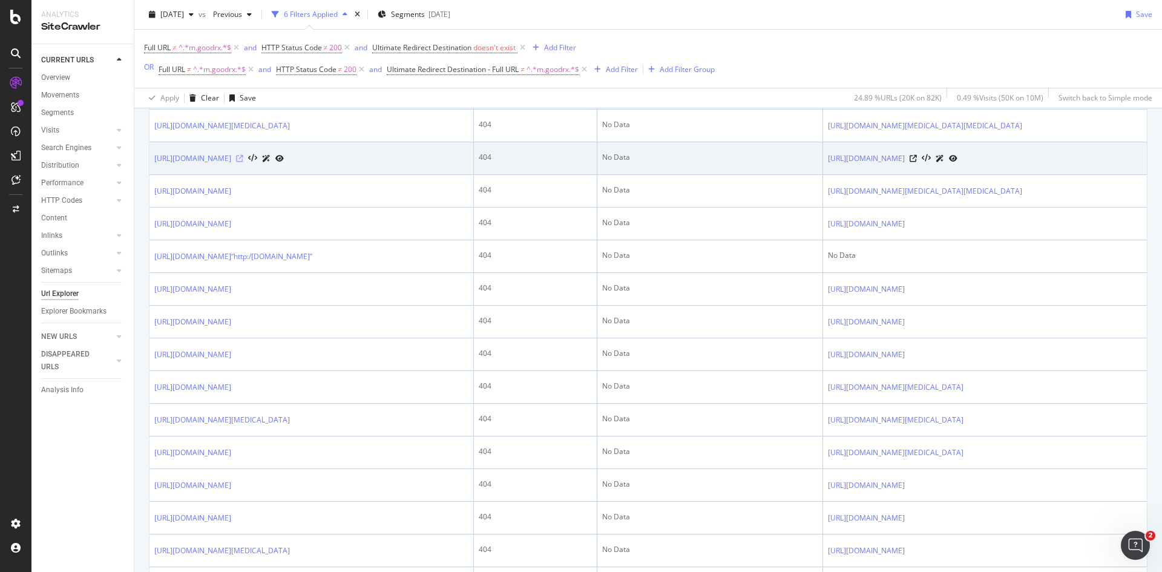
click at [243, 162] on icon at bounding box center [239, 158] width 7 height 7
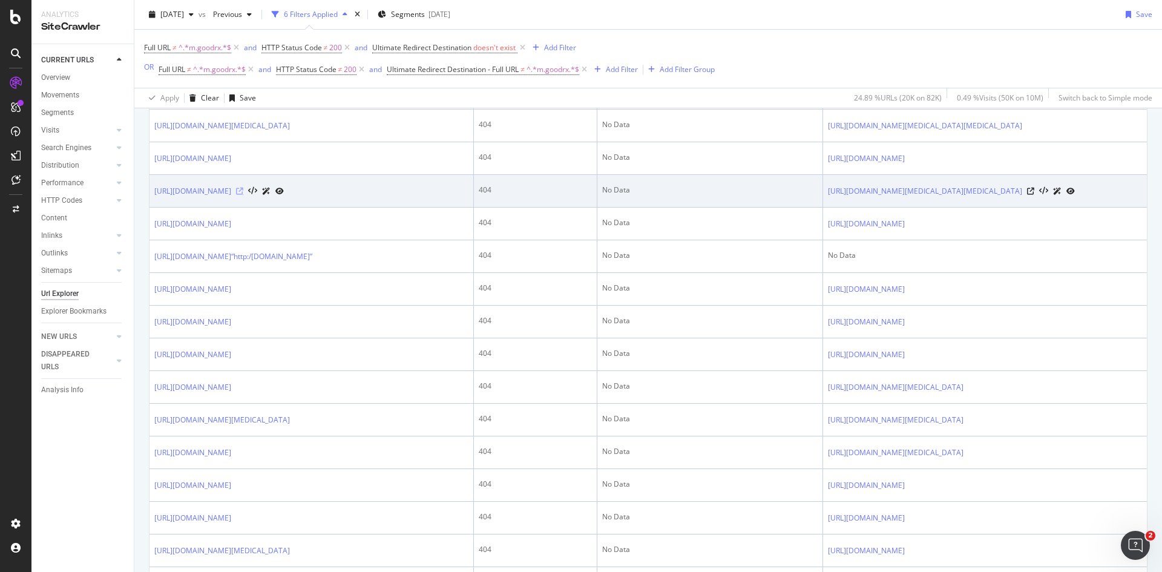
click at [243, 195] on icon at bounding box center [239, 191] width 7 height 7
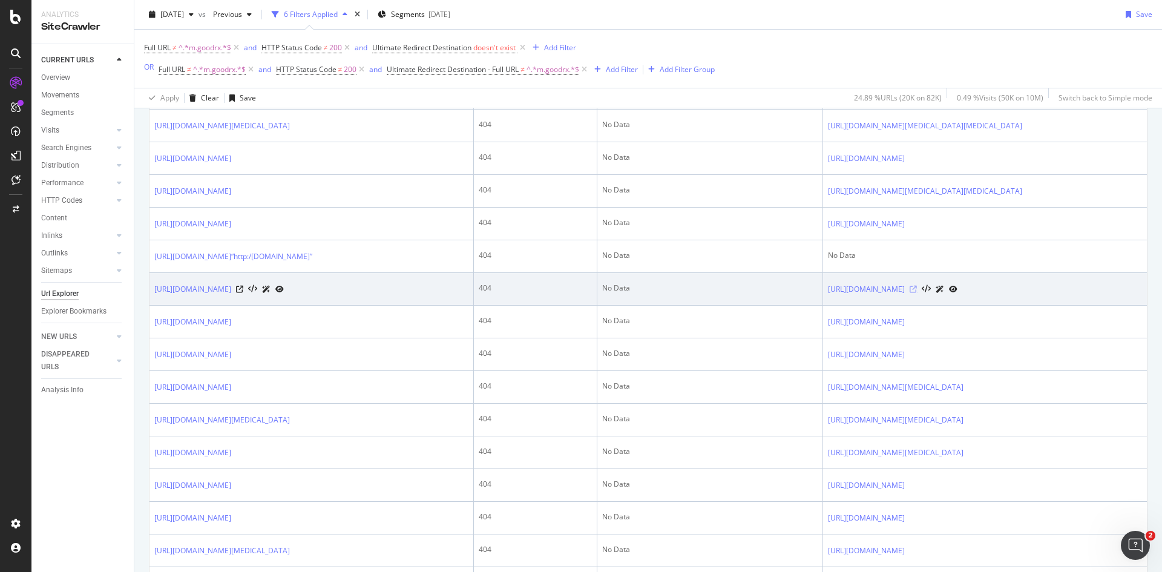
click at [917, 293] on icon at bounding box center [913, 289] width 7 height 7
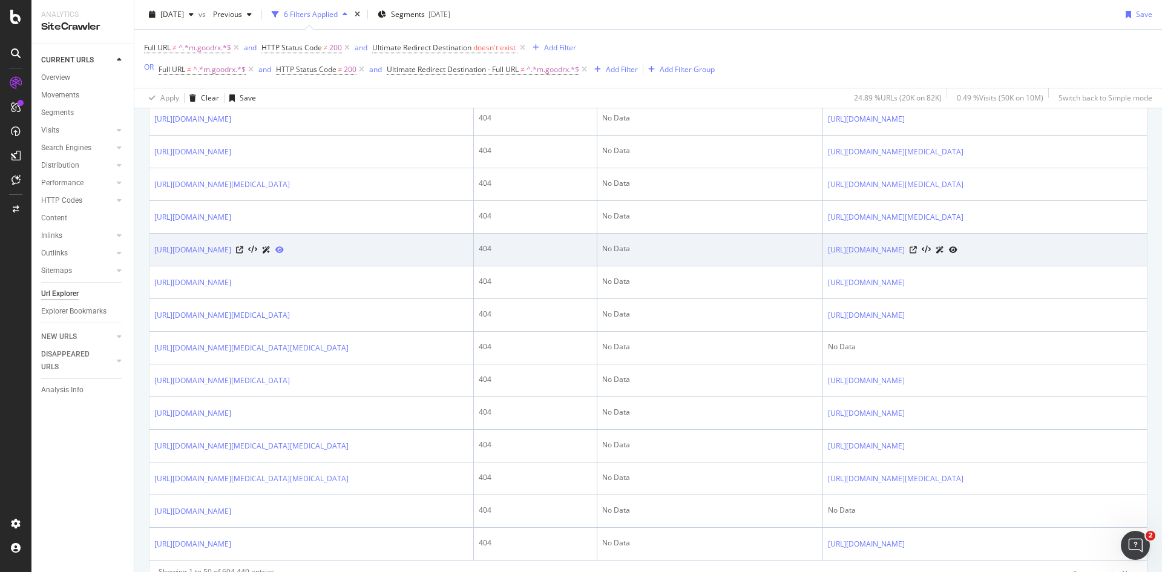
scroll to position [1500, 0]
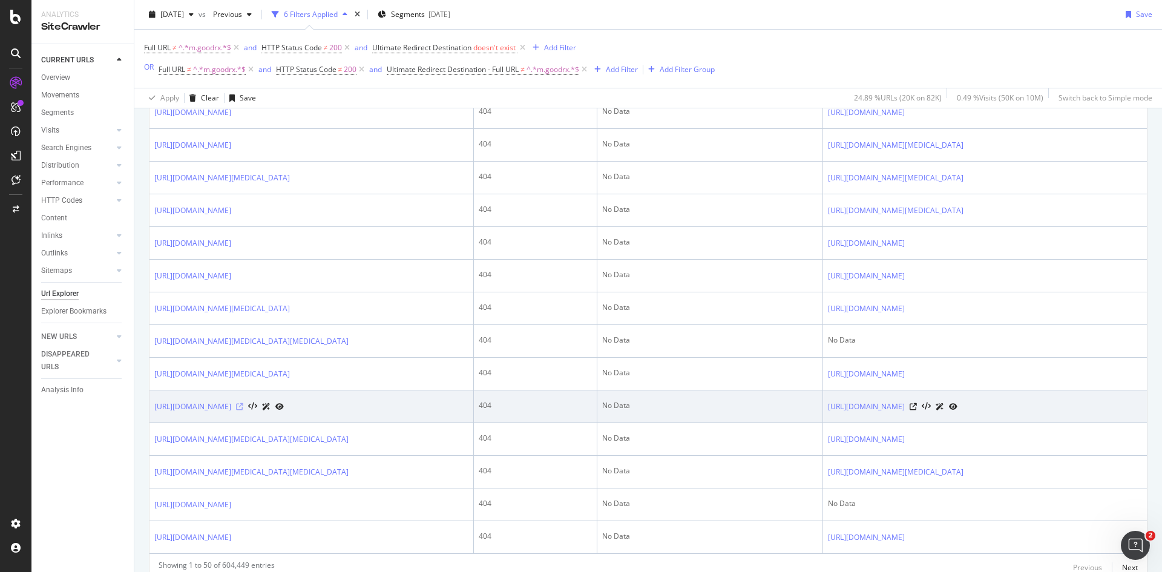
click at [243, 410] on icon at bounding box center [239, 406] width 7 height 7
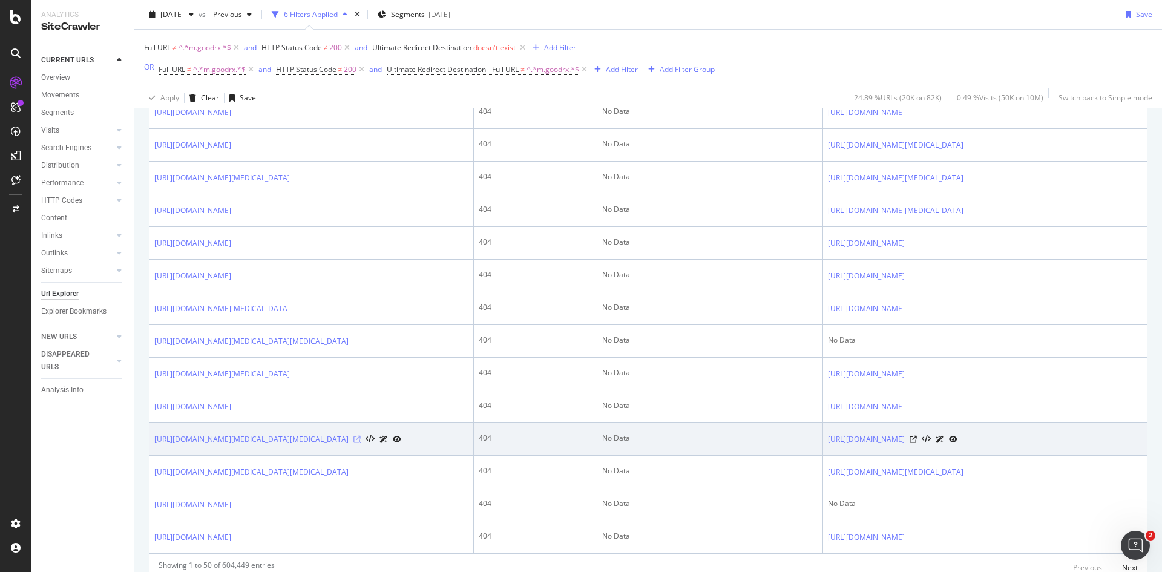
click at [361, 443] on icon at bounding box center [357, 439] width 7 height 7
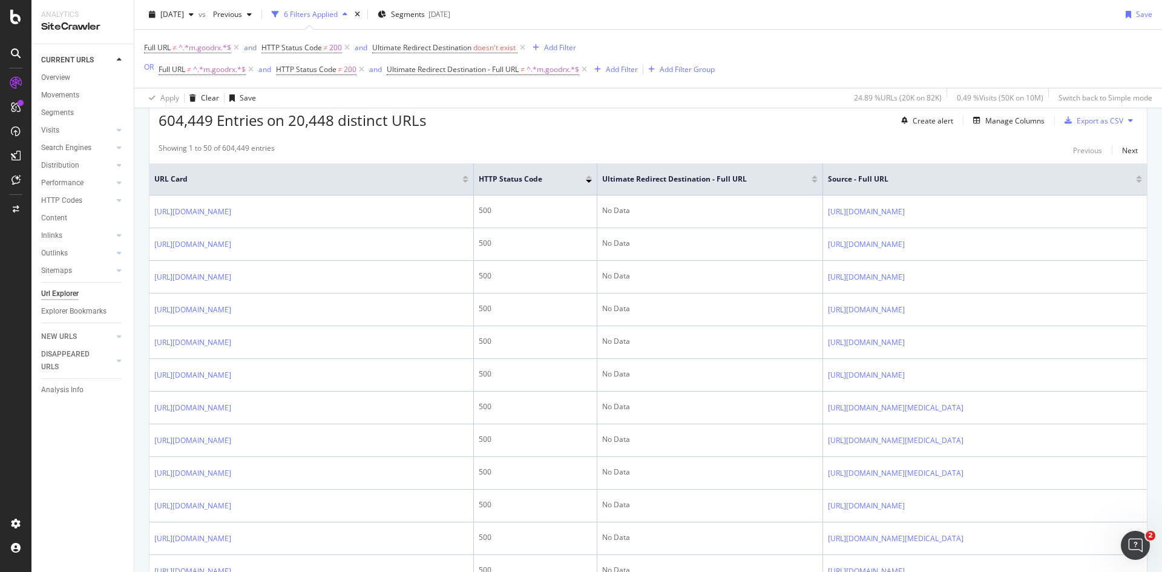
scroll to position [121, 0]
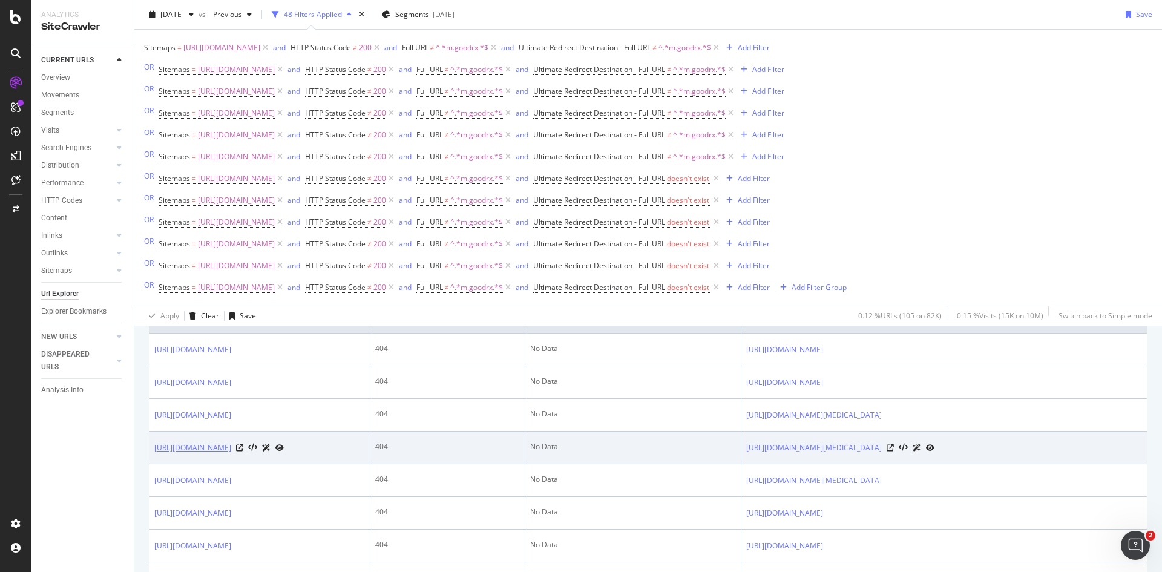
scroll to position [303, 0]
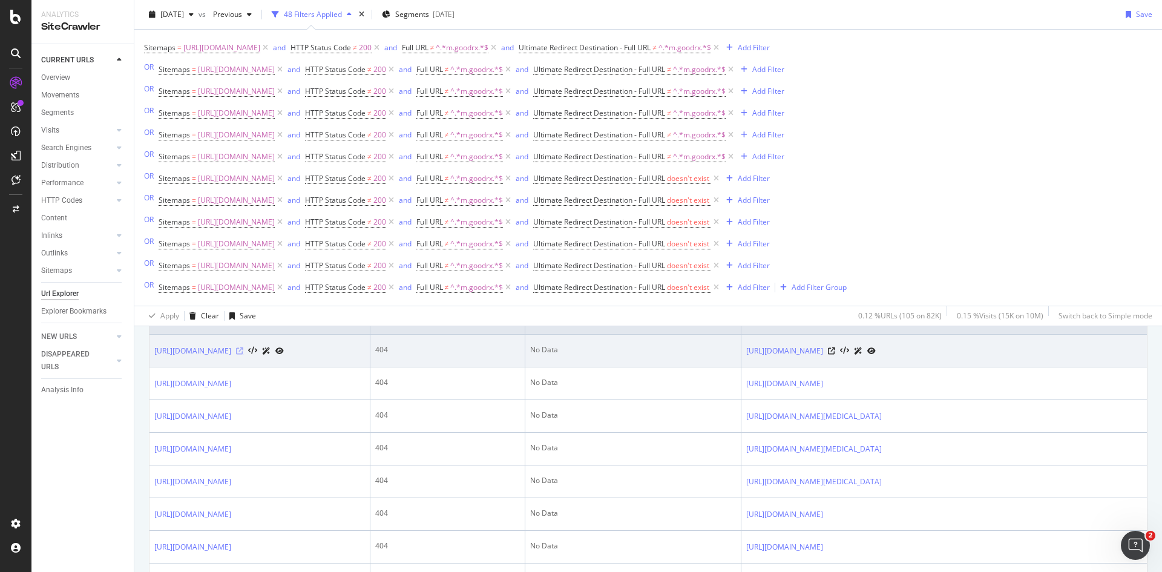
click at [243, 351] on icon at bounding box center [239, 351] width 7 height 7
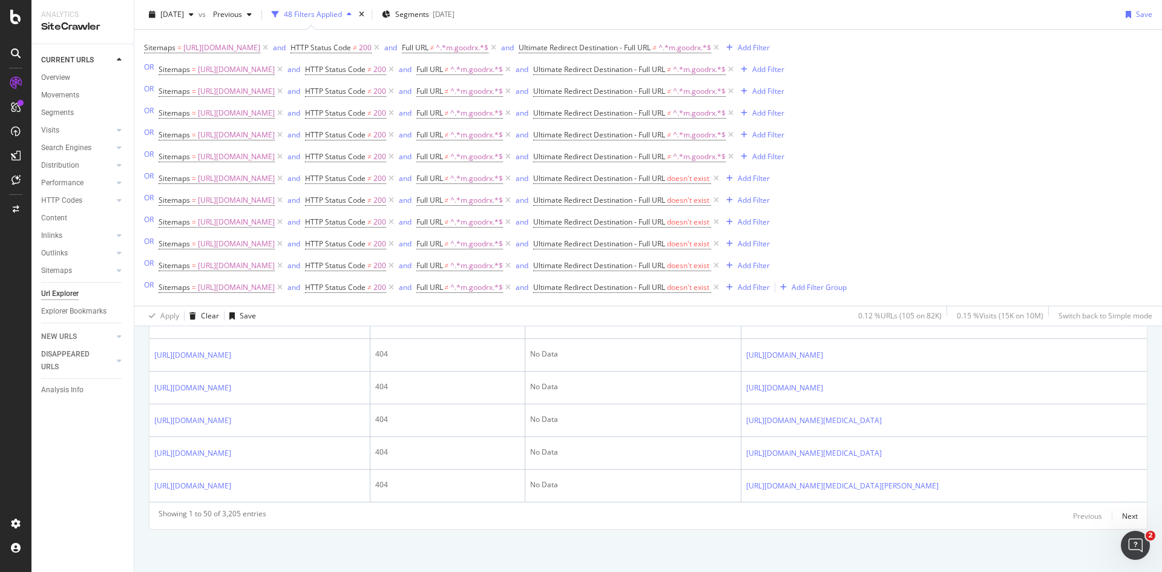
scroll to position [1850, 0]
click at [1122, 515] on div "Next" at bounding box center [1130, 516] width 16 height 10
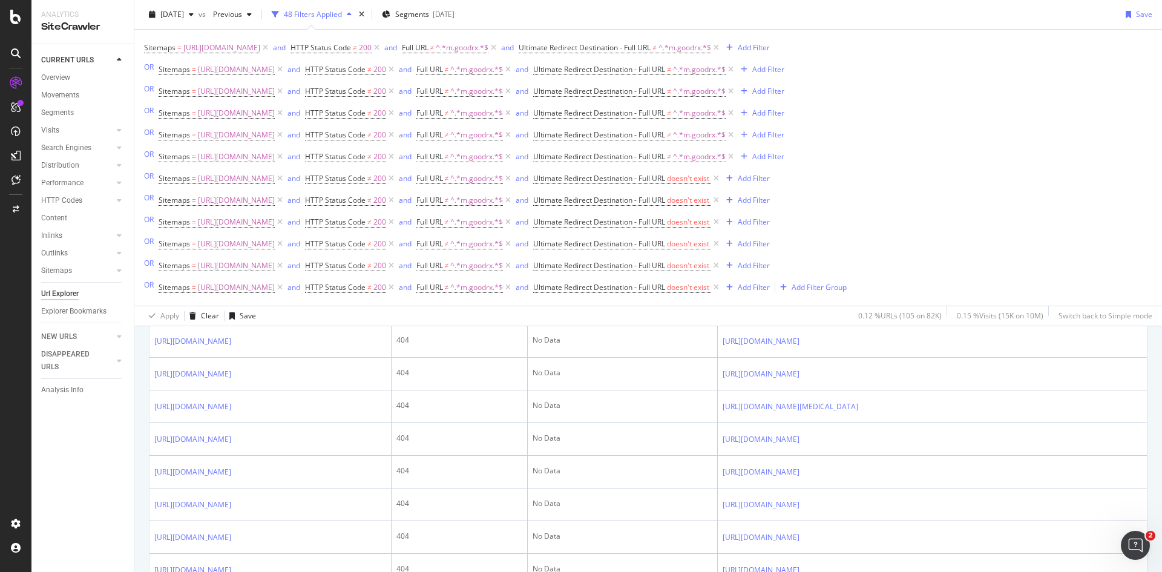
scroll to position [881, 0]
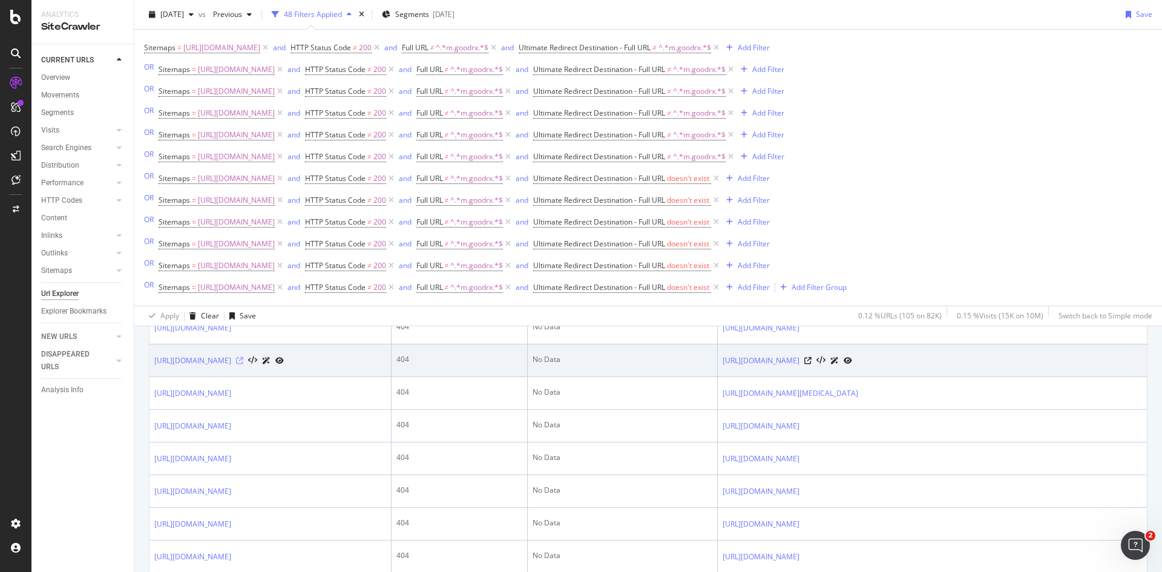
click at [243, 364] on icon at bounding box center [239, 360] width 7 height 7
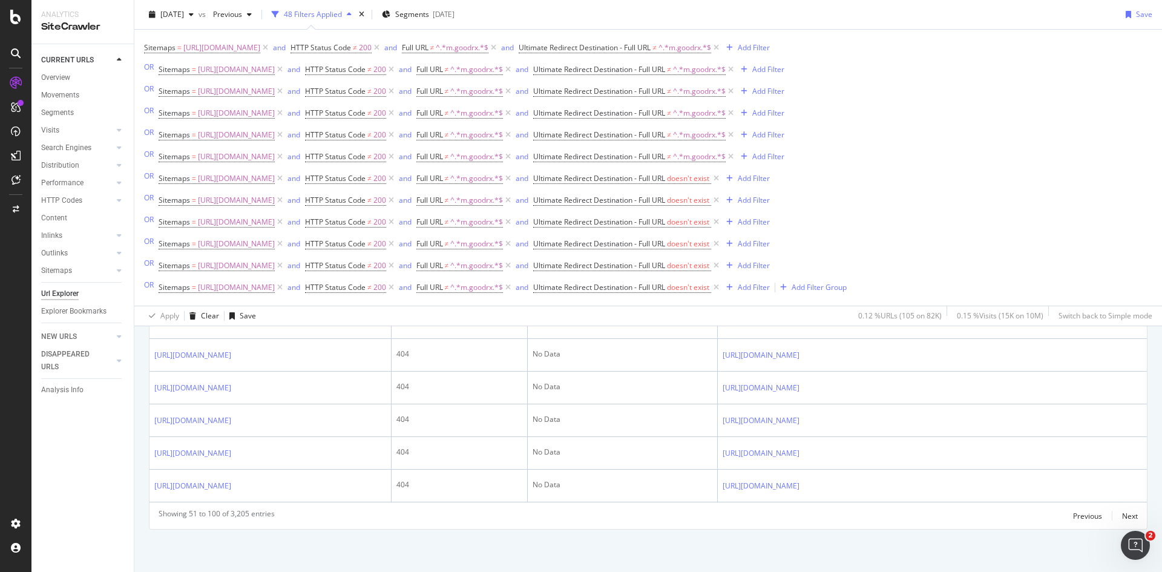
scroll to position [2264, 0]
click at [1122, 515] on div "Next" at bounding box center [1130, 516] width 16 height 10
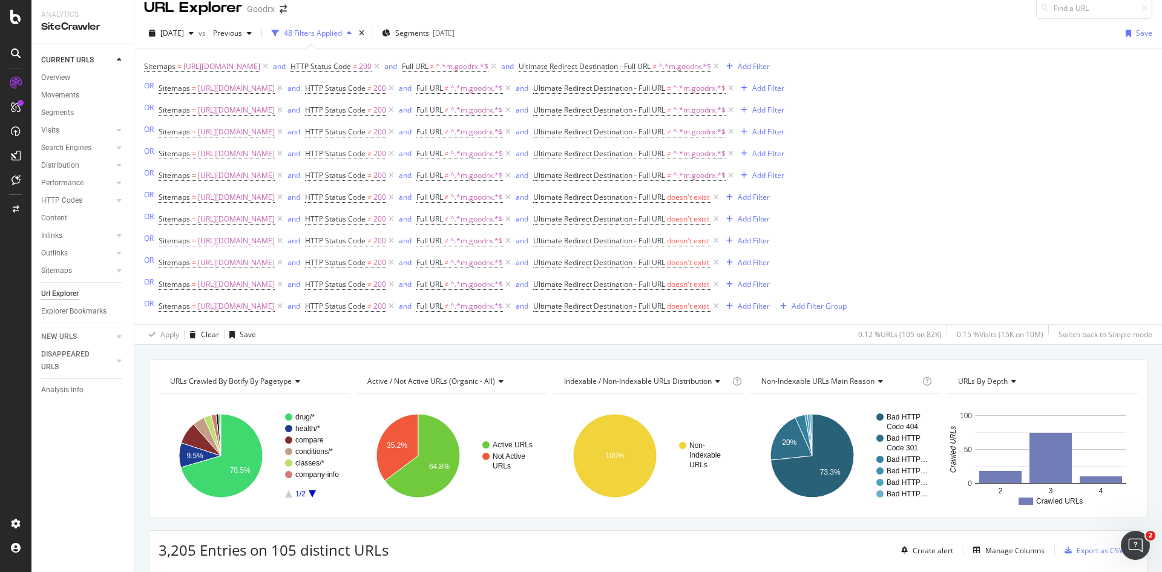
scroll to position [0, 0]
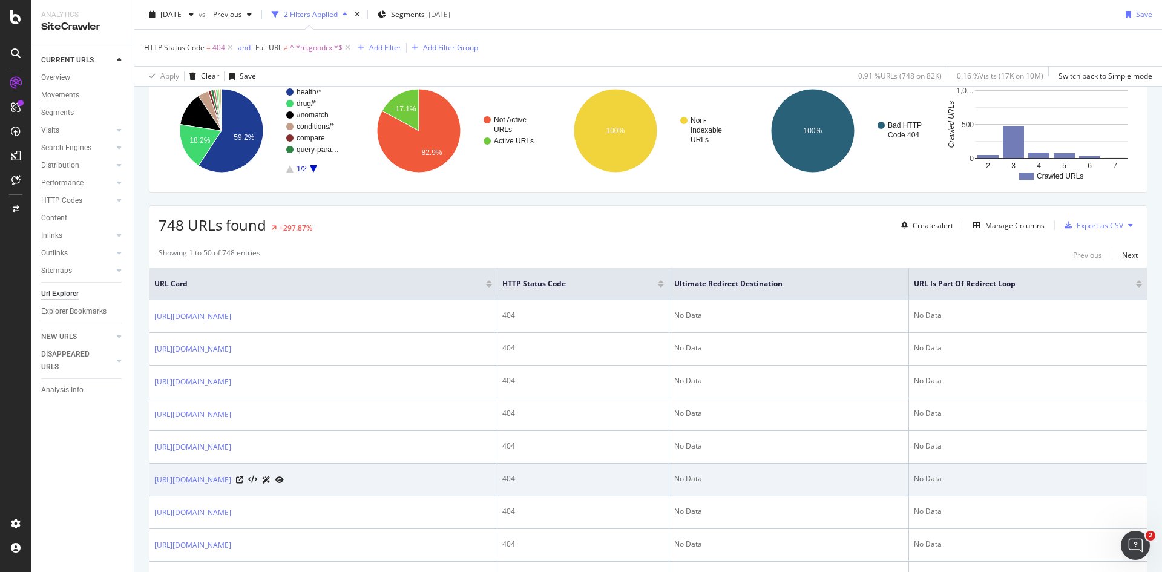
scroll to position [121, 0]
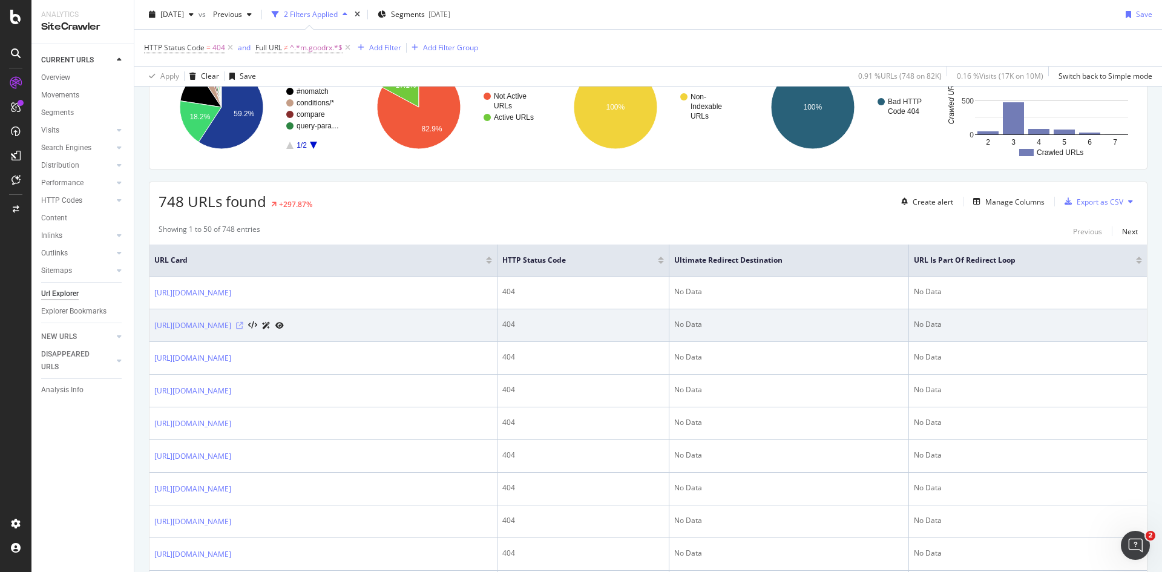
click at [243, 326] on icon at bounding box center [239, 325] width 7 height 7
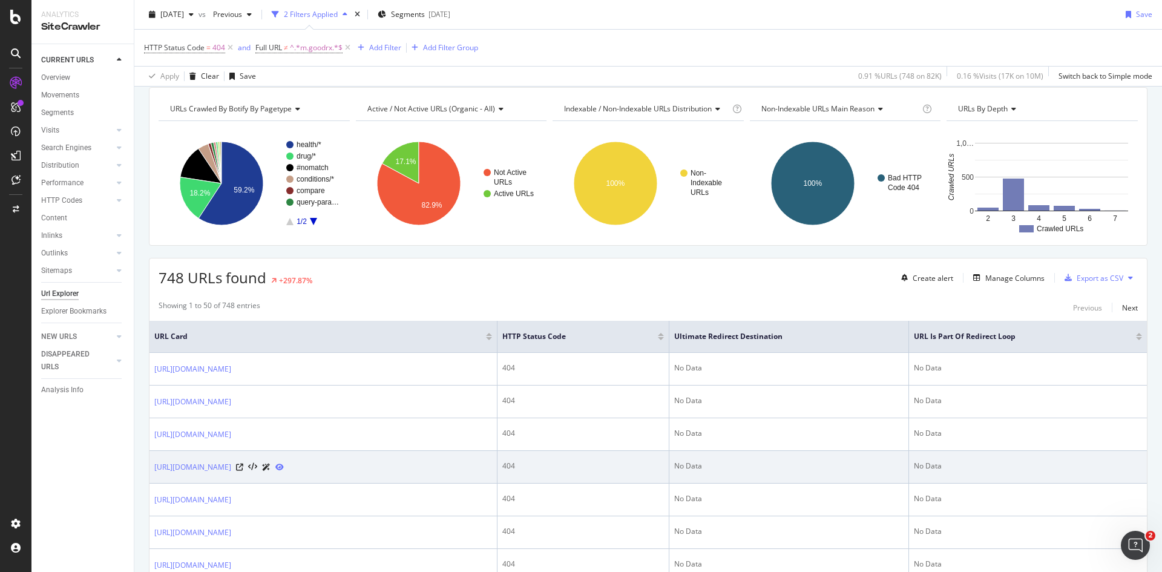
scroll to position [0, 0]
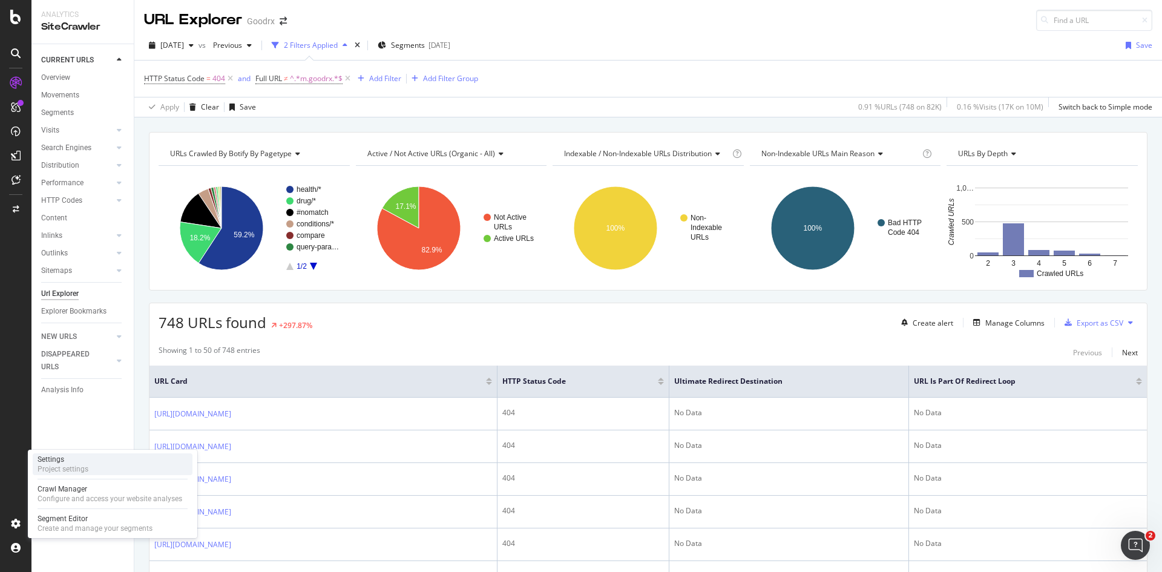
click at [80, 464] on div "Project settings" at bounding box center [63, 469] width 51 height 10
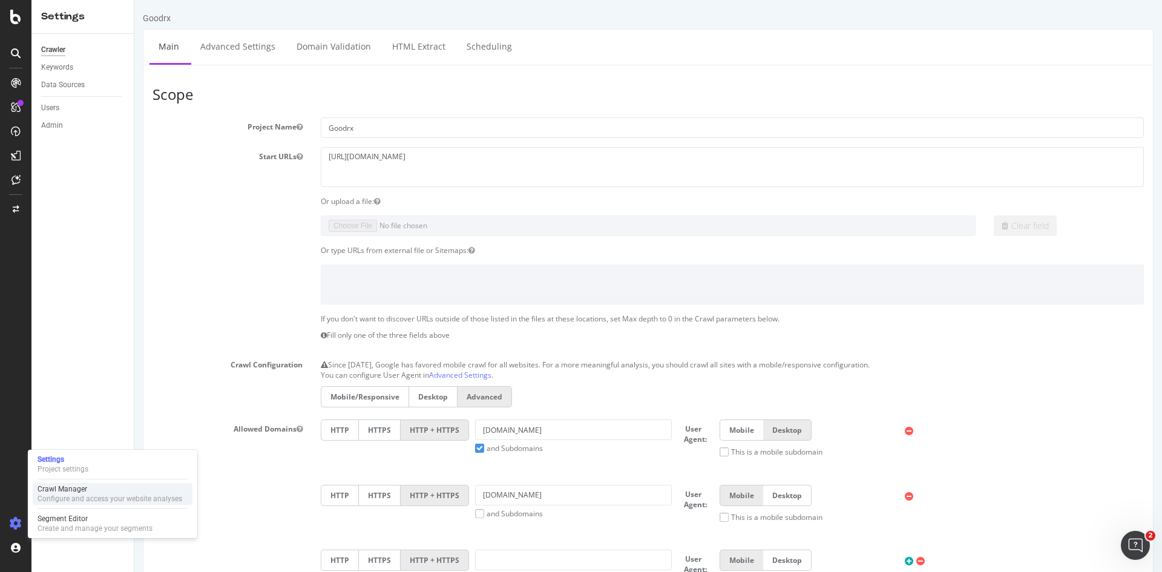
click at [77, 498] on div "Configure and access your website analyses" at bounding box center [110, 499] width 145 height 10
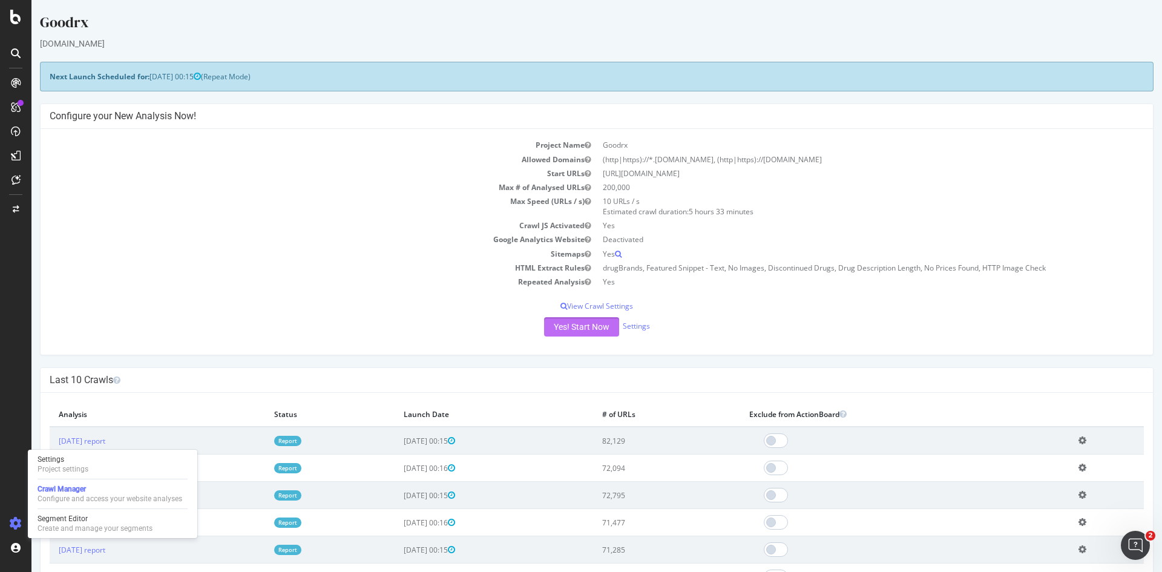
click at [578, 328] on button "Yes! Start Now" at bounding box center [581, 326] width 75 height 19
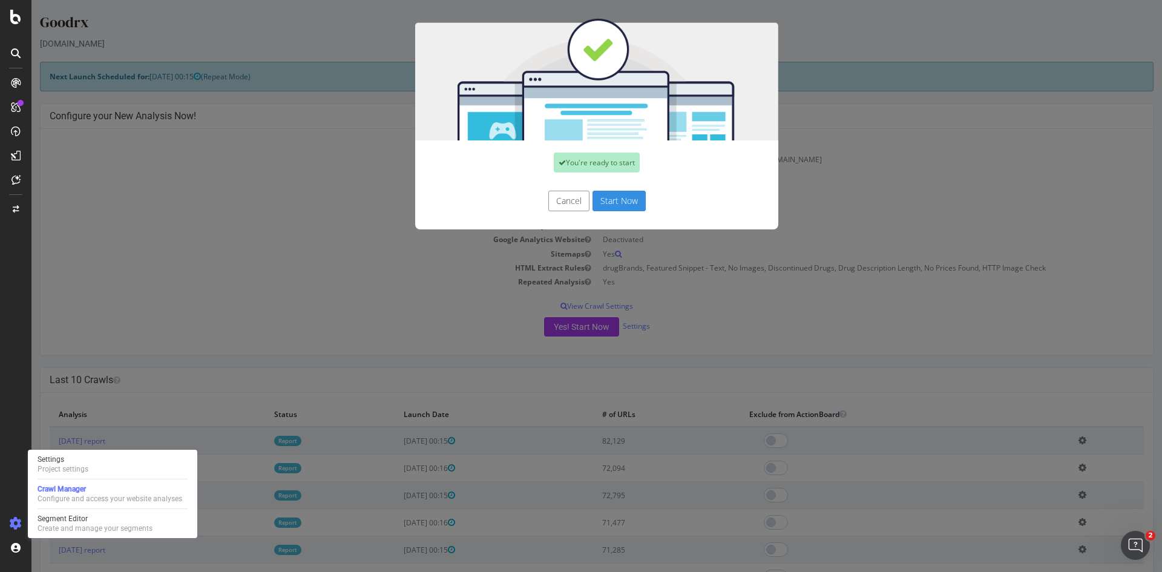
click at [627, 199] on button "Start Now" at bounding box center [619, 201] width 53 height 21
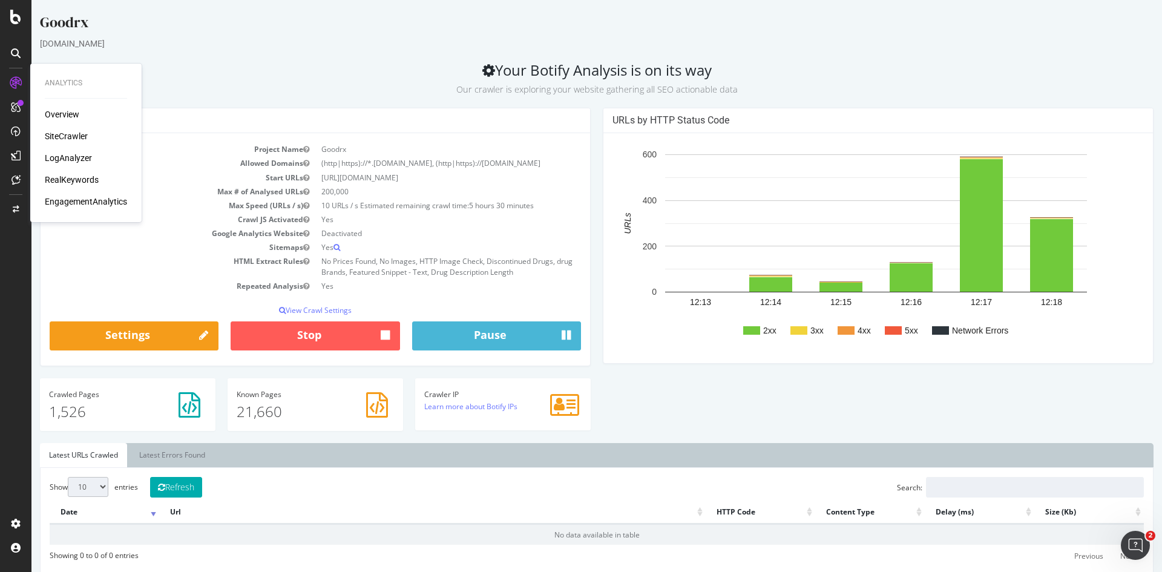
click at [62, 114] on div "Overview" at bounding box center [62, 114] width 35 height 12
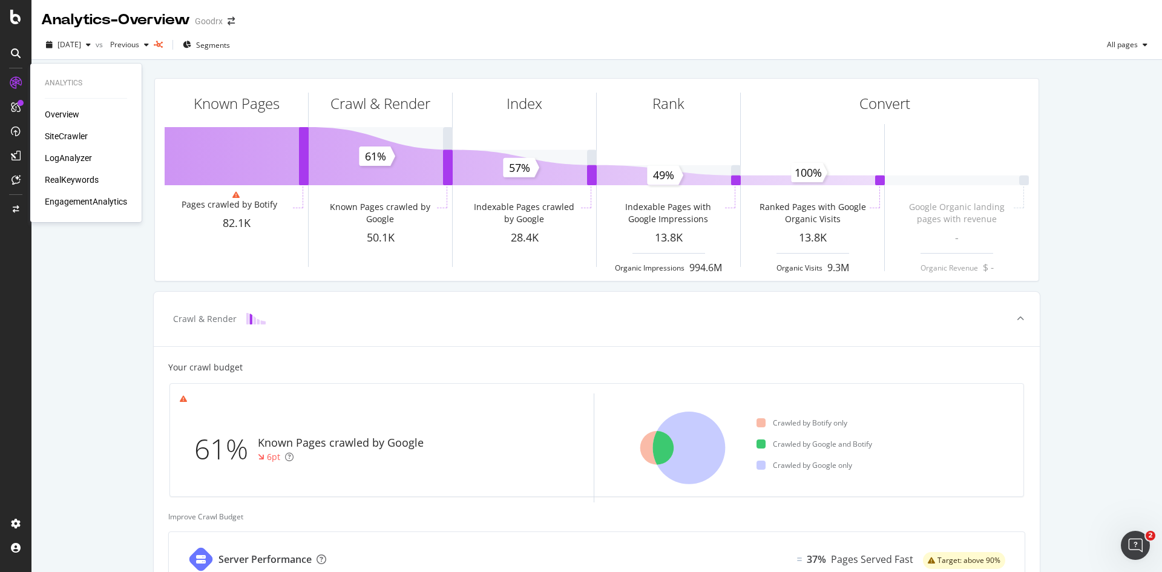
click at [64, 139] on div "SiteCrawler" at bounding box center [66, 136] width 43 height 12
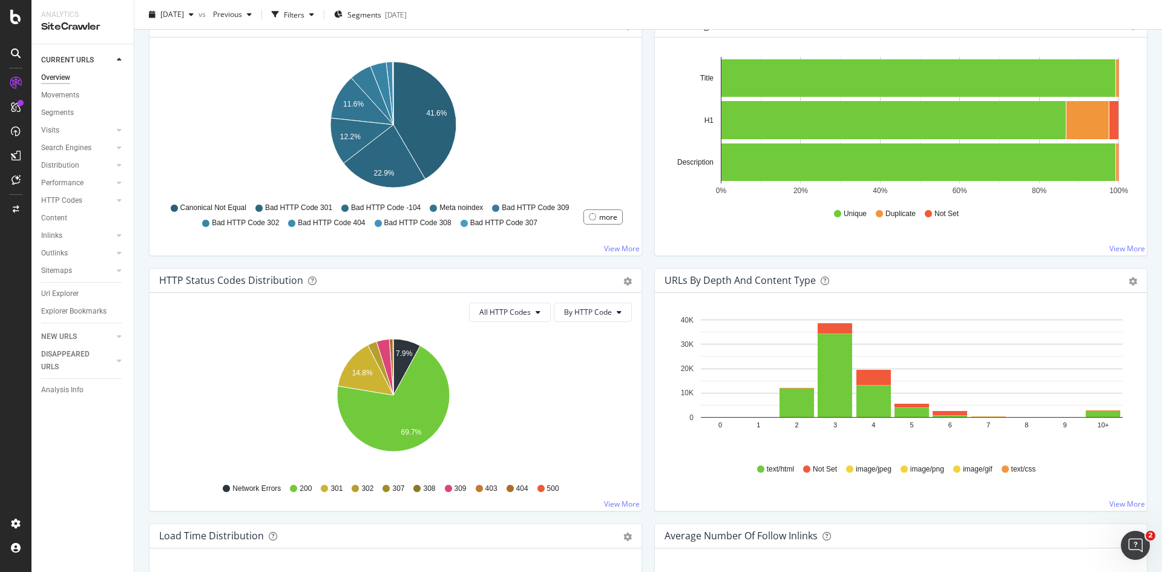
scroll to position [666, 0]
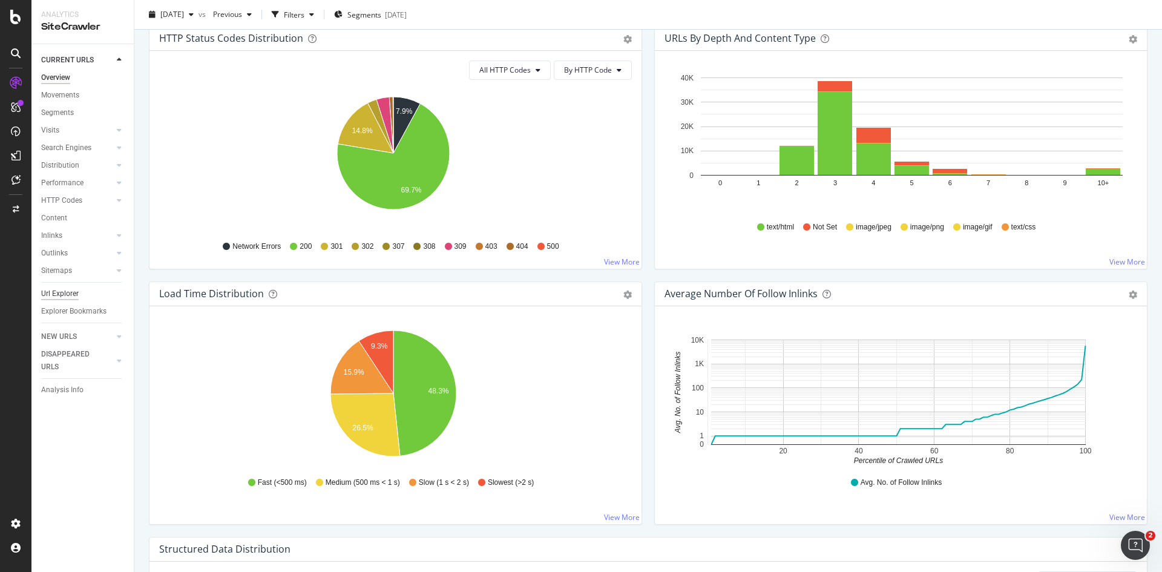
click at [64, 288] on div "Url Explorer" at bounding box center [60, 294] width 38 height 13
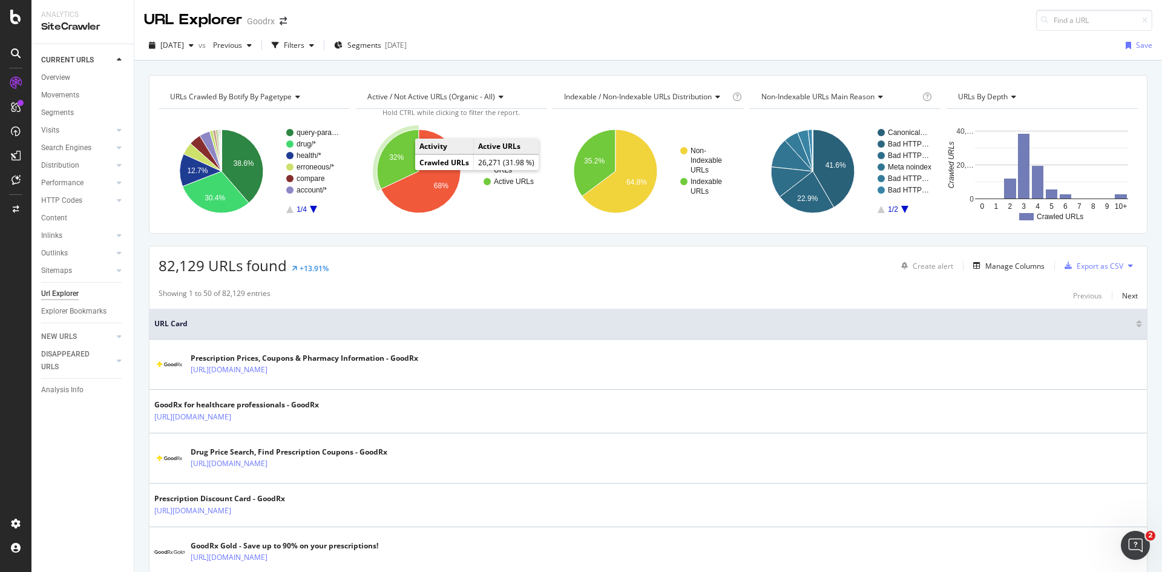
click at [395, 161] on text "32%" at bounding box center [396, 157] width 15 height 8
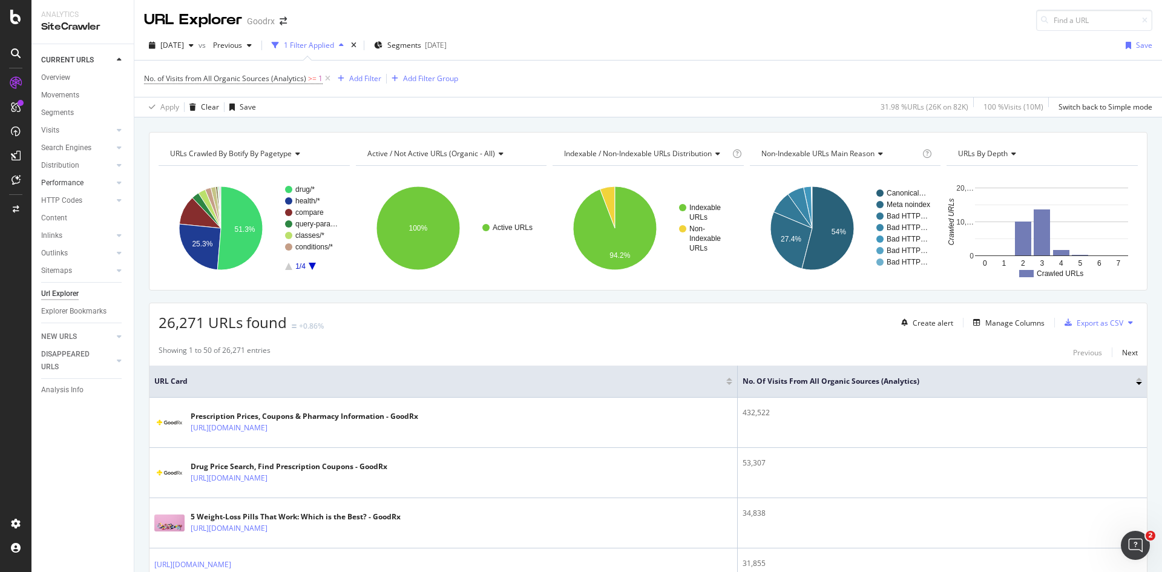
click at [111, 182] on div at bounding box center [107, 183] width 12 height 12
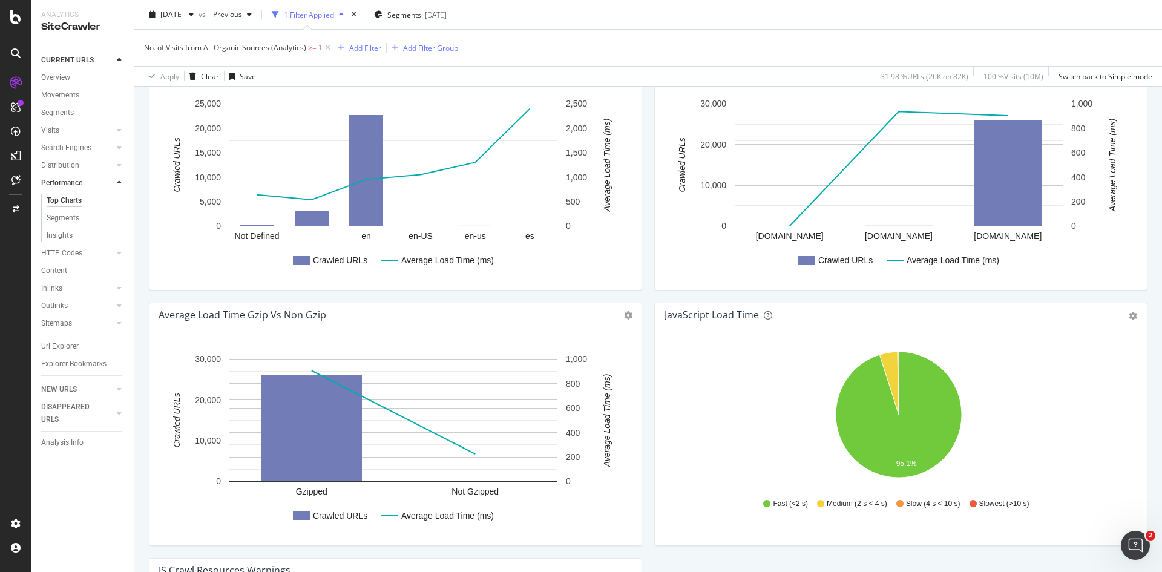
scroll to position [703, 0]
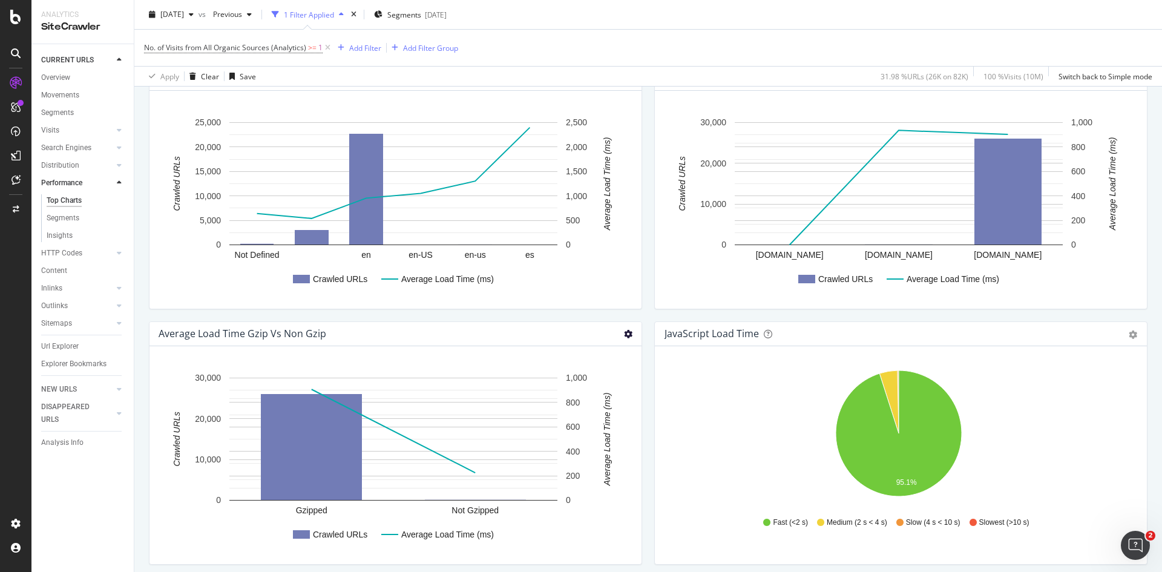
click at [624, 336] on icon at bounding box center [628, 334] width 8 height 8
click at [636, 318] on div "Average Load Time by Language Chart (by Value) Table Expand Export as CSV Expor…" at bounding box center [396, 193] width 506 height 255
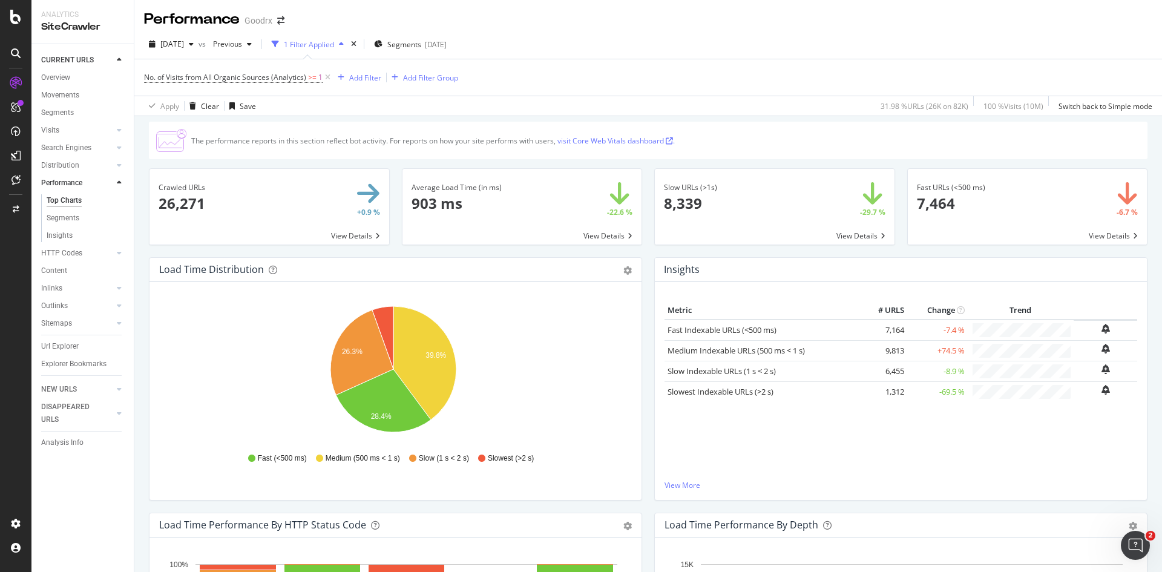
scroll to position [0, 0]
click at [673, 143] on icon at bounding box center [669, 141] width 7 height 7
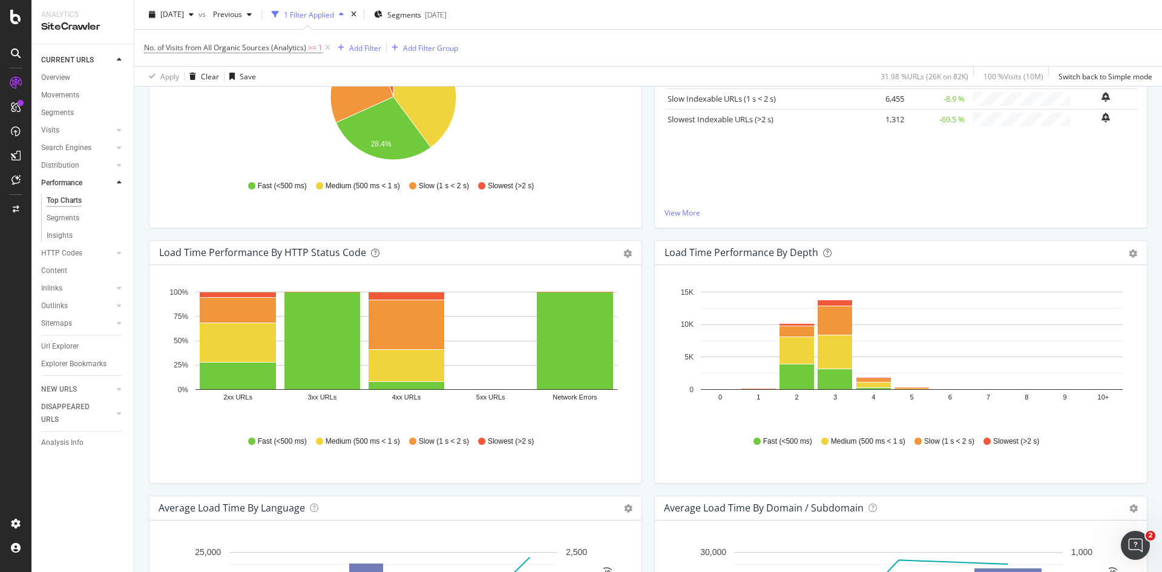
scroll to position [279, 0]
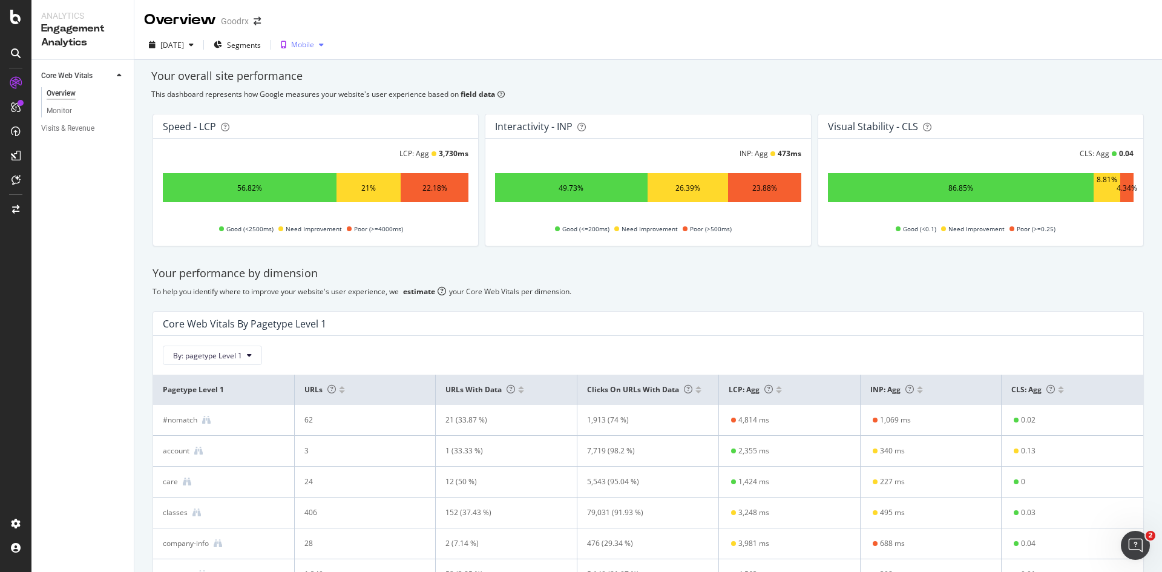
click at [314, 47] on div "Mobile" at bounding box center [302, 44] width 23 height 7
click at [531, 72] on div "Your overall site performance" at bounding box center [648, 76] width 994 height 16
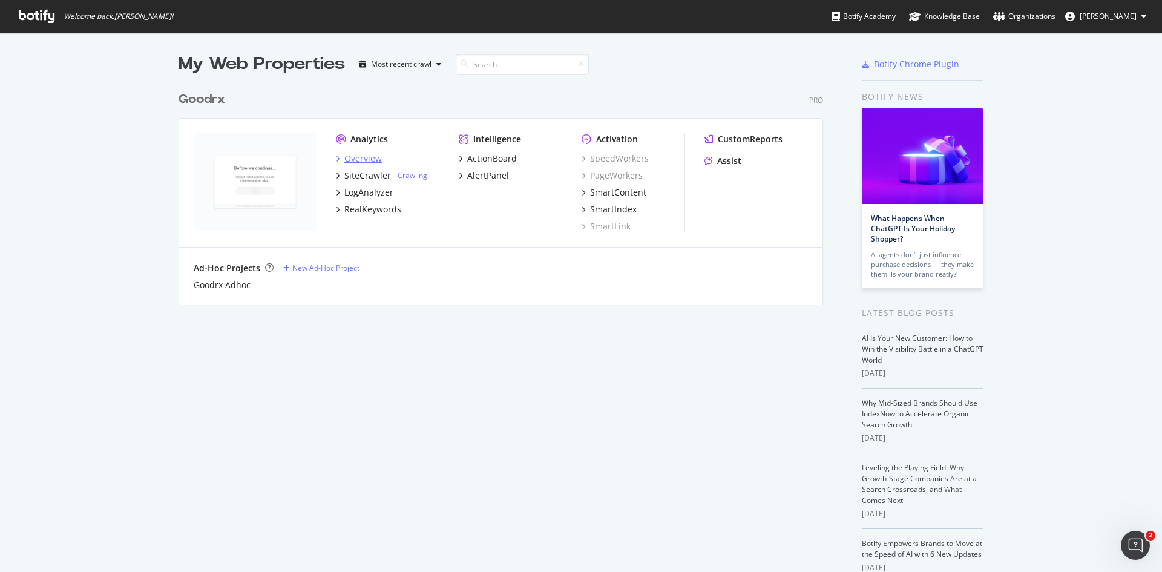
click at [366, 160] on div "Overview" at bounding box center [363, 159] width 38 height 12
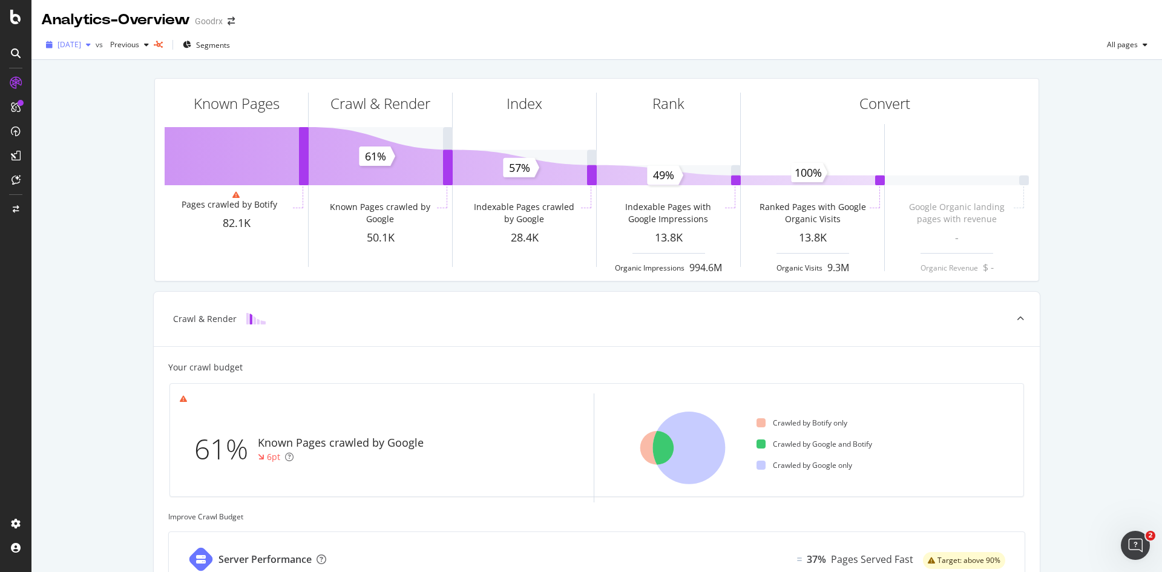
click at [81, 42] on span "[DATE]" at bounding box center [70, 44] width 24 height 10
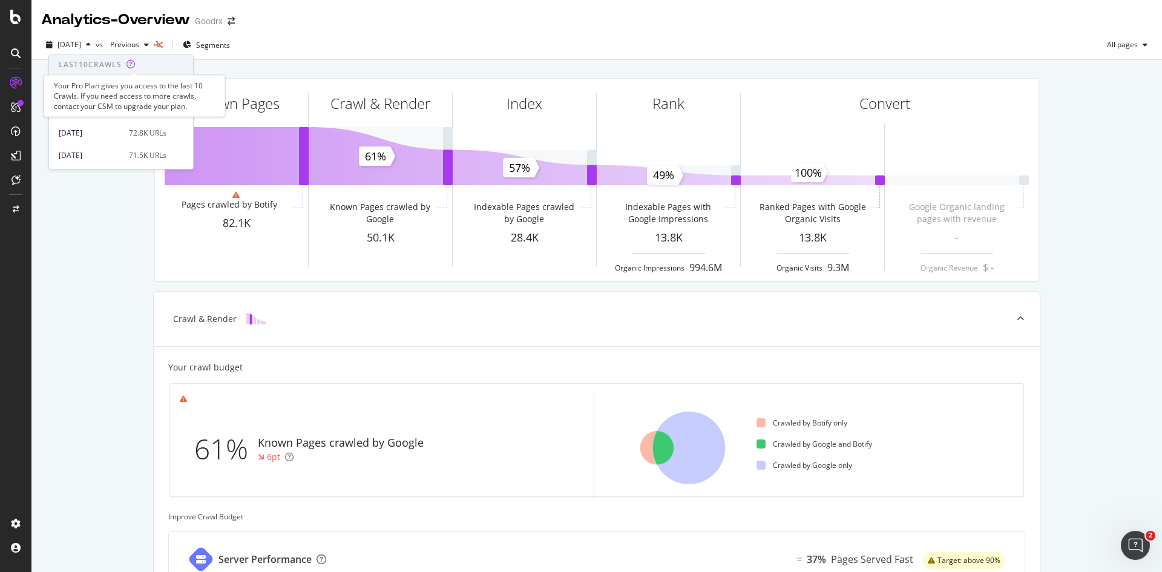
click at [136, 62] on icon at bounding box center [131, 64] width 9 height 8
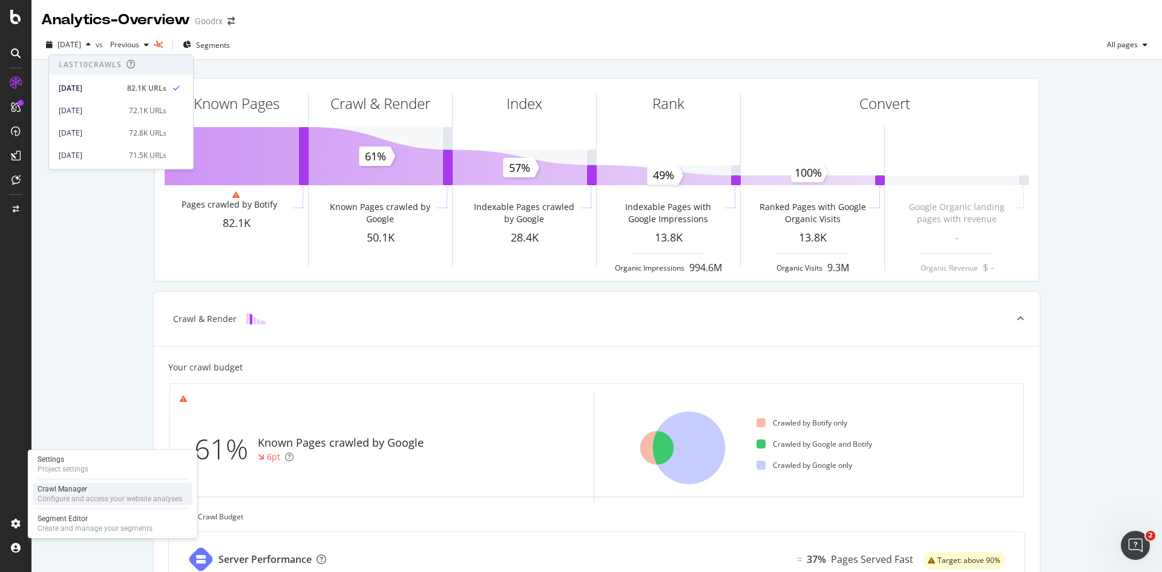
click at [81, 495] on div "Configure and access your website analyses" at bounding box center [110, 499] width 145 height 10
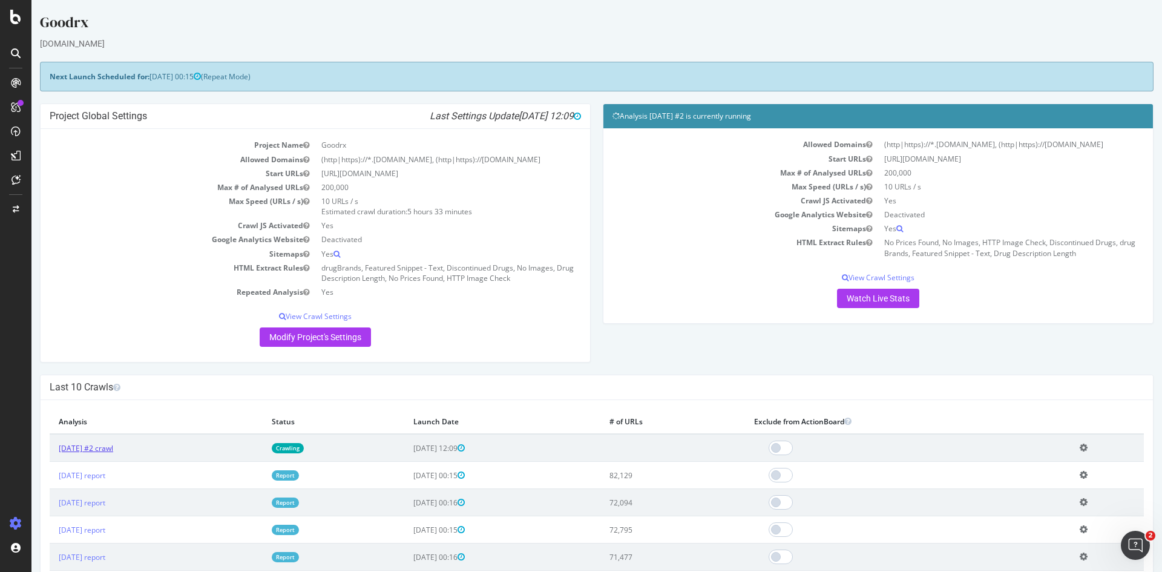
click at [108, 453] on link "[DATE] #2 crawl" at bounding box center [86, 448] width 54 height 10
